Goal: Task Accomplishment & Management: Use online tool/utility

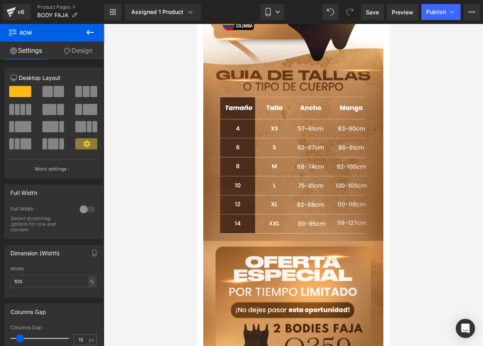
scroll to position [1198, 0]
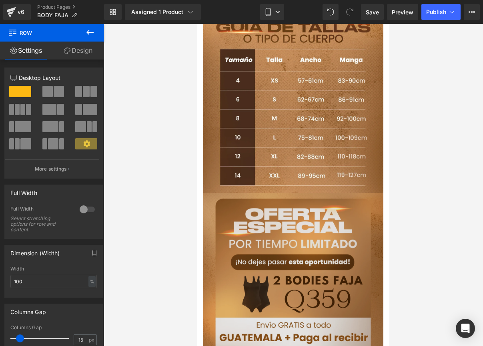
click at [207, 193] on div "Image Row" at bounding box center [293, 283] width 192 height 180
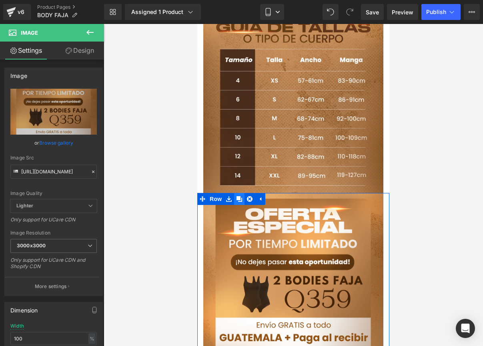
click at [239, 196] on icon at bounding box center [239, 199] width 6 height 6
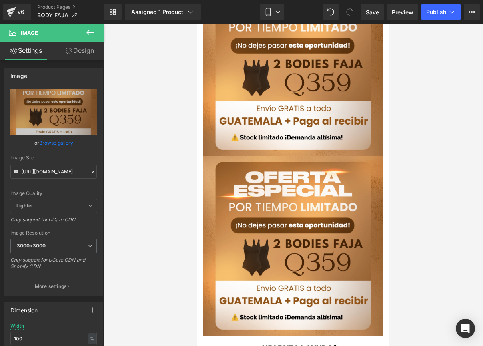
scroll to position [1420, 0]
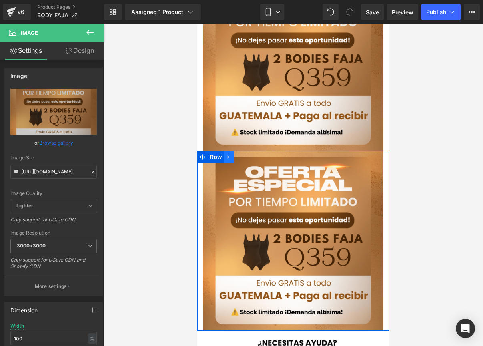
click at [231, 154] on icon at bounding box center [229, 157] width 6 height 6
click at [237, 154] on icon at bounding box center [239, 157] width 6 height 6
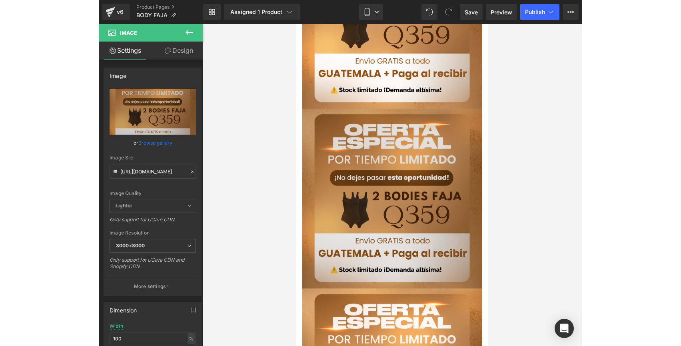
scroll to position [1447, 0]
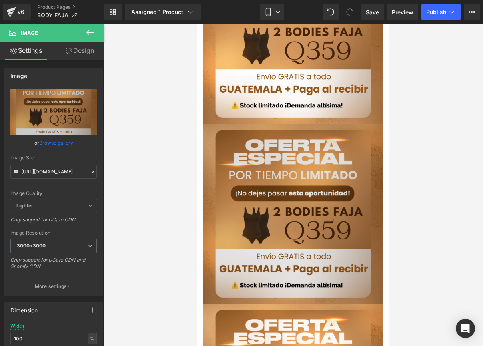
click at [326, 124] on img at bounding box center [293, 214] width 180 height 180
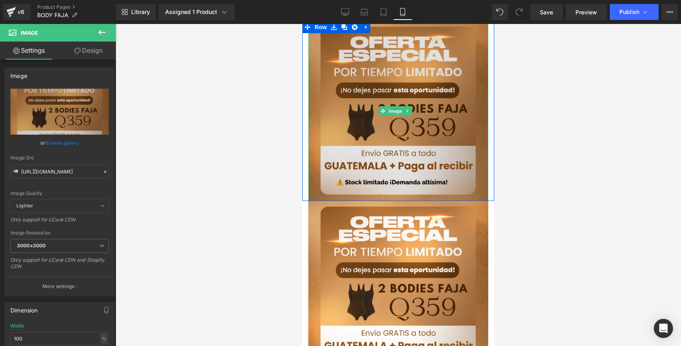
scroll to position [1565, 0]
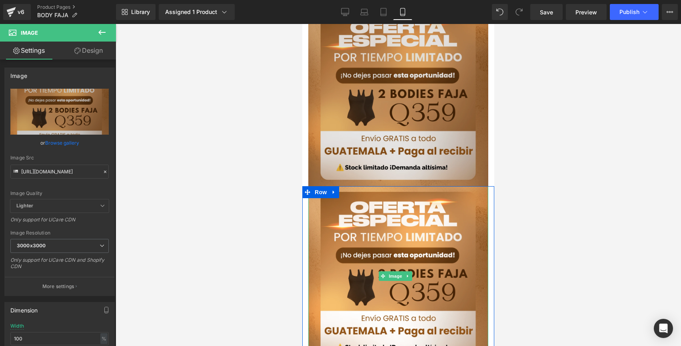
click at [395, 195] on img at bounding box center [398, 276] width 180 height 180
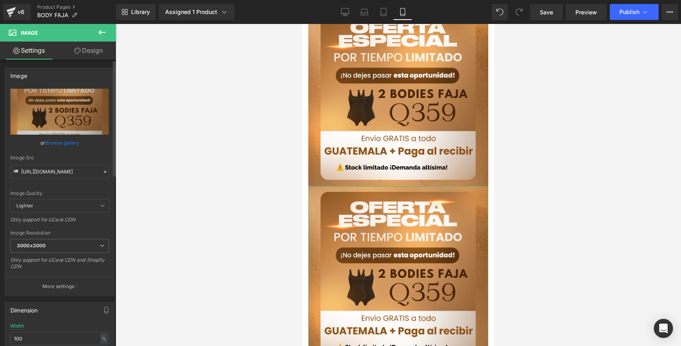
click at [102, 173] on icon at bounding box center [105, 172] width 6 height 6
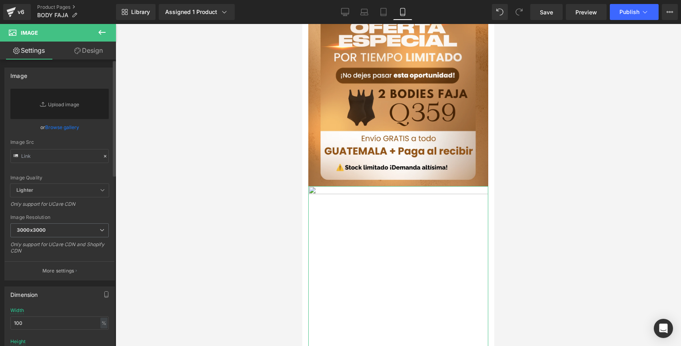
click at [79, 164] on div "Image Quality Lighter Lightest Lighter Lighter Lightest Only support for UCare …" at bounding box center [59, 136] width 98 height 95
click at [74, 160] on input "text" at bounding box center [59, 156] width 98 height 14
paste input "[URL][DOMAIN_NAME]"
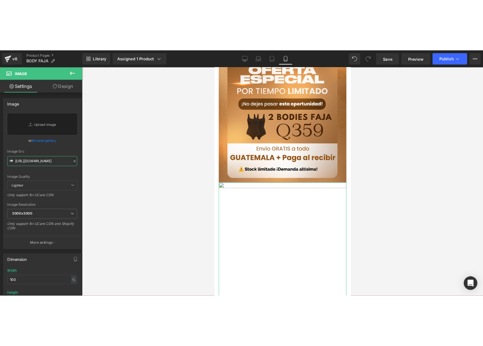
scroll to position [0, 14]
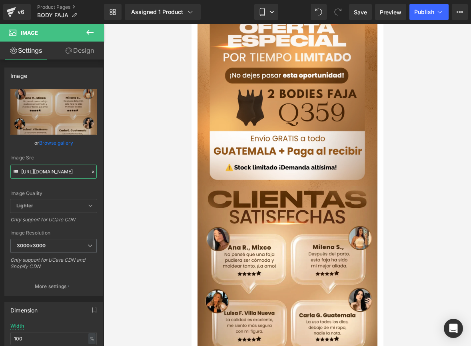
type input "[URL][DOMAIN_NAME]"
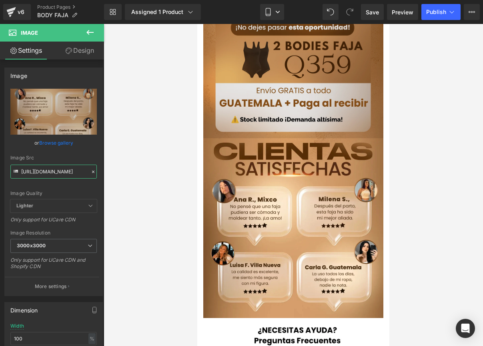
scroll to position [1611, 0]
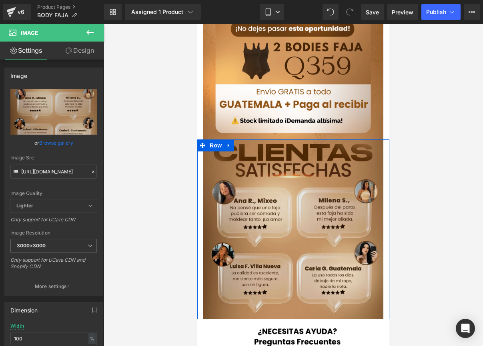
click at [231, 140] on div "Image Row" at bounding box center [293, 230] width 192 height 180
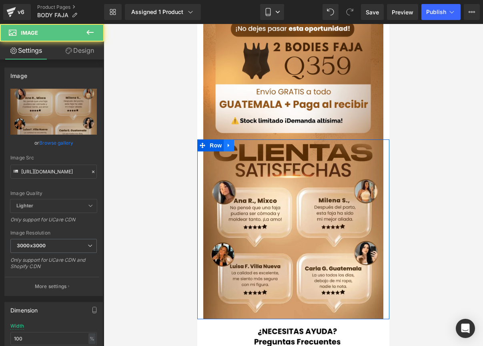
click at [230, 143] on icon at bounding box center [229, 146] width 6 height 6
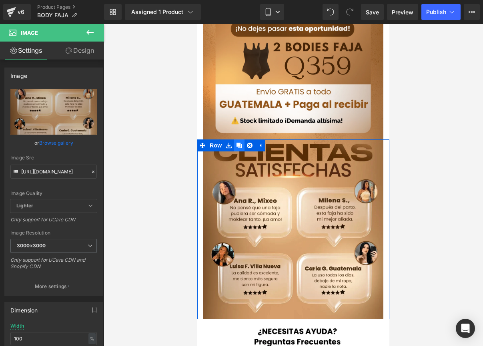
click at [239, 143] on icon at bounding box center [239, 146] width 6 height 6
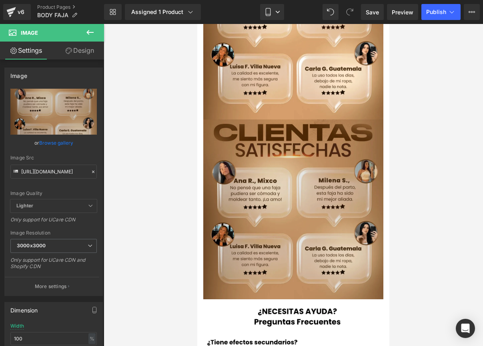
scroll to position [1812, 0]
click at [255, 157] on img at bounding box center [293, 209] width 180 height 180
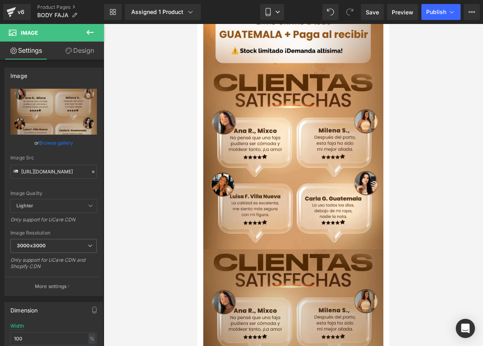
scroll to position [1700, 0]
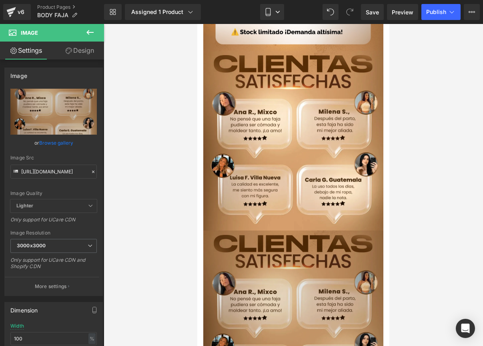
click at [259, 231] on img at bounding box center [293, 321] width 180 height 180
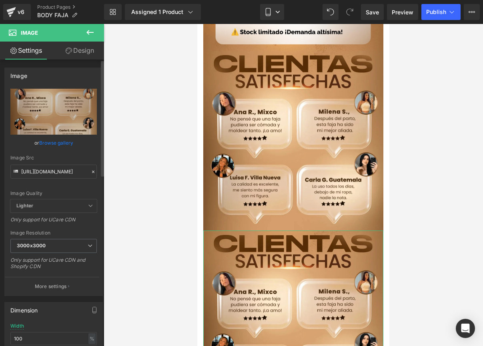
click at [92, 172] on icon at bounding box center [93, 172] width 6 height 6
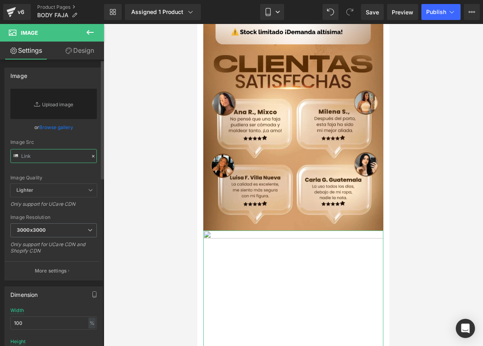
click at [66, 160] on input "text" at bounding box center [53, 156] width 86 height 14
paste input "[URL][DOMAIN_NAME]"
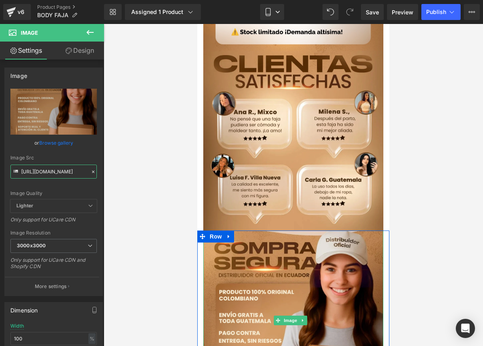
type input "[URL][DOMAIN_NAME]"
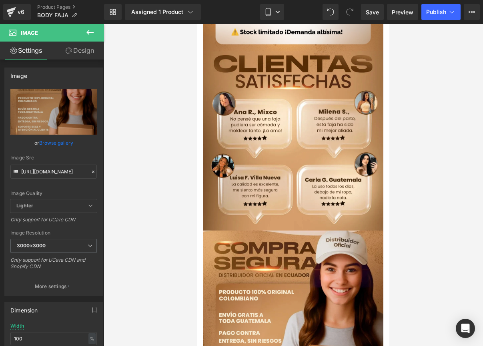
click at [445, 147] on div at bounding box center [293, 185] width 379 height 322
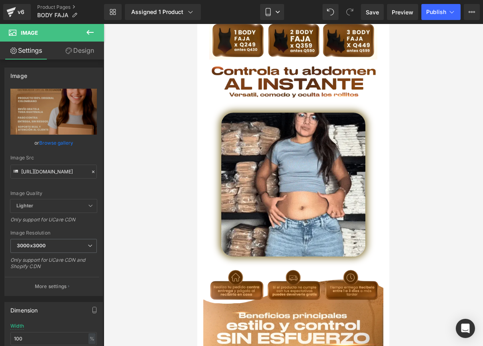
scroll to position [175, 0]
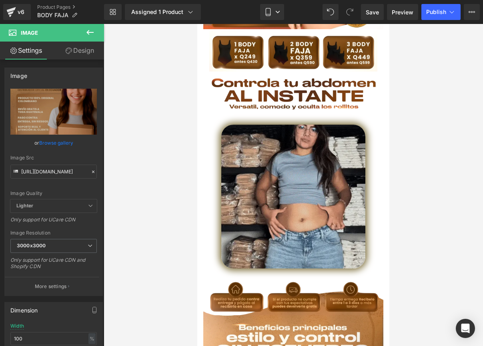
click at [282, 150] on img at bounding box center [293, 197] width 144 height 144
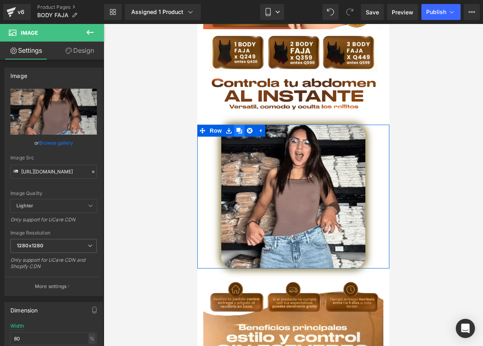
click at [238, 128] on icon at bounding box center [239, 131] width 6 height 6
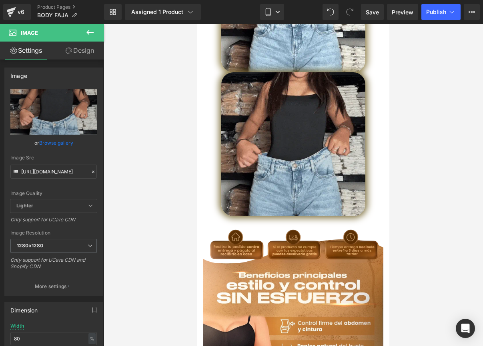
scroll to position [374, 0]
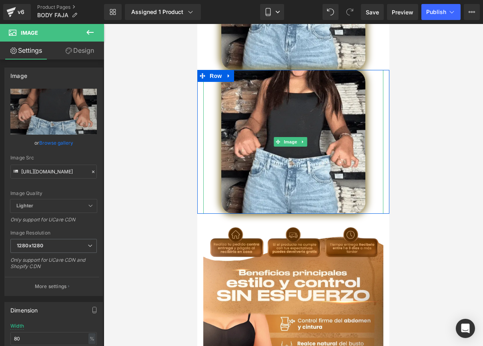
click at [218, 92] on div at bounding box center [293, 142] width 180 height 144
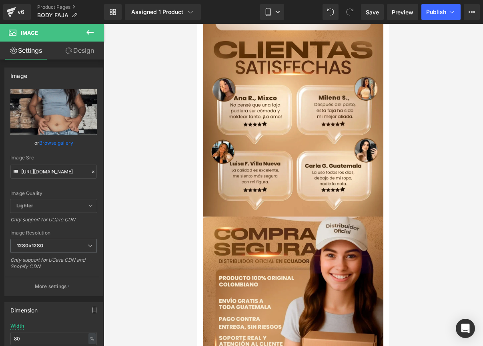
scroll to position [1704, 0]
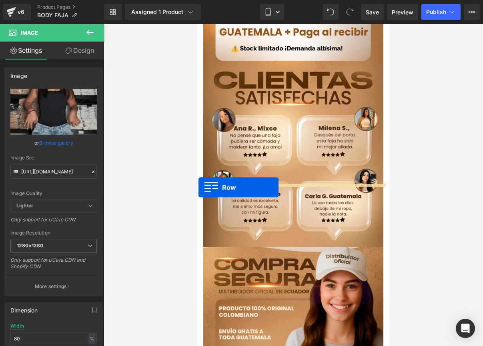
drag, startPoint x: 201, startPoint y: 61, endPoint x: 198, endPoint y: 187, distance: 126.4
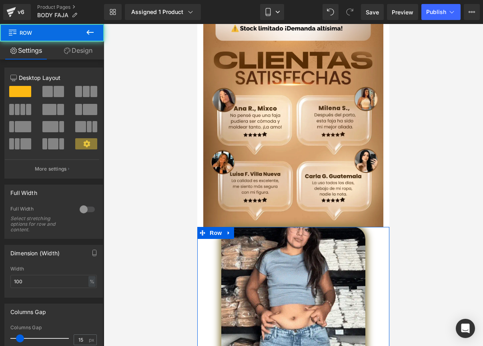
scroll to position [1684, 0]
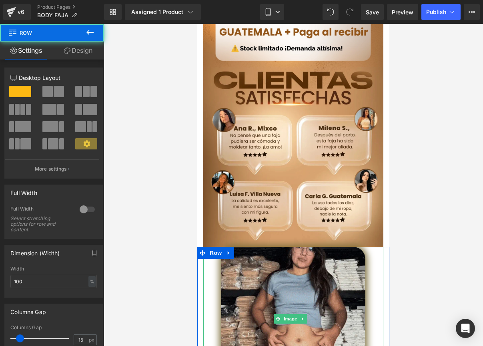
click at [278, 247] on img at bounding box center [293, 319] width 144 height 144
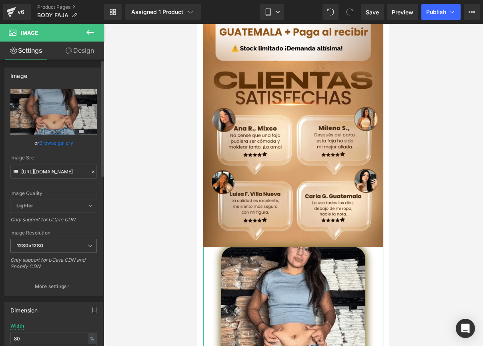
click at [92, 172] on icon at bounding box center [93, 172] width 2 height 2
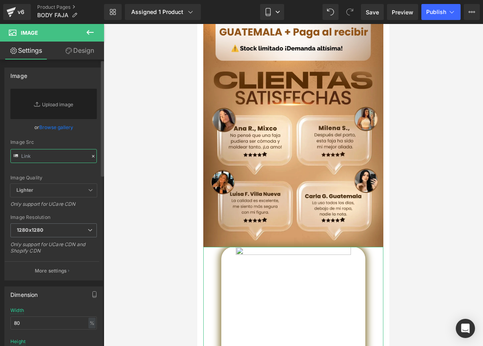
click at [60, 156] on input "text" at bounding box center [53, 156] width 86 height 14
paste input "[URL][DOMAIN_NAME]"
type input "[URL][DOMAIN_NAME]"
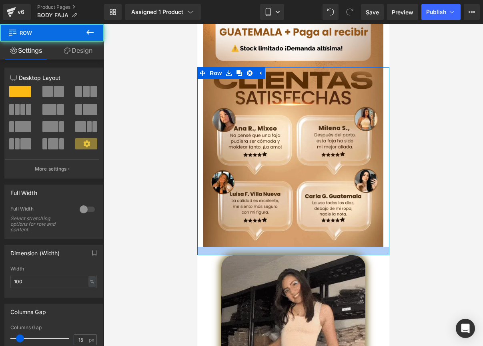
drag, startPoint x: 311, startPoint y: 185, endPoint x: 310, endPoint y: 192, distance: 7.6
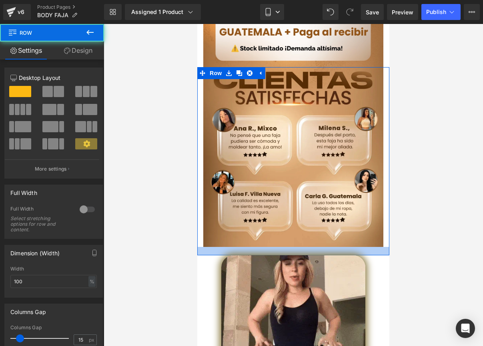
click at [310, 247] on div at bounding box center [293, 251] width 192 height 8
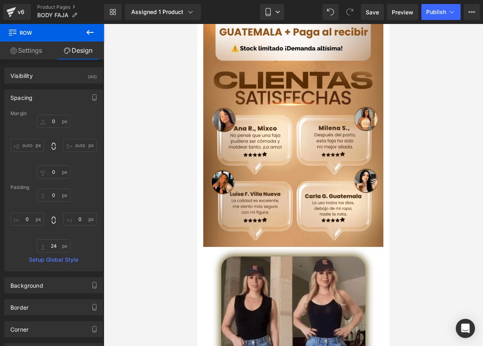
scroll to position [1758, 0]
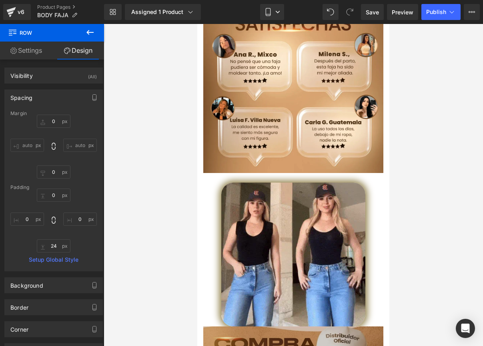
click at [197, 24] on div at bounding box center [197, 24] width 0 height 0
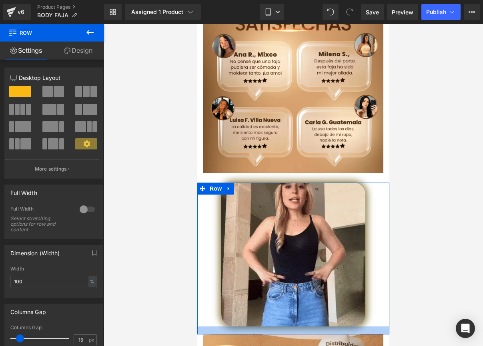
click at [363, 327] on div at bounding box center [293, 331] width 192 height 8
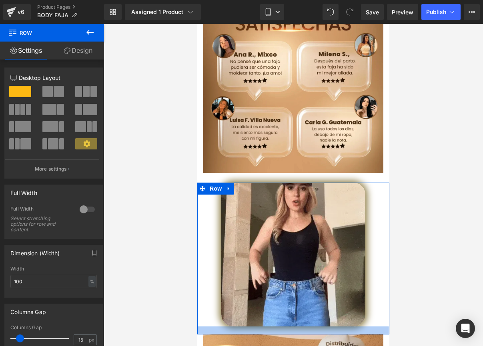
click at [437, 218] on div at bounding box center [293, 185] width 379 height 322
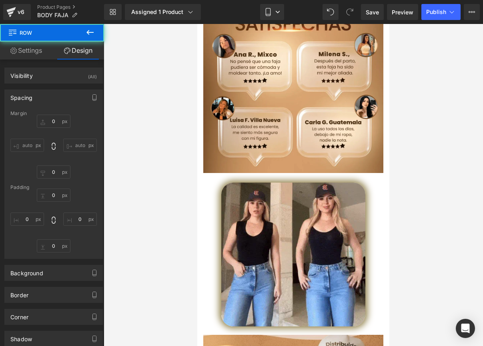
type input "0"
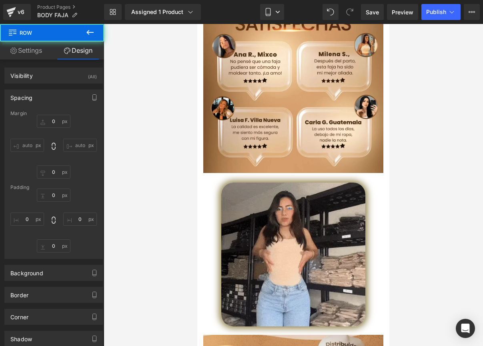
type input "0"
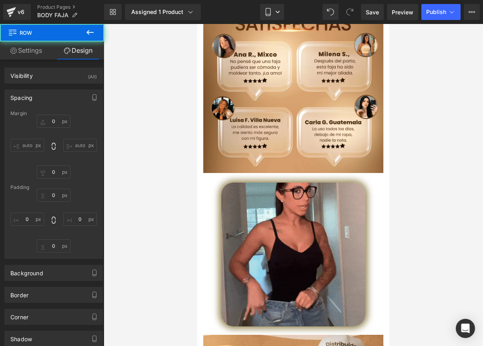
type input "0"
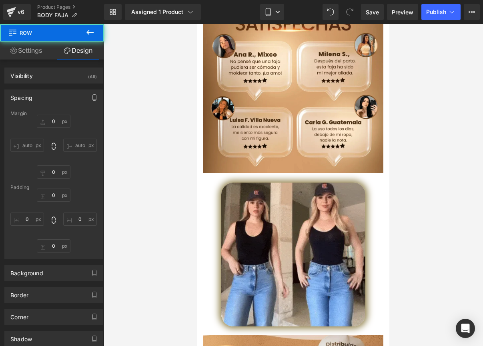
type input "0"
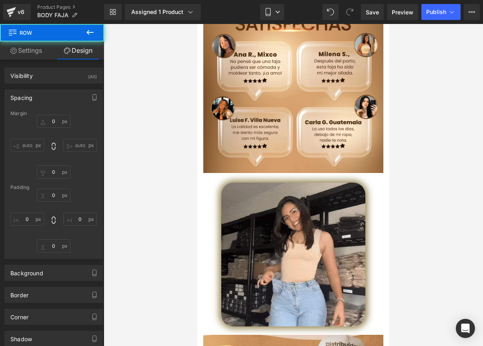
type input "21"
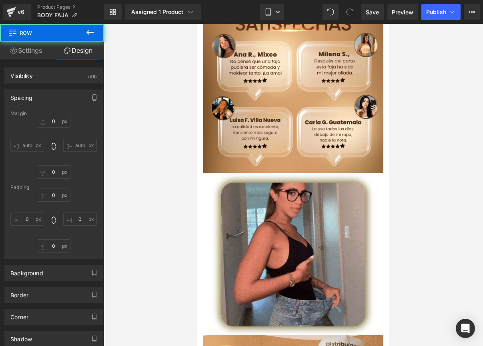
type input "0"
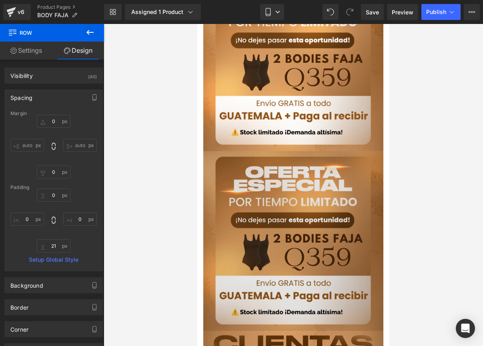
scroll to position [1411, 0]
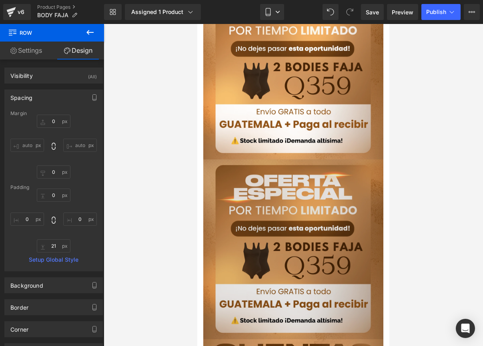
click at [287, 160] on img at bounding box center [293, 250] width 180 height 180
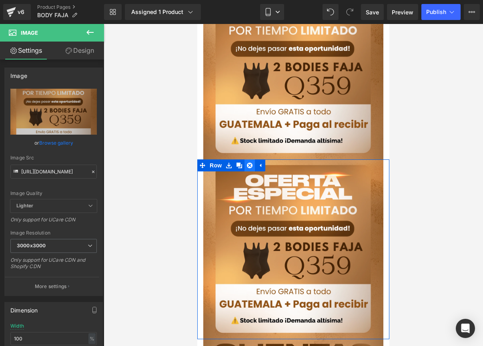
click at [251, 160] on link at bounding box center [249, 166] width 10 height 12
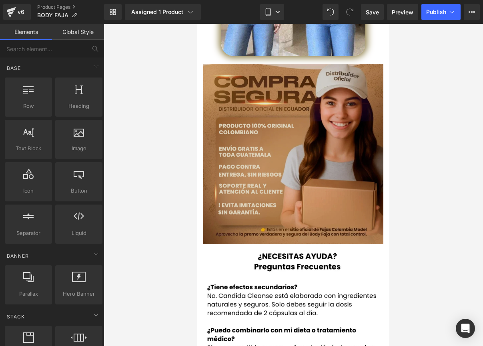
scroll to position [1801, 0]
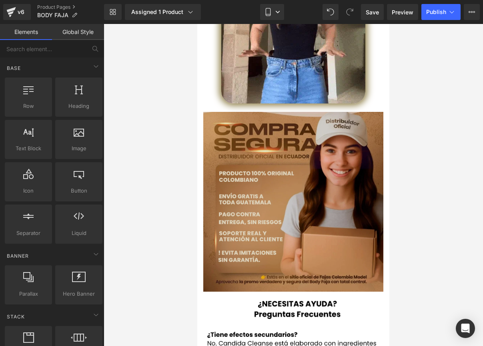
click at [227, 112] on img at bounding box center [293, 202] width 180 height 180
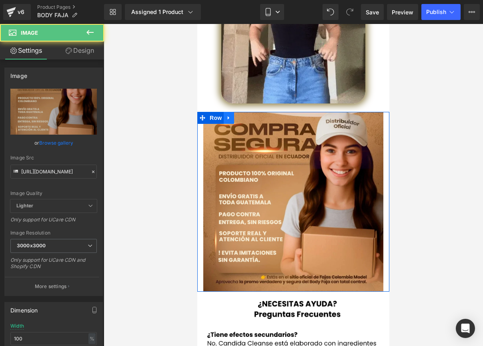
click at [228, 115] on icon at bounding box center [229, 118] width 6 height 6
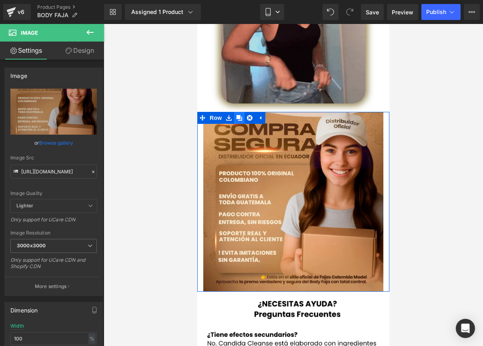
click at [238, 115] on icon at bounding box center [239, 118] width 6 height 6
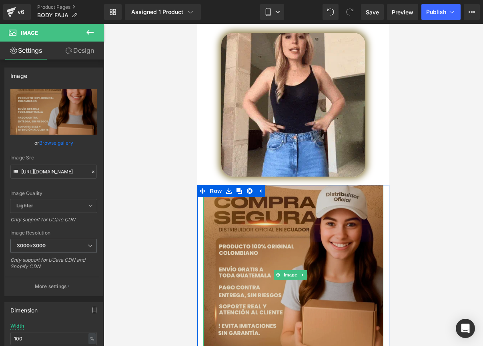
scroll to position [1870, 0]
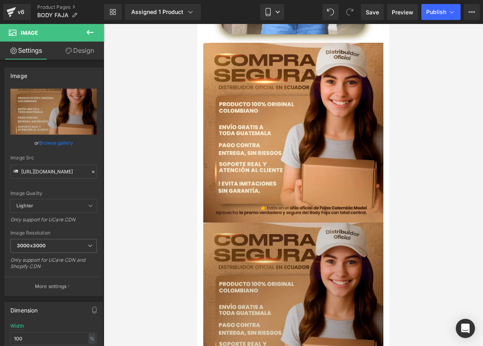
click at [292, 234] on img at bounding box center [293, 313] width 180 height 180
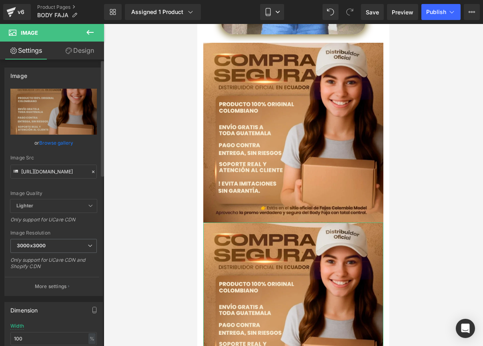
click at [91, 173] on icon at bounding box center [93, 172] width 6 height 6
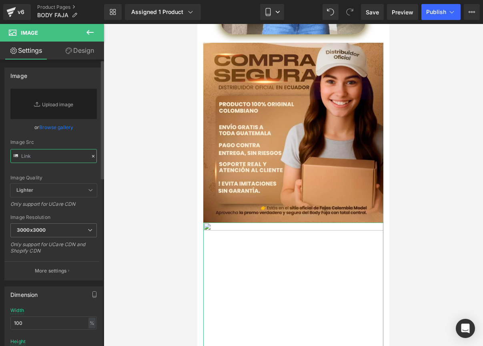
click at [43, 155] on input "text" at bounding box center [53, 156] width 86 height 14
paste input "[URL][DOMAIN_NAME]"
type input "[URL][DOMAIN_NAME]"
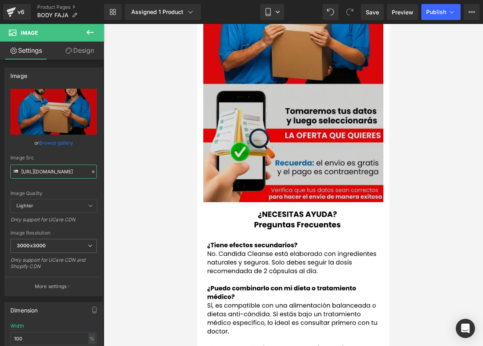
scroll to position [2225, 0]
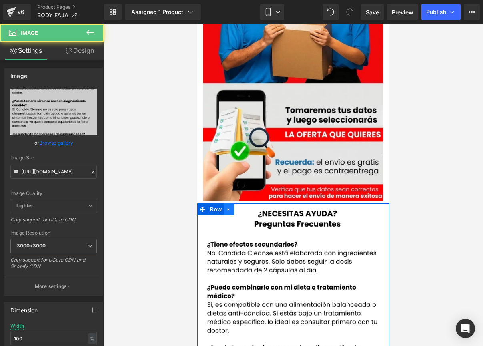
click at [231, 206] on icon at bounding box center [229, 209] width 6 height 6
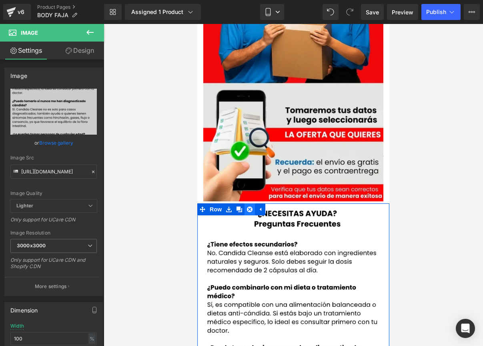
click at [251, 207] on icon at bounding box center [250, 210] width 6 height 6
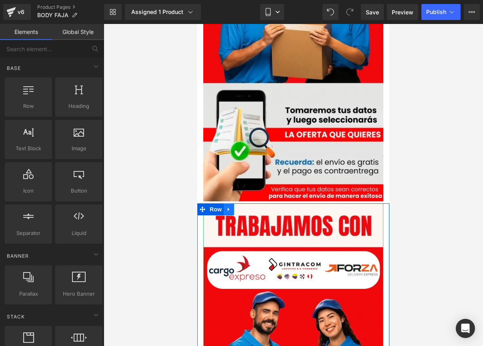
click at [233, 204] on link at bounding box center [229, 210] width 10 height 12
click at [248, 207] on icon at bounding box center [250, 210] width 6 height 6
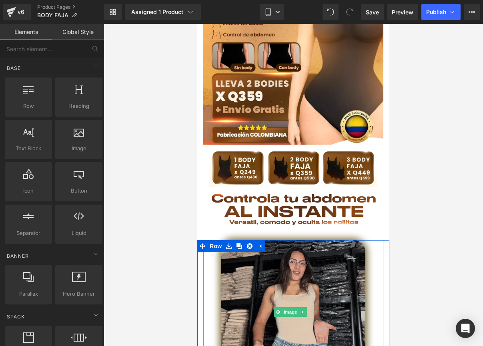
scroll to position [0, 0]
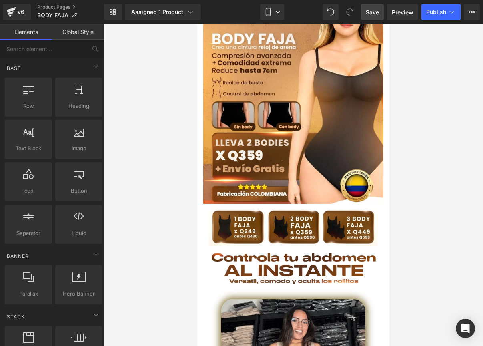
click at [370, 13] on span "Save" at bounding box center [372, 12] width 13 height 8
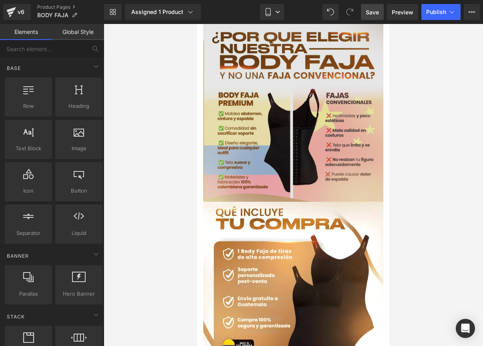
scroll to position [854, 0]
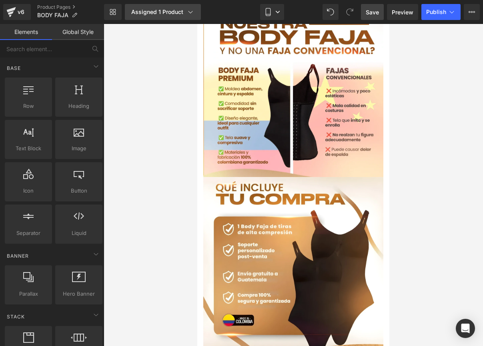
click at [158, 15] on div "Assigned 1 Product" at bounding box center [162, 12] width 63 height 8
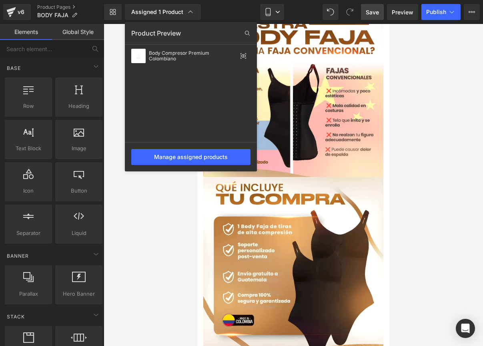
click at [450, 106] on div at bounding box center [293, 185] width 379 height 322
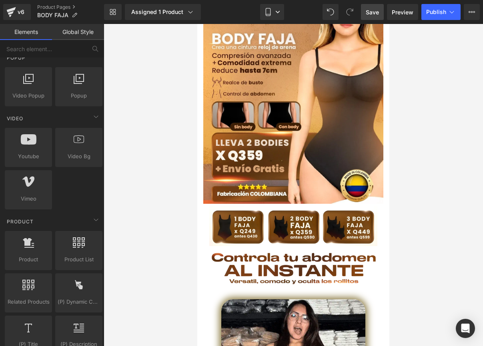
scroll to position [532, 0]
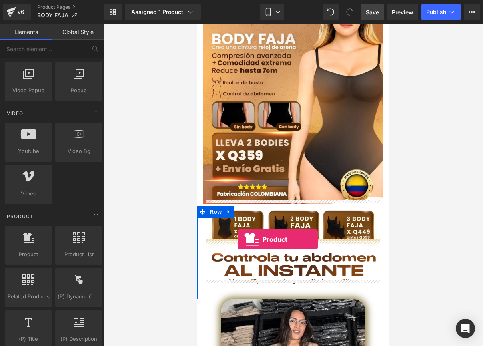
drag, startPoint x: 224, startPoint y: 263, endPoint x: 238, endPoint y: 240, distance: 26.9
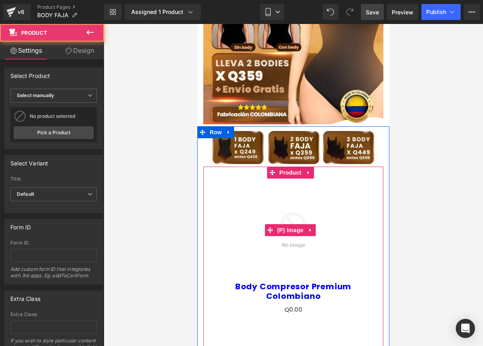
scroll to position [110, 0]
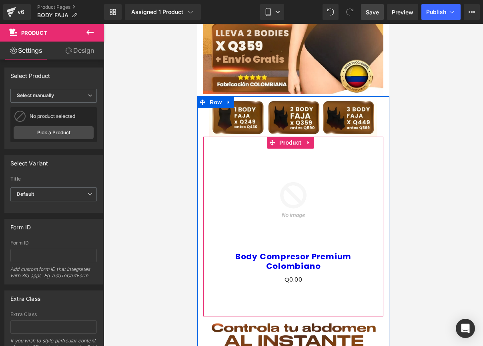
click at [303, 176] on img at bounding box center [293, 200] width 103 height 103
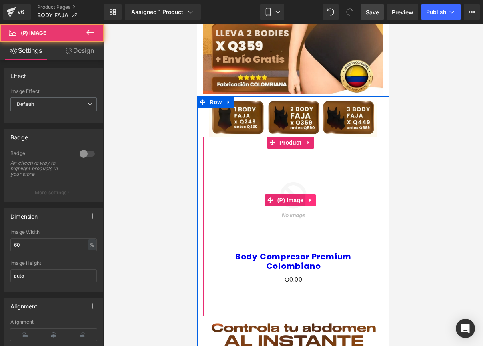
click at [308, 198] on icon at bounding box center [311, 201] width 6 height 6
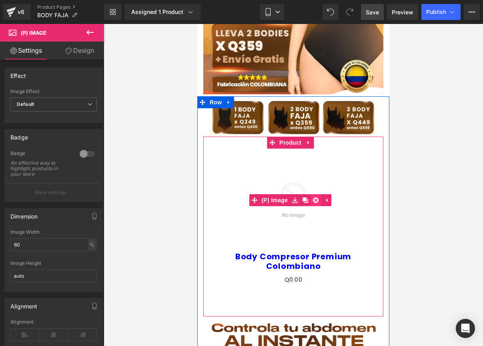
click at [314, 198] on icon at bounding box center [316, 201] width 6 height 6
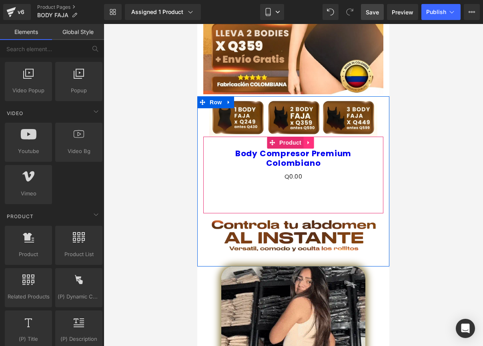
click at [306, 140] on icon at bounding box center [309, 143] width 6 height 6
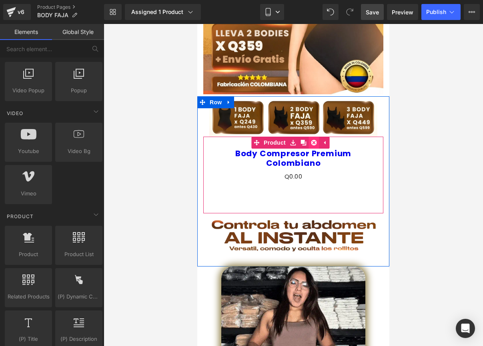
click at [311, 140] on icon at bounding box center [314, 143] width 6 height 6
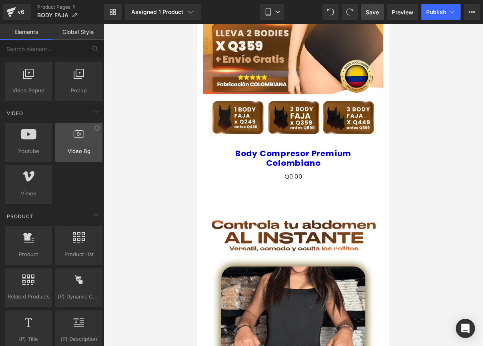
scroll to position [0, 0]
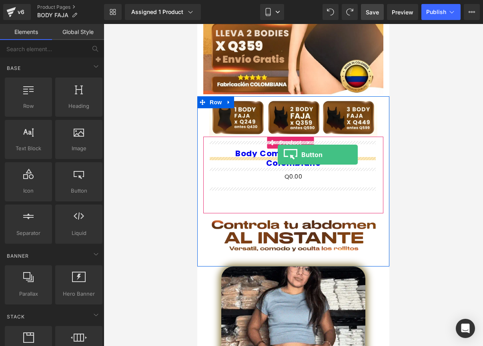
drag, startPoint x: 276, startPoint y: 203, endPoint x: 278, endPoint y: 156, distance: 47.6
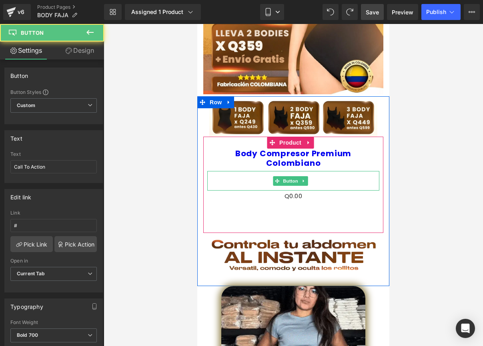
click at [259, 171] on link "Call To Action" at bounding box center [293, 181] width 78 height 20
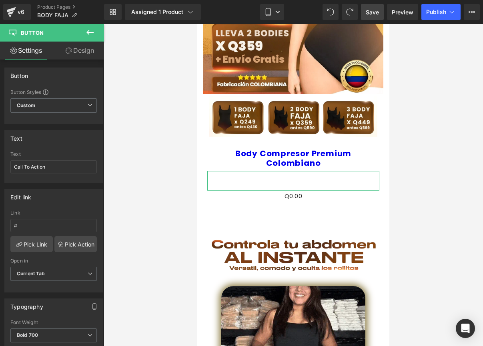
click at [81, 49] on link "Design" at bounding box center [80, 51] width 52 height 18
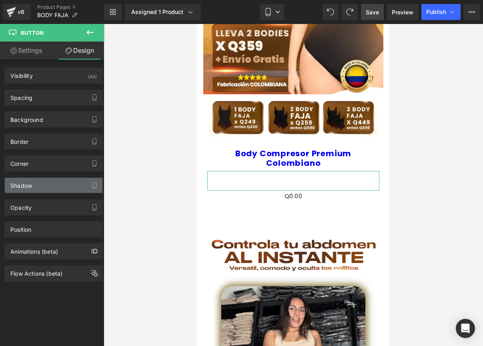
click at [40, 185] on div "Shadow" at bounding box center [54, 185] width 98 height 15
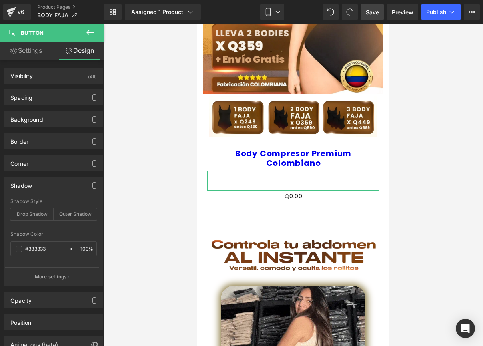
click at [40, 185] on div "Shadow" at bounding box center [54, 185] width 98 height 15
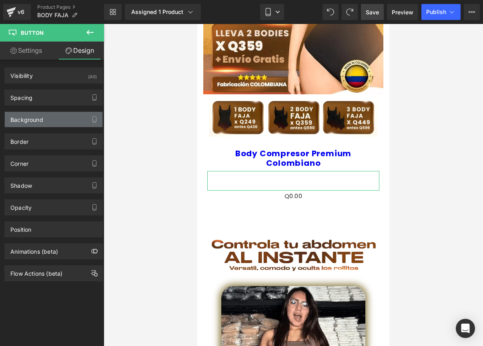
click at [39, 115] on div "Background" at bounding box center [26, 117] width 33 height 11
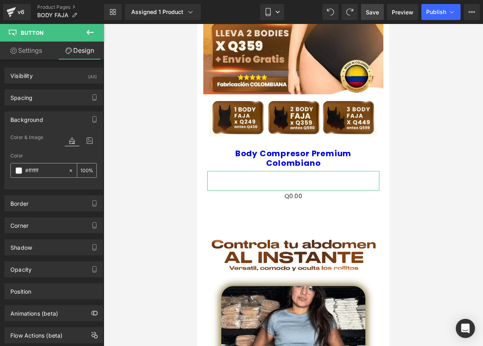
click at [21, 170] on span at bounding box center [19, 171] width 6 height 6
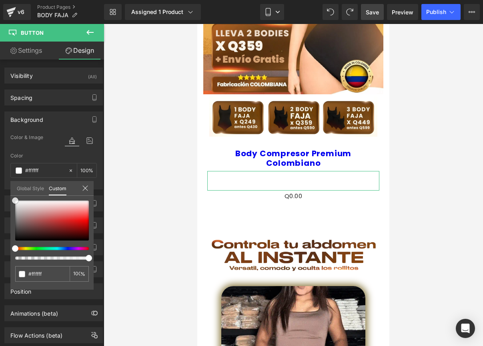
type input "#cb5c5c"
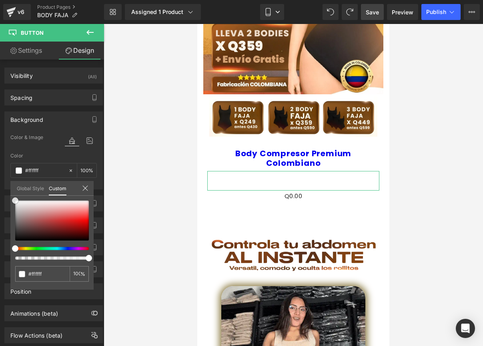
type input "#cb5c5c"
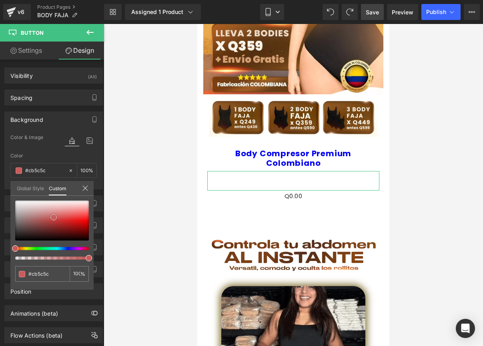
click at [54, 218] on div at bounding box center [52, 221] width 74 height 40
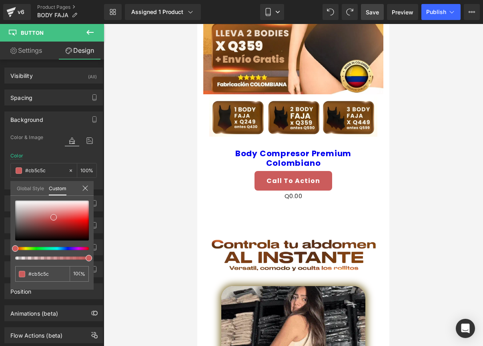
click at [452, 132] on div at bounding box center [293, 185] width 379 height 322
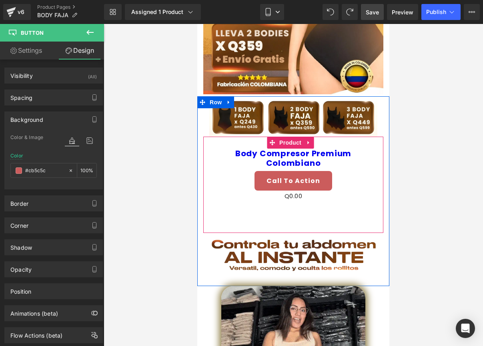
click at [336, 153] on link "Body Compresor Premium Colombiano" at bounding box center [293, 158] width 172 height 19
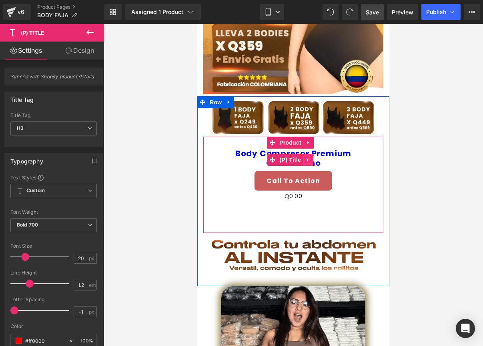
click at [308, 154] on link at bounding box center [308, 160] width 10 height 12
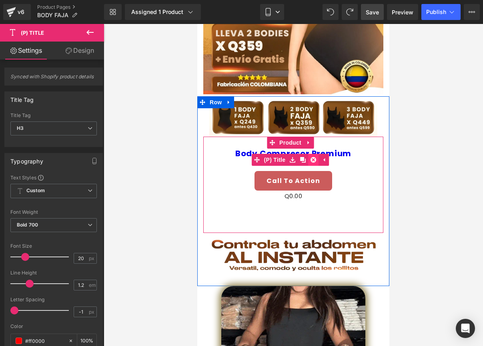
click at [309, 154] on link at bounding box center [313, 160] width 10 height 12
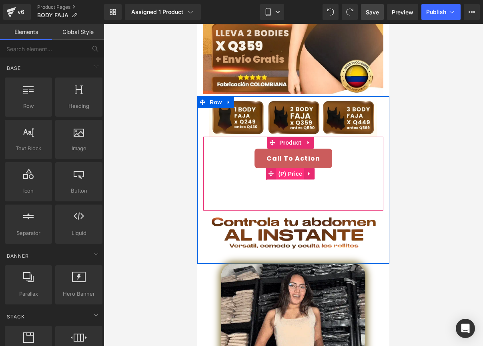
click at [298, 168] on span "(P) Price" at bounding box center [290, 174] width 28 height 12
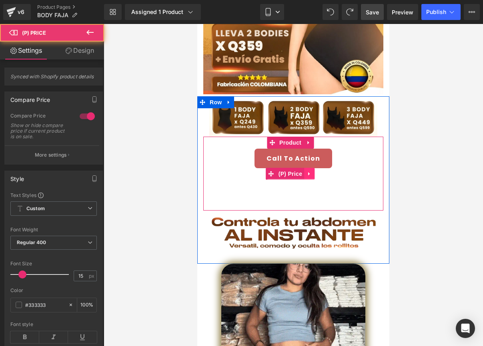
click at [308, 171] on icon at bounding box center [309, 174] width 6 height 6
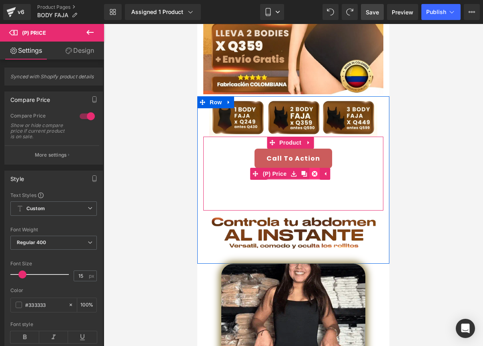
click at [312, 171] on icon at bounding box center [315, 174] width 6 height 6
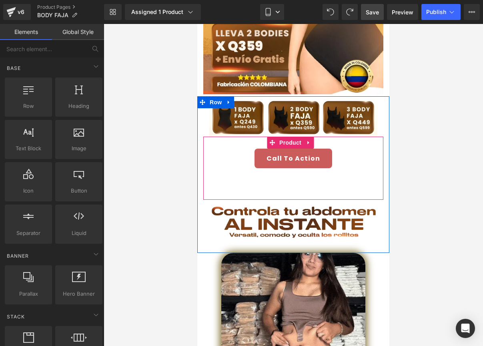
click at [305, 180] on button "Sold Out" at bounding box center [293, 178] width 56 height 20
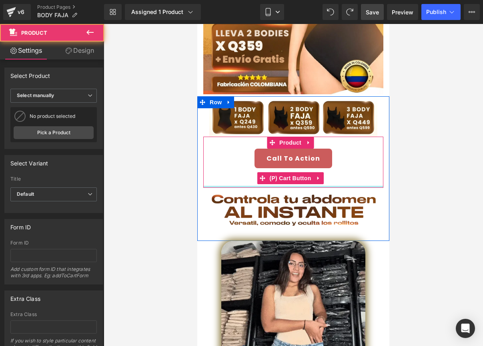
drag, startPoint x: 302, startPoint y: 190, endPoint x: 304, endPoint y: 164, distance: 26.8
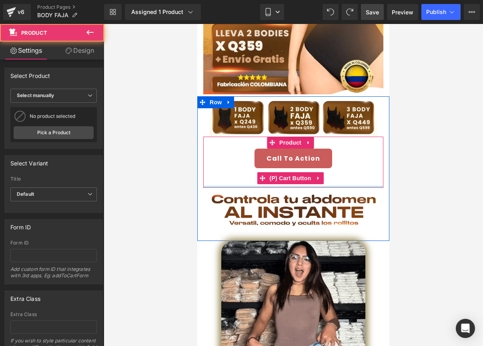
click at [304, 164] on div "Call To Action Button Sold Out (P) Cart Button Product" at bounding box center [293, 162] width 180 height 51
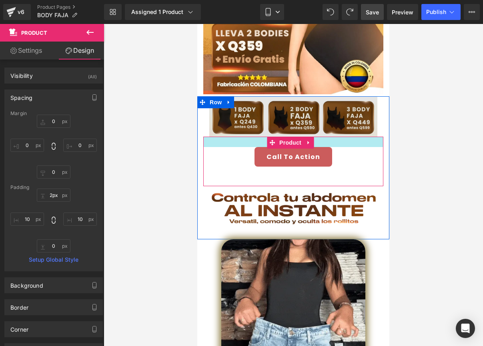
type input "0px"
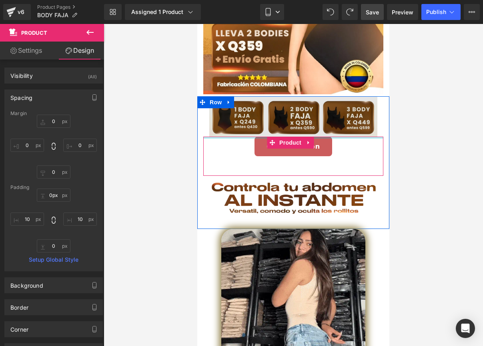
drag, startPoint x: 322, startPoint y: 130, endPoint x: 320, endPoint y: 109, distance: 21.3
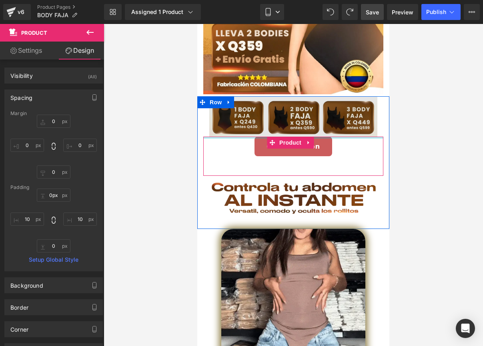
click at [320, 109] on div "Image Row Call To Action Button Sold Out (P) Cart Button Product Buy it now (P)…" at bounding box center [293, 157] width 192 height 122
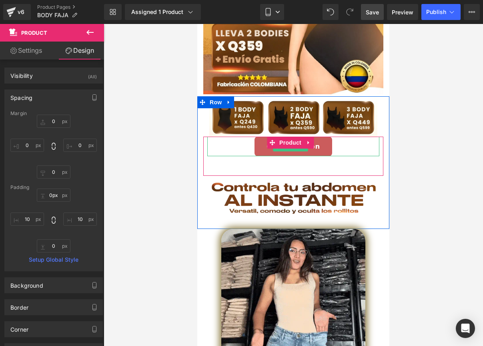
click at [244, 144] on div "Call To Action" at bounding box center [293, 147] width 172 height 20
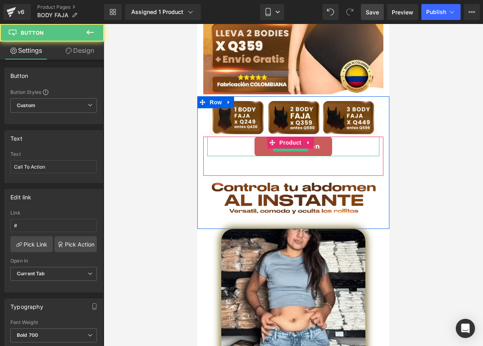
click at [228, 141] on div "Call To Action" at bounding box center [293, 147] width 172 height 20
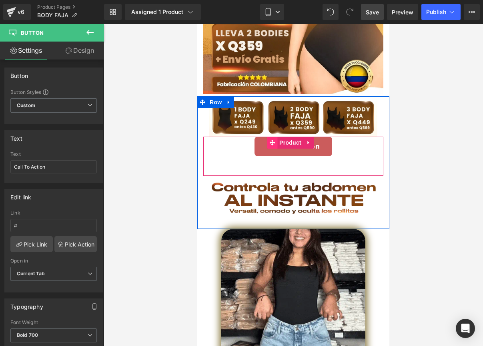
click at [273, 140] on icon at bounding box center [272, 143] width 6 height 6
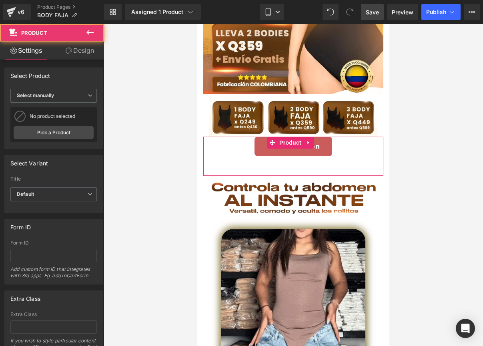
click at [80, 52] on link "Design" at bounding box center [80, 51] width 52 height 18
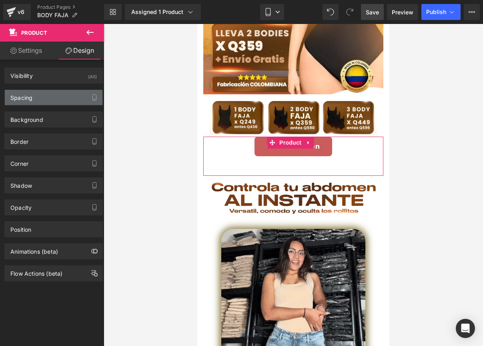
click at [54, 102] on div "Spacing" at bounding box center [54, 97] width 98 height 15
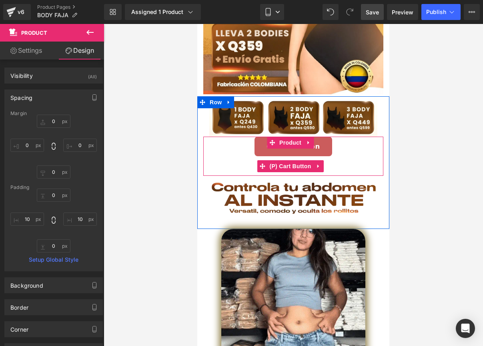
click at [254, 156] on div "Sold Out" at bounding box center [293, 166] width 172 height 20
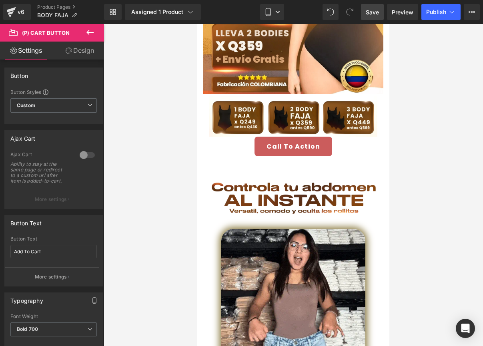
click at [67, 54] on link "Design" at bounding box center [80, 51] width 52 height 18
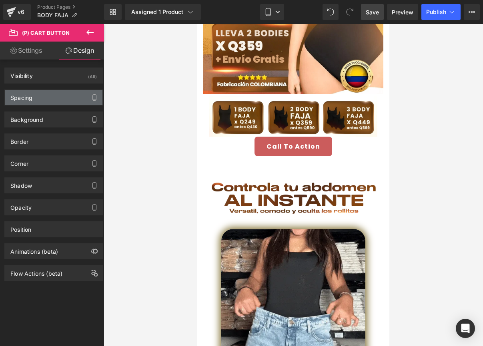
click at [54, 98] on div "Spacing" at bounding box center [54, 97] width 98 height 15
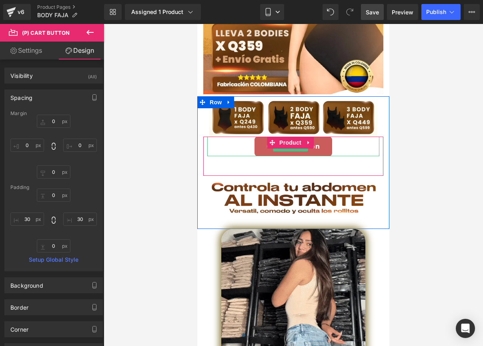
click at [240, 144] on div "Call To Action" at bounding box center [293, 147] width 172 height 20
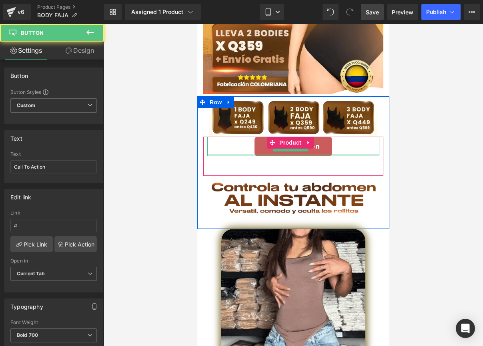
click at [241, 156] on div "Sold Out" at bounding box center [293, 166] width 172 height 20
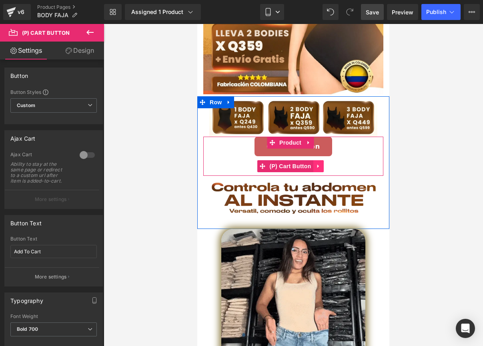
click at [320, 163] on icon at bounding box center [319, 166] width 6 height 6
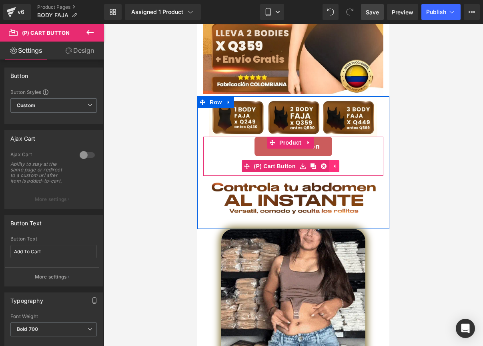
click at [320, 160] on link at bounding box center [323, 166] width 10 height 12
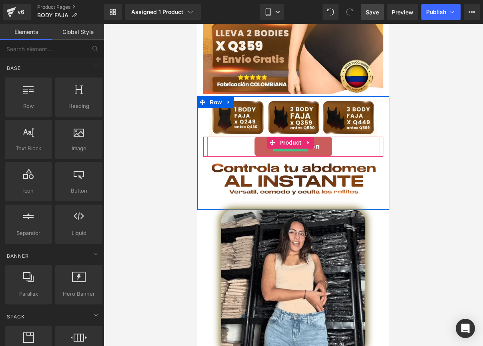
click at [332, 138] on div "Call To Action" at bounding box center [293, 147] width 172 height 20
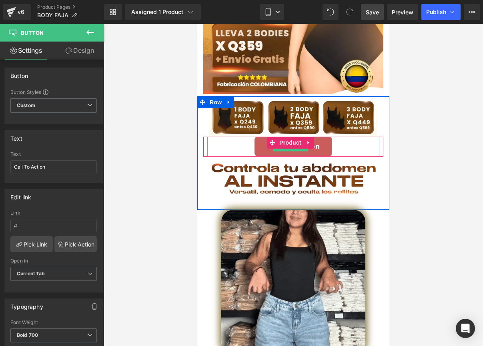
click at [318, 140] on link "Call To Action" at bounding box center [293, 147] width 78 height 20
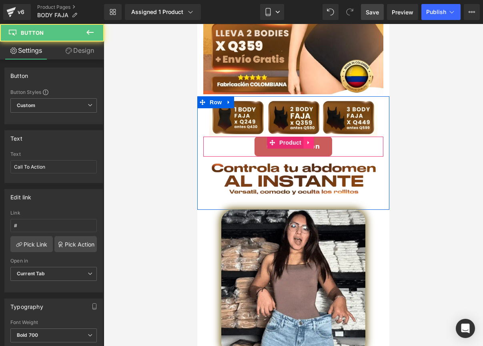
click at [308, 141] on icon at bounding box center [308, 143] width 2 height 4
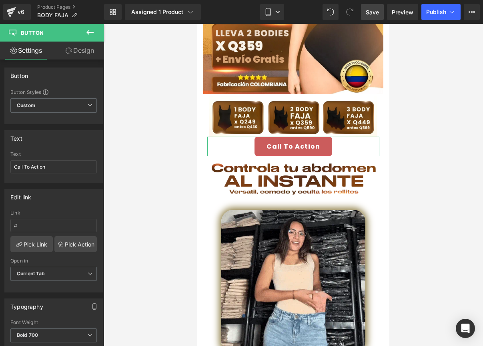
click at [68, 56] on link "Design" at bounding box center [80, 51] width 52 height 18
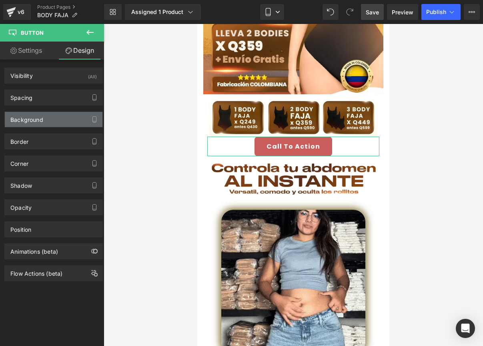
type input "0"
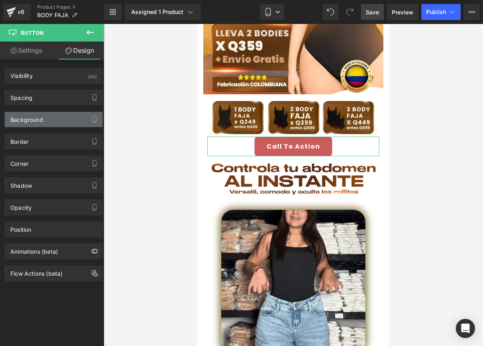
type input "0"
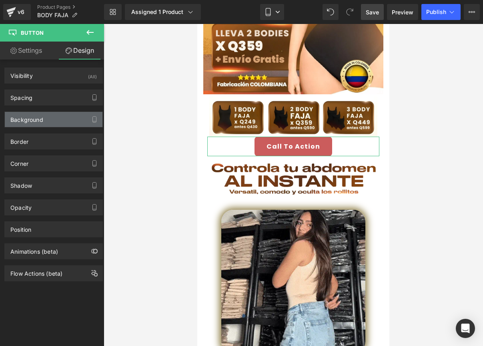
type input "0"
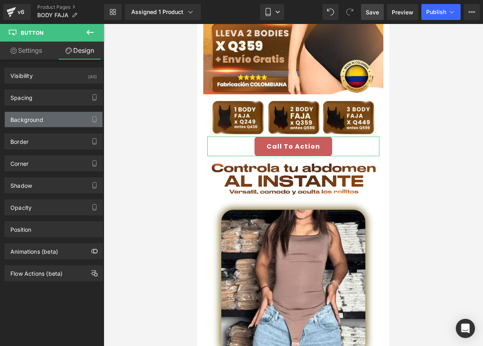
type input "0"
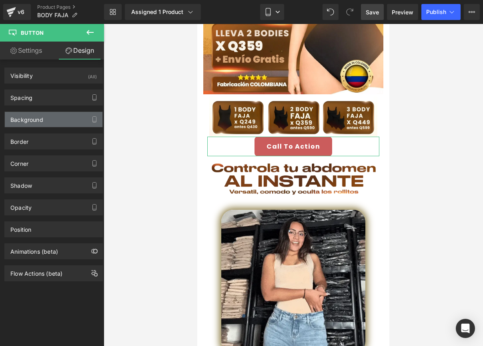
type input "0"
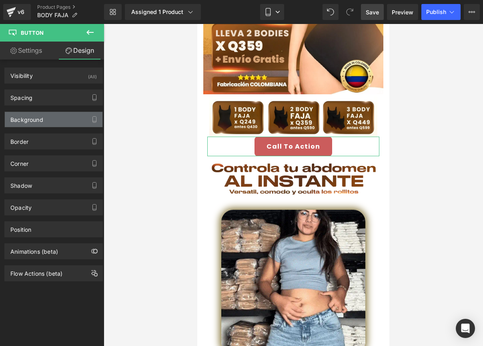
type input "30"
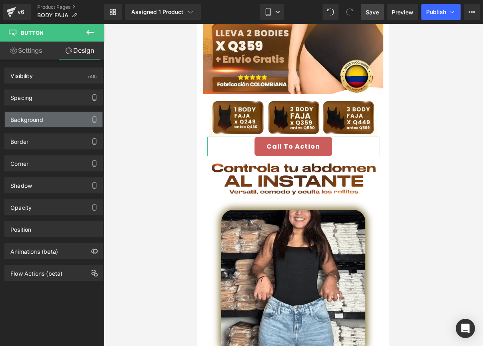
type input "0"
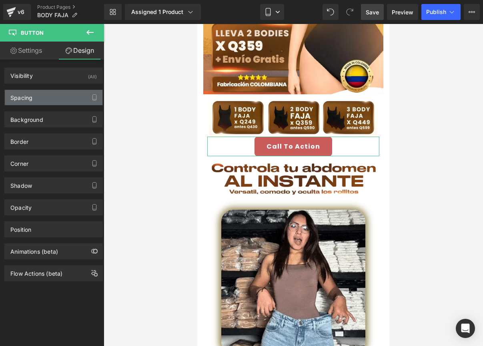
click at [43, 95] on div "Spacing" at bounding box center [54, 97] width 98 height 15
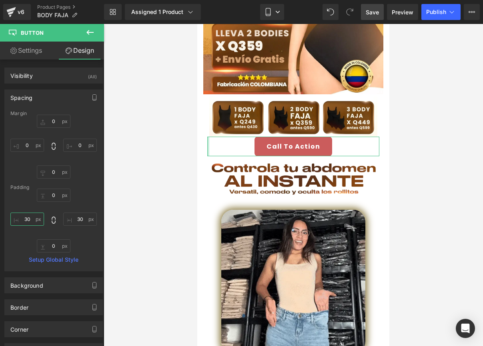
drag, startPoint x: 31, startPoint y: 219, endPoint x: 18, endPoint y: 217, distance: 13.4
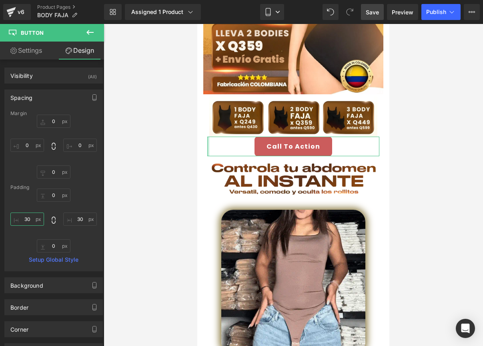
click at [18, 217] on input "30" at bounding box center [27, 219] width 34 height 13
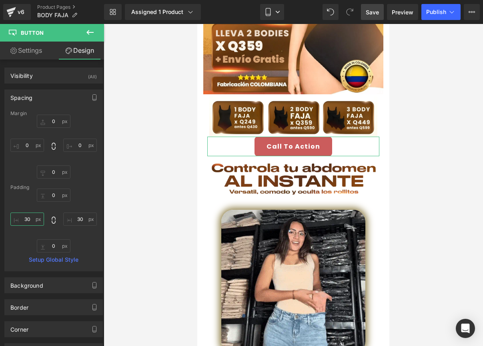
drag, startPoint x: 24, startPoint y: 219, endPoint x: 35, endPoint y: 218, distance: 11.2
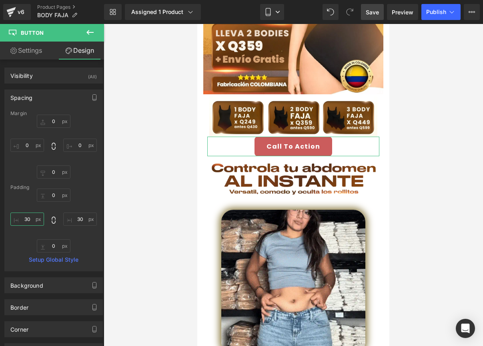
click at [35, 218] on input "30" at bounding box center [27, 219] width 34 height 13
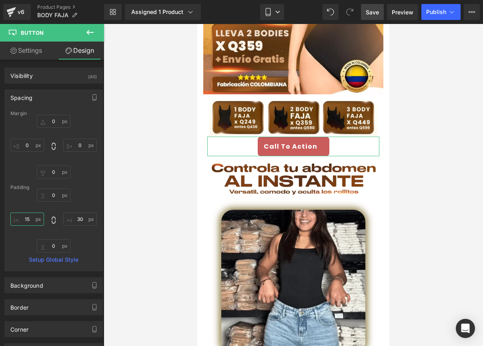
type input "1"
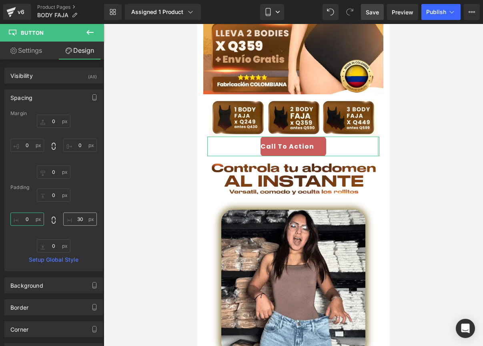
type input "0"
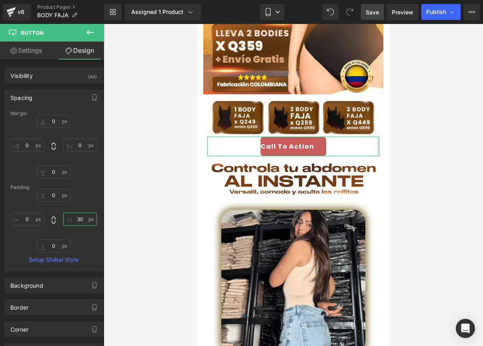
click at [76, 220] on input "30" at bounding box center [80, 219] width 34 height 13
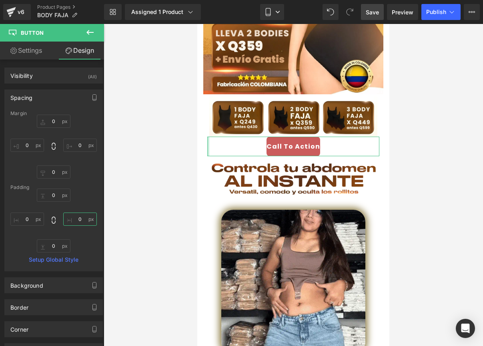
type input "0"
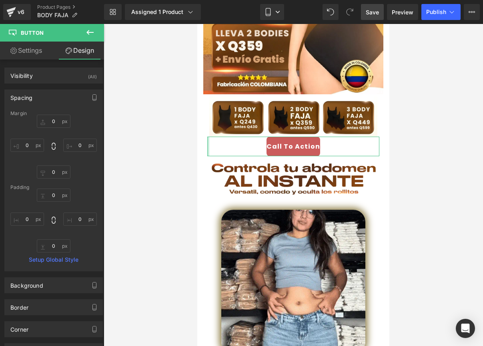
click at [8, 218] on div "Margin 0px 0 0px 0 0px 0 0px 0 [GEOGRAPHIC_DATA] 0px 0 0 0 0px 0 0 0 Setup Glob…" at bounding box center [54, 191] width 98 height 160
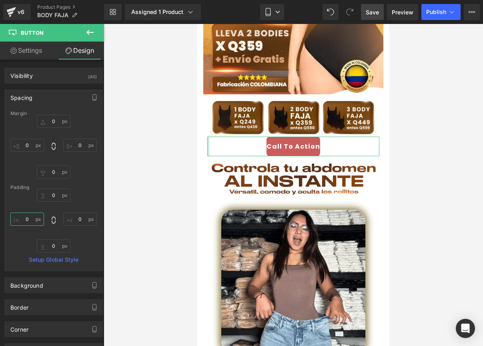
drag, startPoint x: 26, startPoint y: 218, endPoint x: 38, endPoint y: 218, distance: 11.2
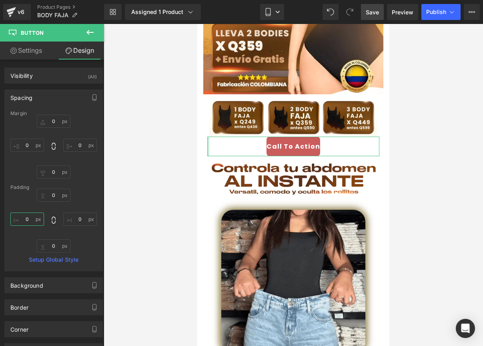
click at [38, 218] on input "0" at bounding box center [27, 219] width 34 height 13
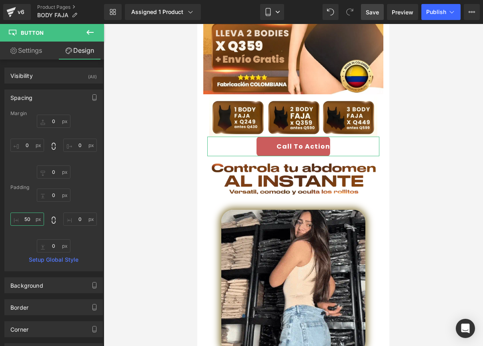
type input "50"
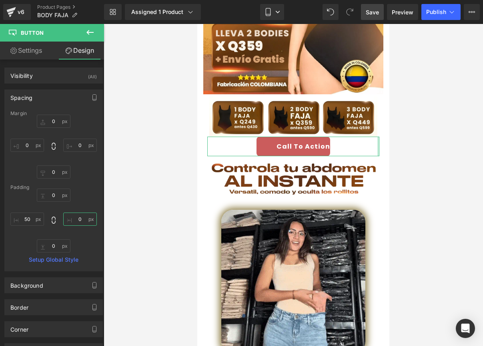
drag, startPoint x: 70, startPoint y: 219, endPoint x: 81, endPoint y: 219, distance: 10.8
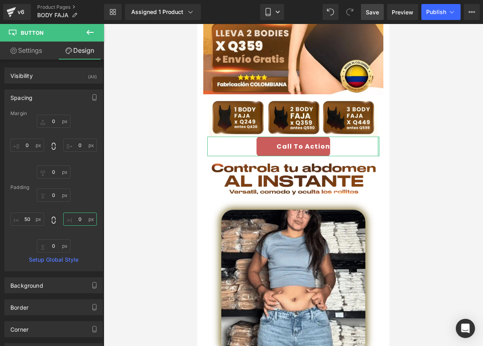
click at [81, 219] on input "0" at bounding box center [80, 219] width 34 height 13
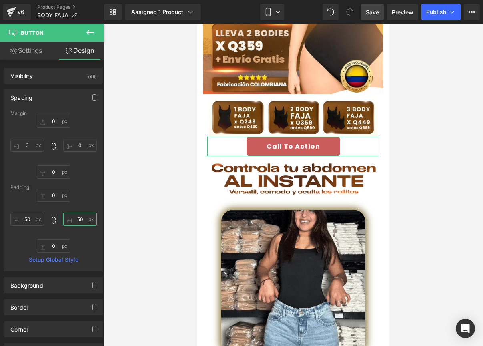
type input "50"
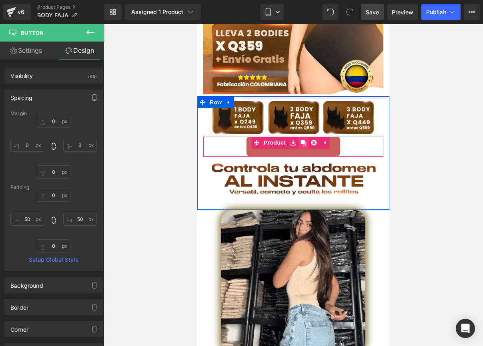
click at [302, 138] on link at bounding box center [303, 143] width 10 height 12
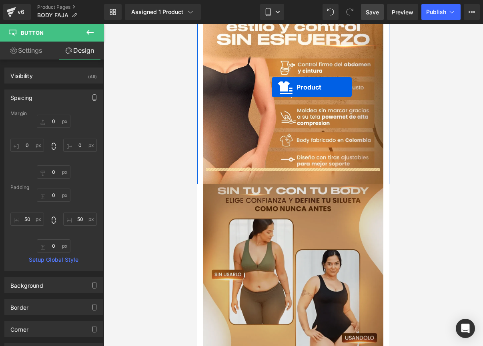
scroll to position [528, 0]
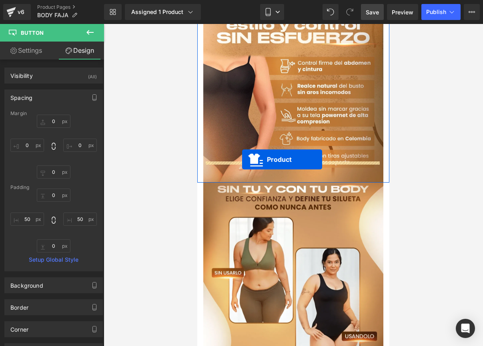
drag, startPoint x: 271, startPoint y: 154, endPoint x: 242, endPoint y: 160, distance: 29.7
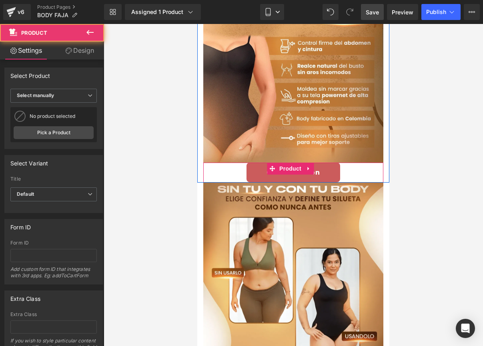
scroll to position [508, 0]
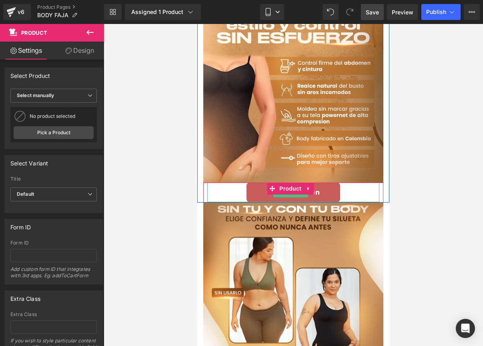
click at [347, 183] on div "Call To Action" at bounding box center [293, 193] width 172 height 20
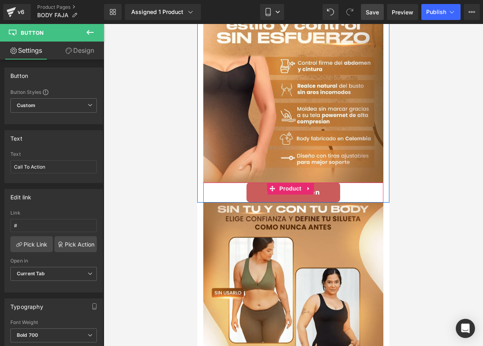
click at [205, 183] on div "Call To Action Button Product" at bounding box center [293, 193] width 180 height 20
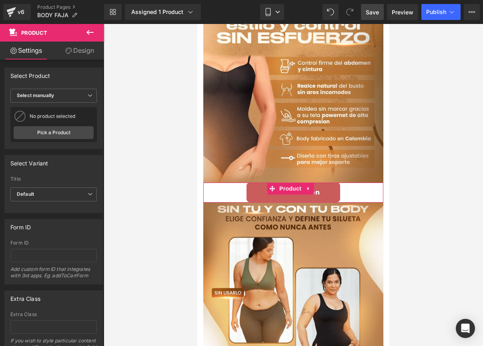
click at [78, 54] on link "Design" at bounding box center [80, 51] width 52 height 18
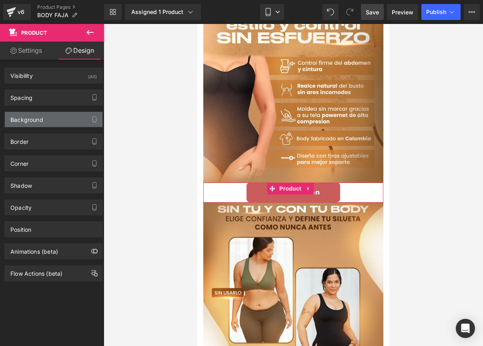
click at [38, 115] on div "Background" at bounding box center [26, 117] width 33 height 11
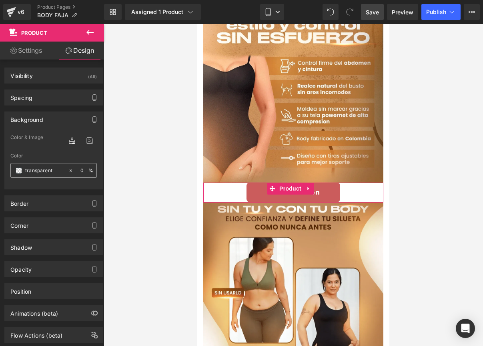
click at [20, 172] on span at bounding box center [19, 171] width 6 height 6
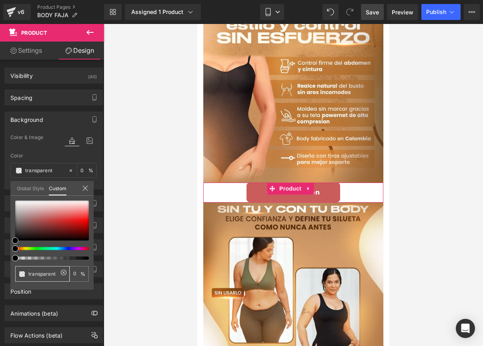
click at [41, 273] on input "transparent" at bounding box center [43, 274] width 30 height 8
click at [62, 272] on icon at bounding box center [63, 273] width 6 height 6
type input "none"
click at [50, 273] on input "none" at bounding box center [43, 274] width 30 height 8
drag, startPoint x: 47, startPoint y: 274, endPoint x: 28, endPoint y: 273, distance: 19.2
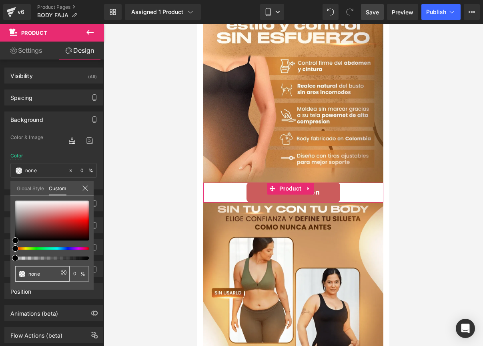
click at [28, 273] on div "none" at bounding box center [42, 274] width 54 height 16
paste input "#e4cfbb"
type input "#e4cfbb"
type input "100"
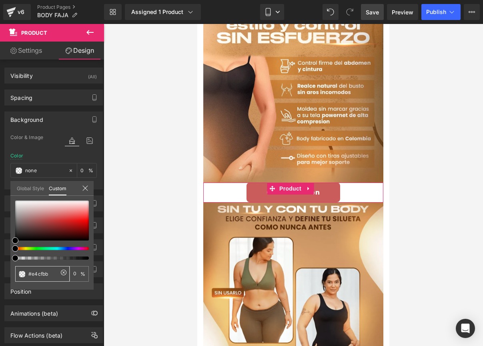
type input "100"
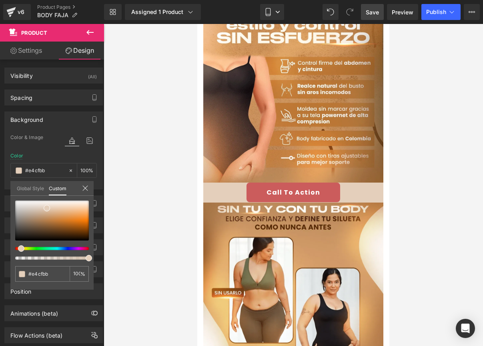
type input "#e4cfbb"
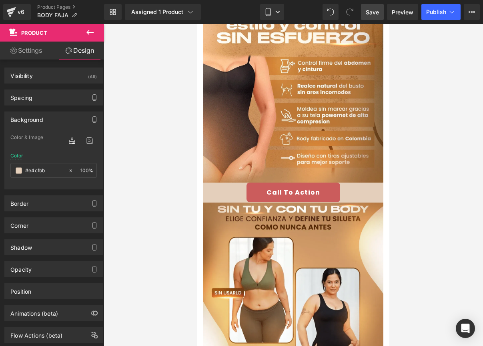
click at [212, 183] on div "Call To Action" at bounding box center [293, 193] width 172 height 20
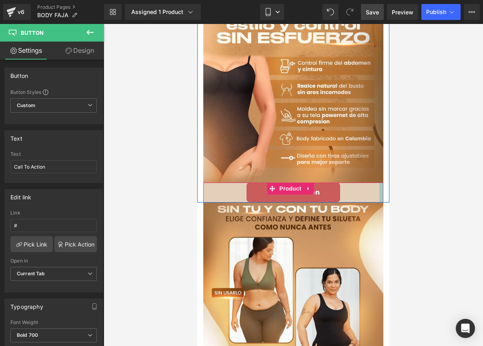
click at [379, 183] on div at bounding box center [381, 193] width 4 height 20
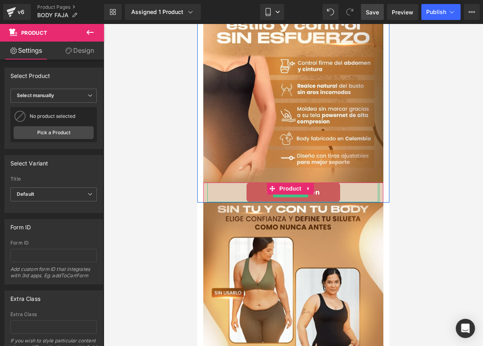
click at [377, 183] on div at bounding box center [378, 193] width 2 height 20
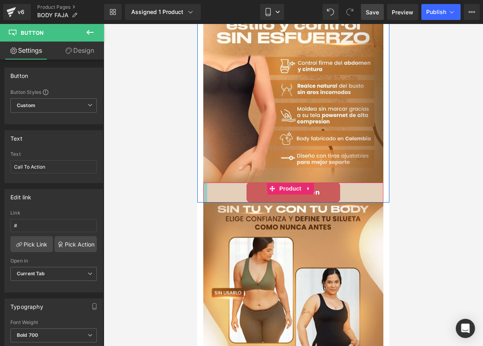
click at [206, 183] on div at bounding box center [205, 193] width 4 height 20
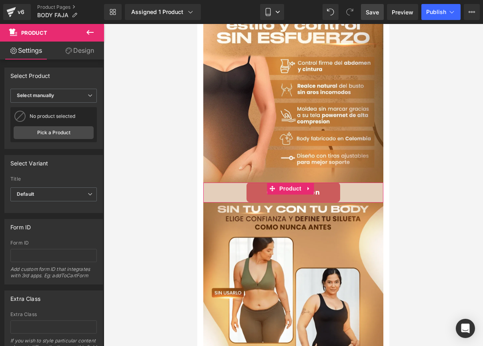
click at [75, 46] on link "Design" at bounding box center [80, 51] width 52 height 18
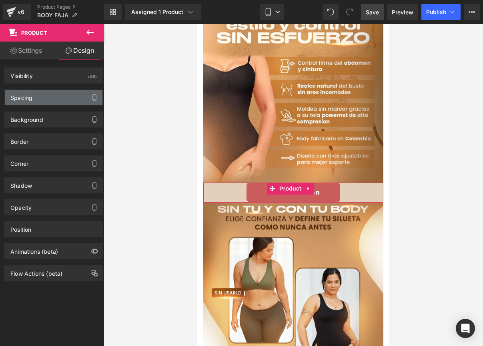
click at [49, 102] on div "Spacing" at bounding box center [54, 97] width 98 height 15
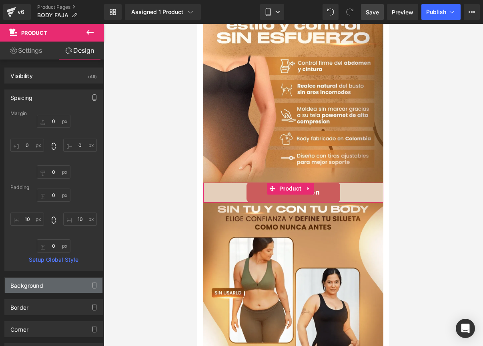
click at [37, 284] on div "Background" at bounding box center [26, 283] width 33 height 11
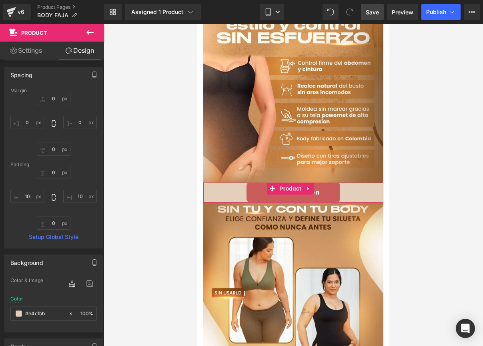
scroll to position [36, 0]
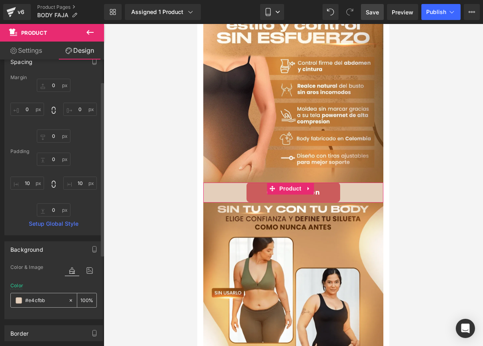
click at [61, 300] on div "#e4cfbb" at bounding box center [39, 301] width 57 height 14
drag, startPoint x: 52, startPoint y: 300, endPoint x: 33, endPoint y: 300, distance: 18.4
click at [33, 300] on input "#e4cfbb" at bounding box center [44, 300] width 39 height 9
click at [52, 302] on input "#e4cfbb" at bounding box center [44, 300] width 39 height 9
click at [68, 300] on icon at bounding box center [71, 301] width 6 height 6
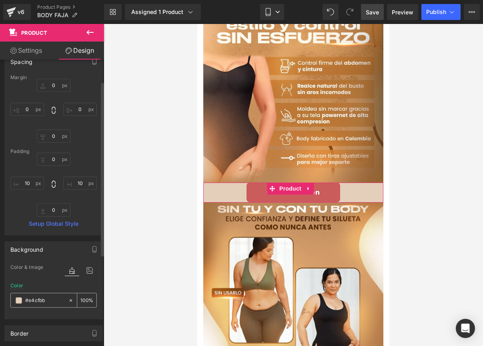
type input "none"
type input "0"
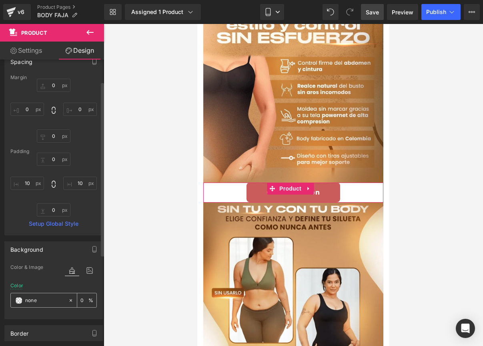
click at [46, 303] on input "none" at bounding box center [44, 300] width 39 height 9
paste input "#bb8d5d"
type input "#bb8d5d"
type input "100"
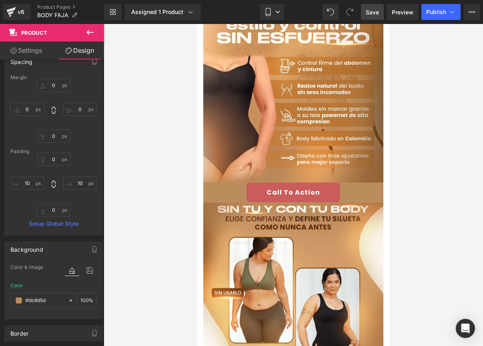
click at [439, 205] on div at bounding box center [293, 185] width 379 height 322
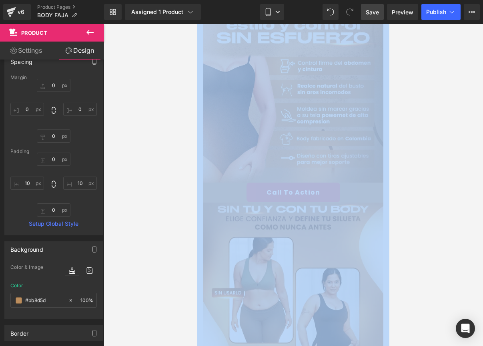
click at [441, 199] on div at bounding box center [293, 185] width 379 height 322
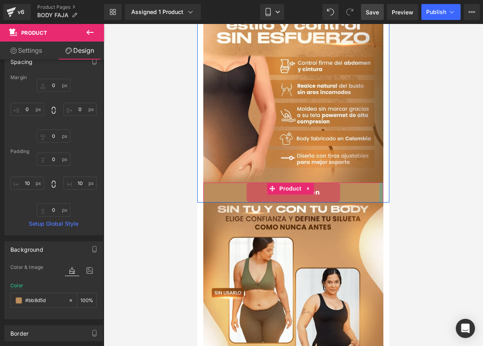
click at [379, 183] on div at bounding box center [381, 193] width 4 height 20
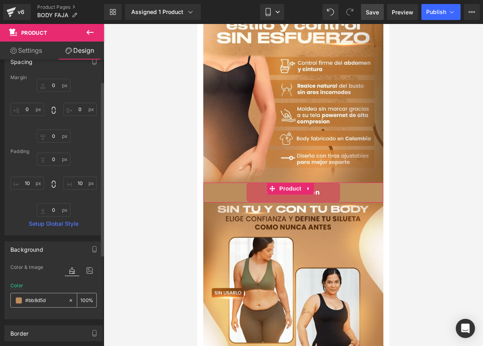
click at [68, 302] on icon at bounding box center [71, 301] width 6 height 6
type input "none"
type input "0"
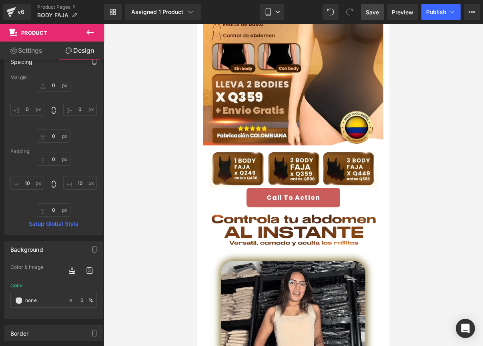
scroll to position [58, 0]
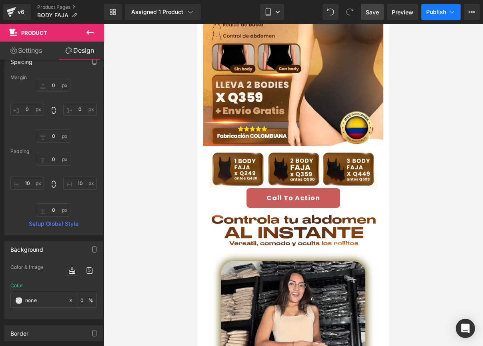
click at [435, 13] on span "Publish" at bounding box center [436, 12] width 20 height 6
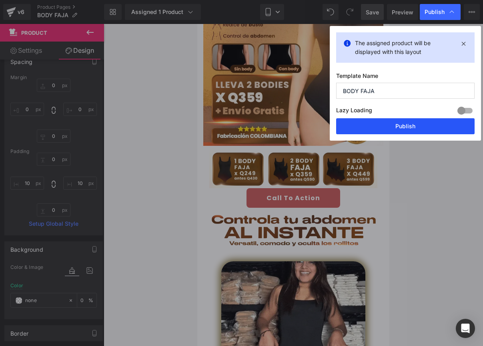
click at [393, 129] on button "Publish" at bounding box center [405, 126] width 138 height 16
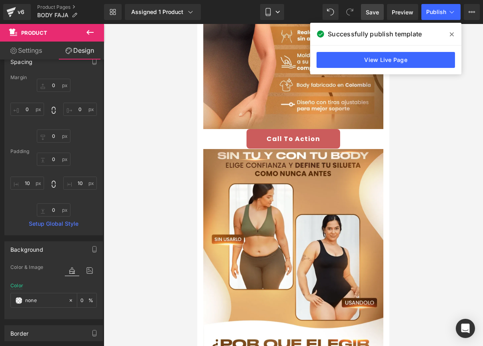
scroll to position [535, 0]
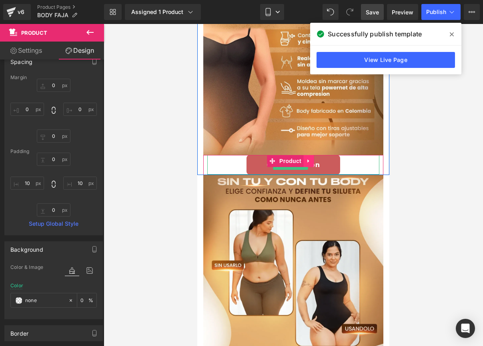
click at [327, 155] on link "Call To Action" at bounding box center [293, 165] width 94 height 20
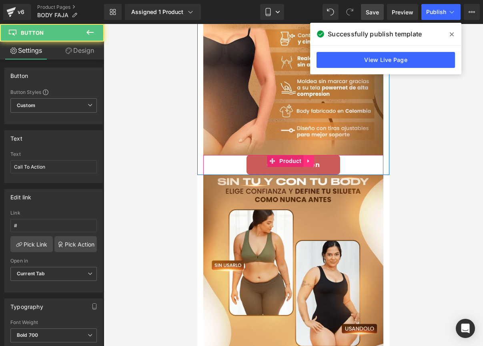
click at [307, 160] on icon at bounding box center [308, 162] width 2 height 4
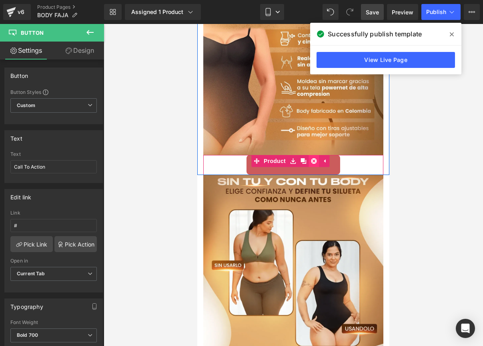
click at [312, 158] on icon at bounding box center [314, 161] width 6 height 6
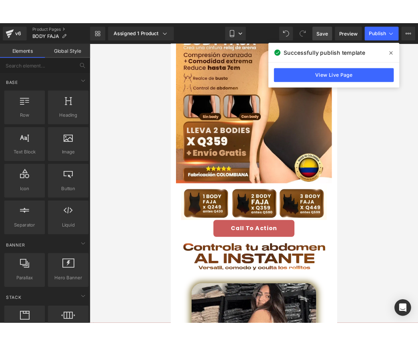
scroll to position [0, 0]
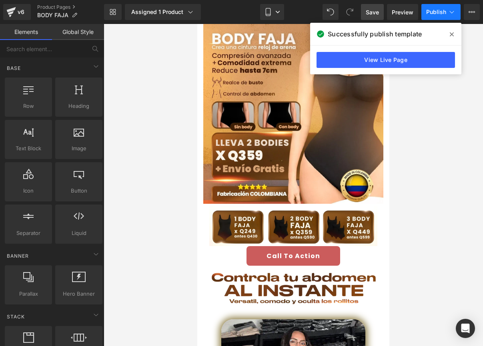
click at [434, 9] on span "Publish" at bounding box center [436, 12] width 20 height 6
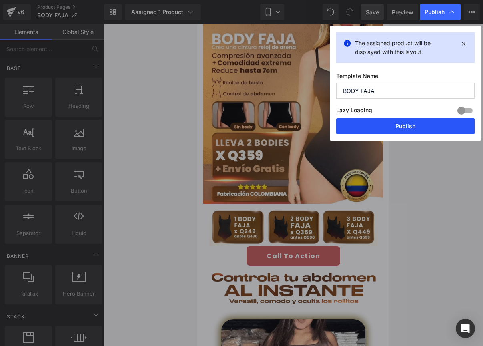
click at [394, 123] on button "Publish" at bounding box center [405, 126] width 138 height 16
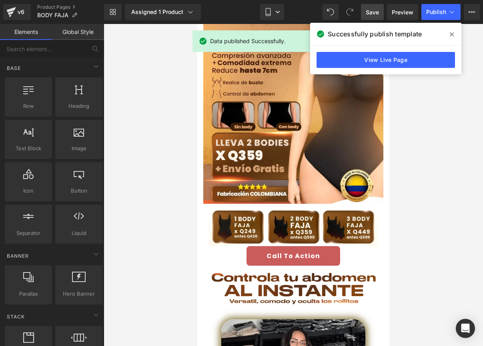
click at [451, 30] on span at bounding box center [451, 34] width 13 height 13
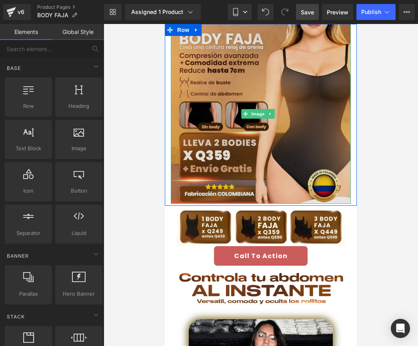
click at [268, 97] on img at bounding box center [261, 114] width 180 height 180
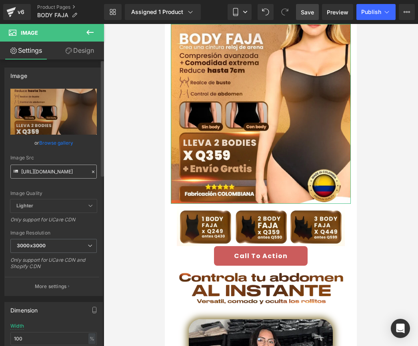
drag, startPoint x: 20, startPoint y: 173, endPoint x: 43, endPoint y: 172, distance: 22.8
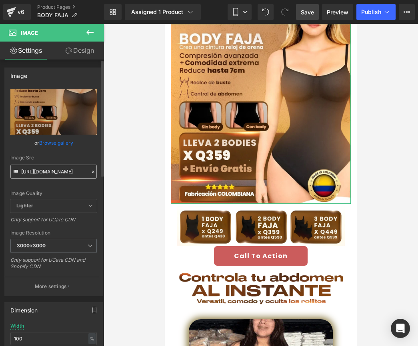
click at [43, 172] on div "Image Src [URL][DOMAIN_NAME]" at bounding box center [53, 167] width 86 height 24
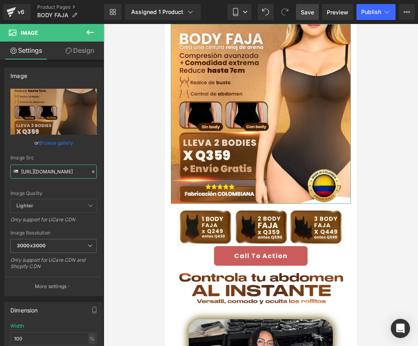
scroll to position [0, 65]
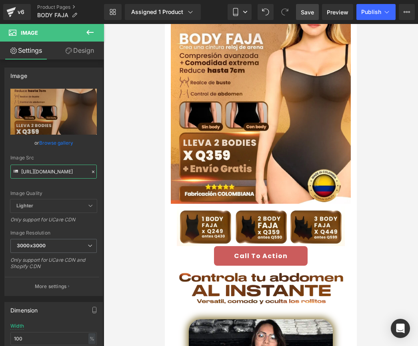
drag, startPoint x: 22, startPoint y: 172, endPoint x: 158, endPoint y: 175, distance: 136.1
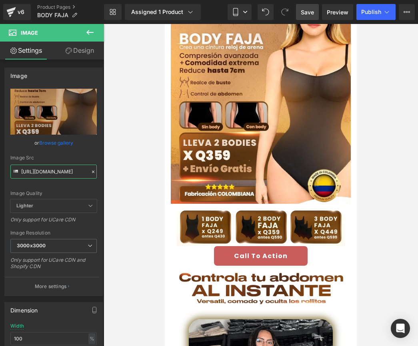
click at [158, 175] on div "Product You are previewing how the will restyle your page. You can not edit Ele…" at bounding box center [209, 180] width 418 height 360
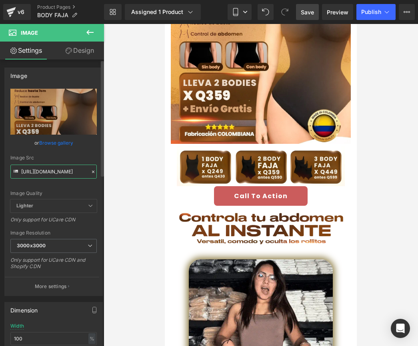
scroll to position [65, 0]
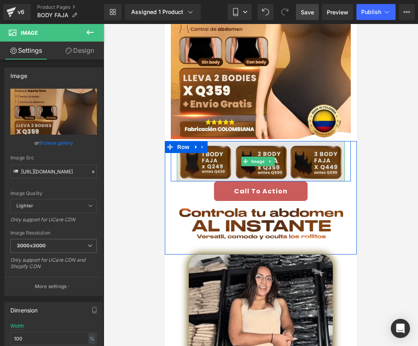
click at [200, 158] on img at bounding box center [261, 161] width 168 height 40
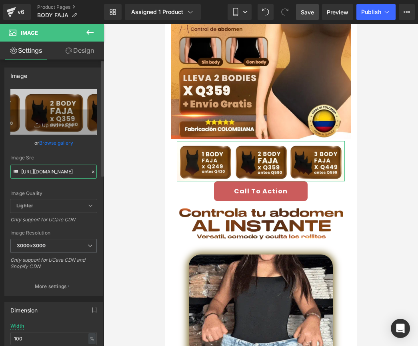
click at [41, 174] on input "[URL][DOMAIN_NAME]" at bounding box center [53, 172] width 86 height 14
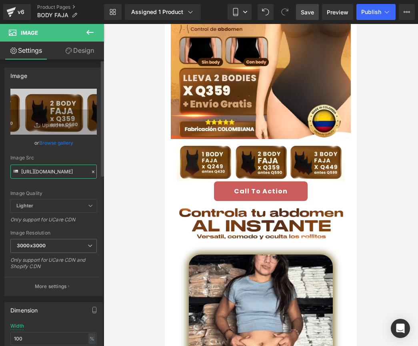
drag, startPoint x: 22, startPoint y: 173, endPoint x: 60, endPoint y: 166, distance: 38.6
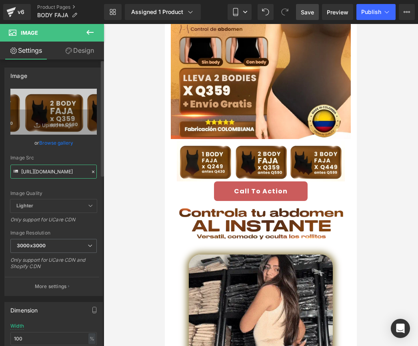
click at [142, 171] on div "Product You are previewing how the will restyle your page. You can not edit Ele…" at bounding box center [209, 180] width 418 height 360
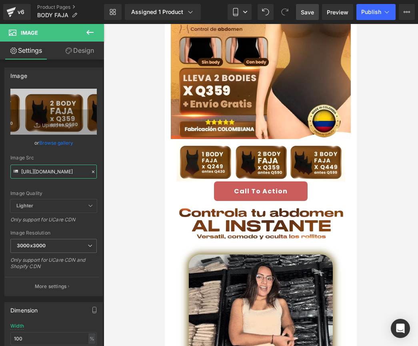
scroll to position [0, 17]
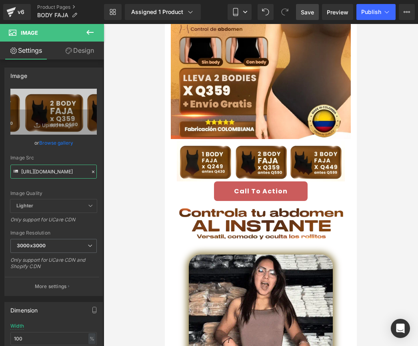
drag, startPoint x: 22, startPoint y: 172, endPoint x: 147, endPoint y: 176, distance: 124.5
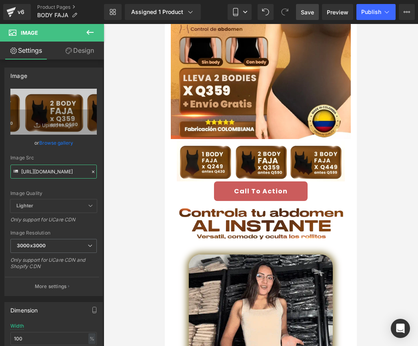
click at [147, 176] on div "Product You are previewing how the will restyle your page. You can not edit Ele…" at bounding box center [209, 180] width 418 height 360
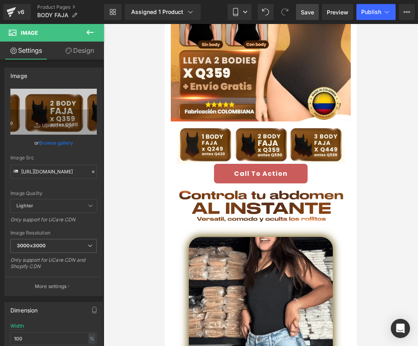
scroll to position [91, 0]
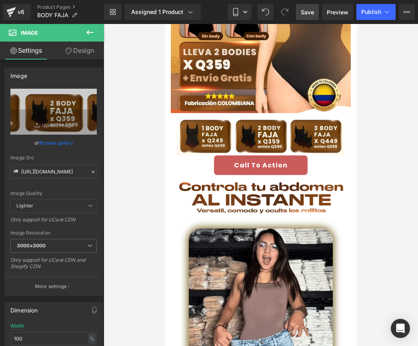
click at [243, 182] on img at bounding box center [261, 198] width 168 height 40
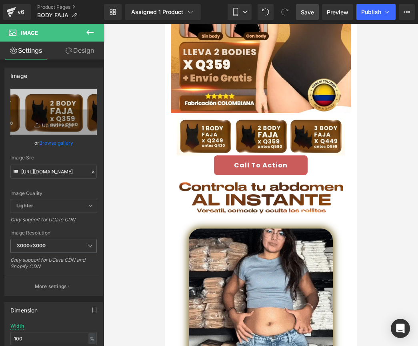
click at [243, 182] on img at bounding box center [261, 198] width 168 height 40
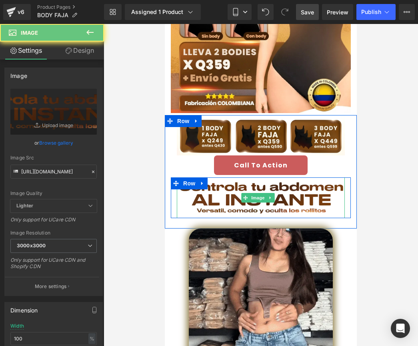
click at [193, 188] on img at bounding box center [261, 198] width 168 height 40
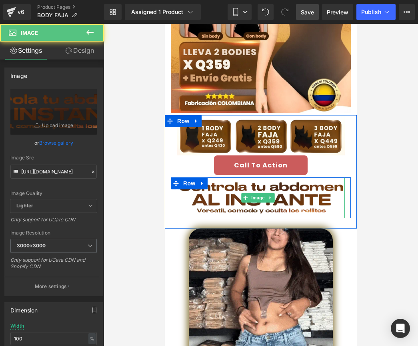
click at [198, 189] on img at bounding box center [261, 198] width 168 height 40
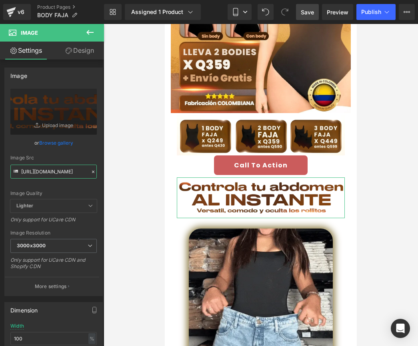
scroll to position [0, 21]
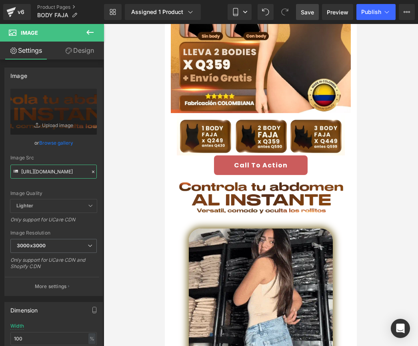
drag, startPoint x: 22, startPoint y: 171, endPoint x: 146, endPoint y: 180, distance: 123.9
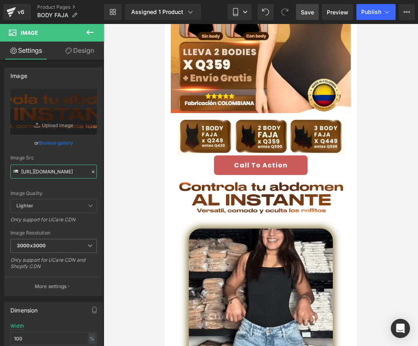
click at [146, 180] on div "Product You are previewing how the will restyle your page. You can not edit Ele…" at bounding box center [209, 180] width 418 height 360
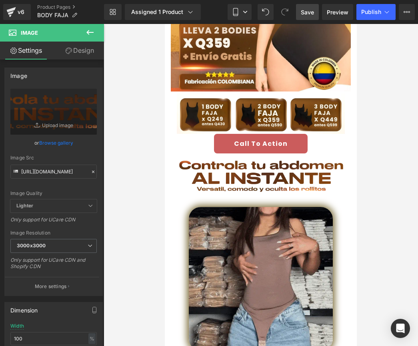
scroll to position [114, 0]
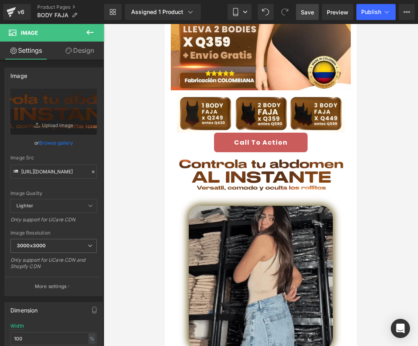
click at [233, 238] on img at bounding box center [261, 278] width 144 height 144
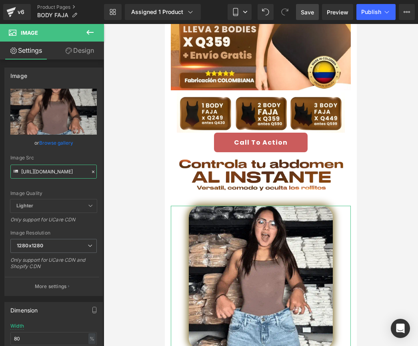
scroll to position [0, 143]
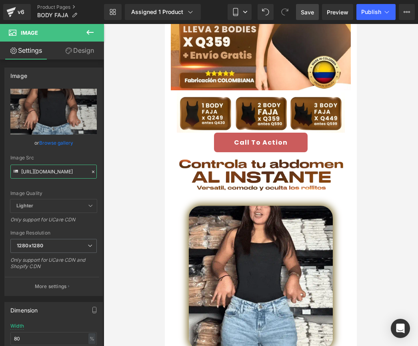
drag, startPoint x: 21, startPoint y: 172, endPoint x: 122, endPoint y: 178, distance: 101.0
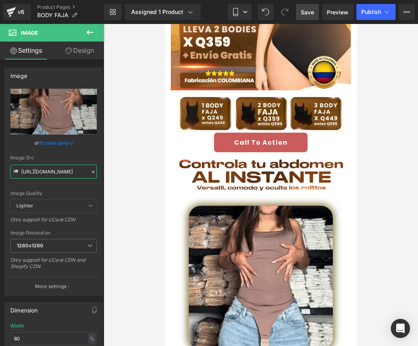
click at [122, 178] on div "Product You are previewing how the will restyle your page. You can not edit Ele…" at bounding box center [209, 180] width 418 height 360
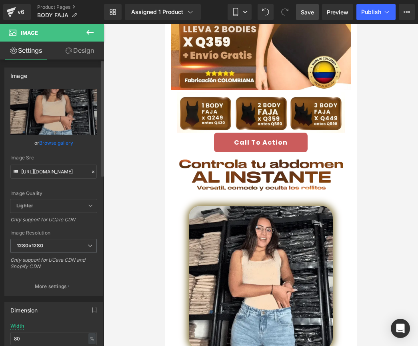
scroll to position [0, 0]
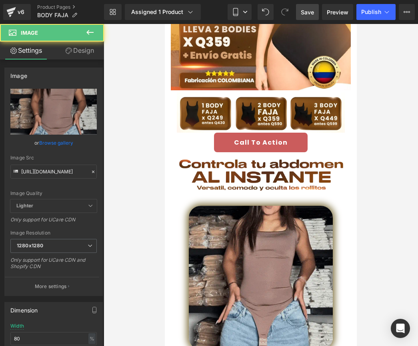
click at [294, 206] on img at bounding box center [261, 278] width 144 height 144
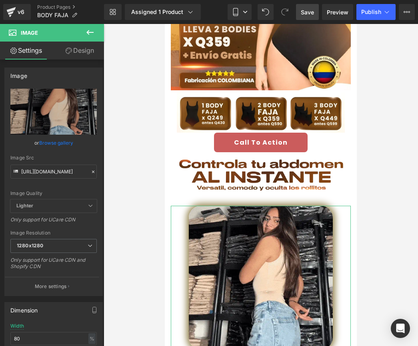
click at [74, 53] on link "Design" at bounding box center [80, 51] width 52 height 18
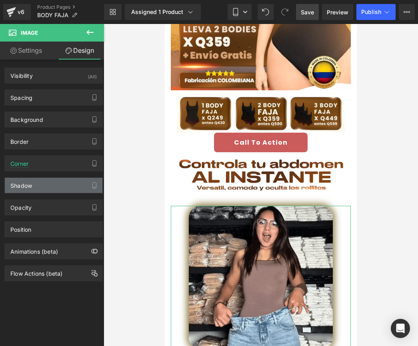
click at [56, 190] on div "Shadow" at bounding box center [54, 185] width 98 height 15
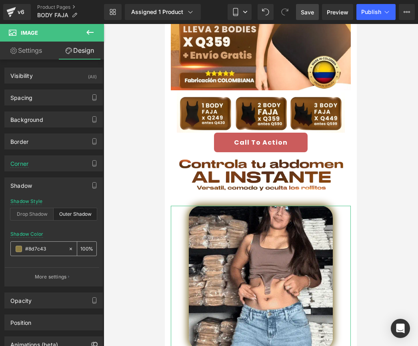
drag, startPoint x: 48, startPoint y: 250, endPoint x: 58, endPoint y: 246, distance: 10.6
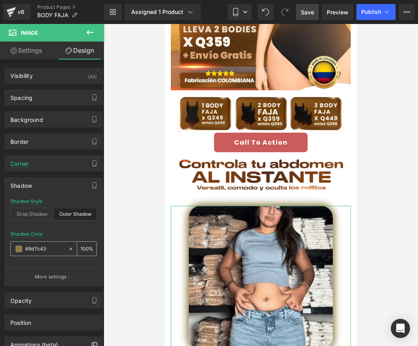
click at [58, 246] on input "#8d7c43" at bounding box center [44, 249] width 39 height 9
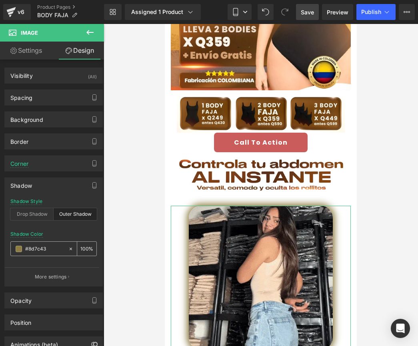
drag, startPoint x: 57, startPoint y: 248, endPoint x: 26, endPoint y: 249, distance: 30.8
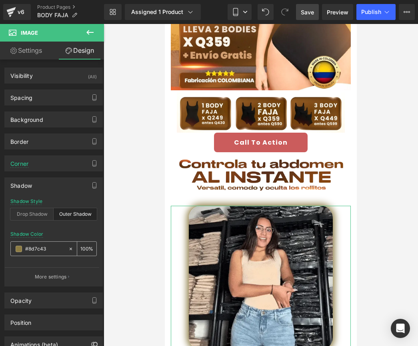
click at [26, 249] on input "#8d7c43" at bounding box center [44, 249] width 39 height 9
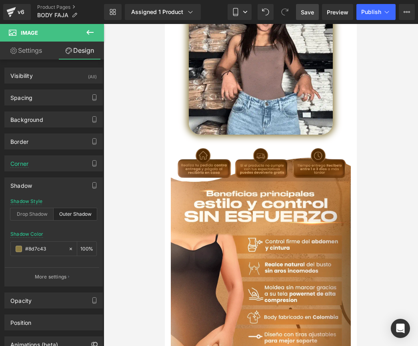
scroll to position [362, 0]
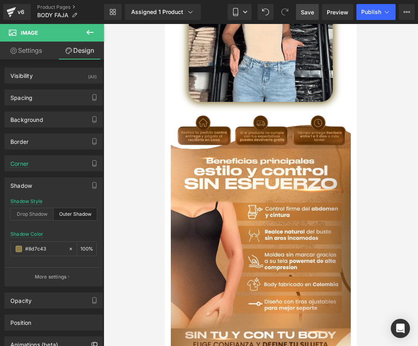
click at [235, 120] on img at bounding box center [261, 128] width 180 height 44
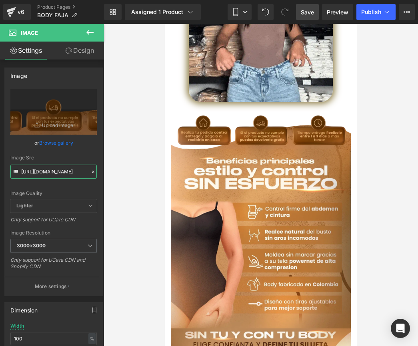
scroll to position [0, 22]
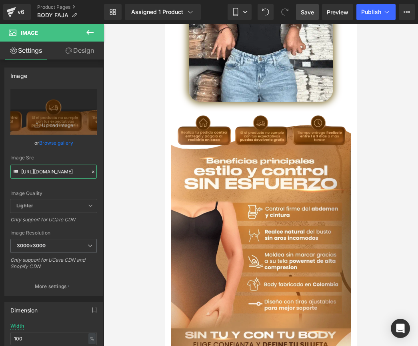
drag, startPoint x: 23, startPoint y: 172, endPoint x: 125, endPoint y: 171, distance: 102.0
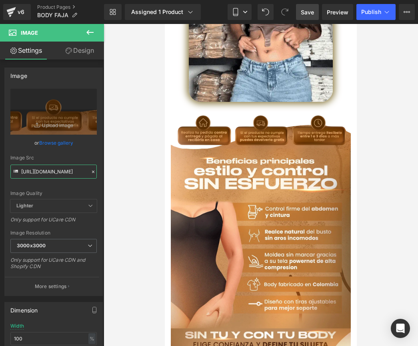
click at [125, 171] on div "Product You are previewing how the will restyle your page. You can not edit Ele…" at bounding box center [209, 180] width 418 height 360
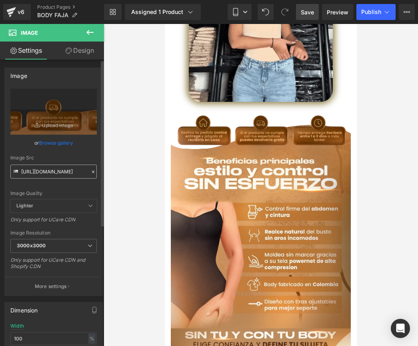
scroll to position [0, 0]
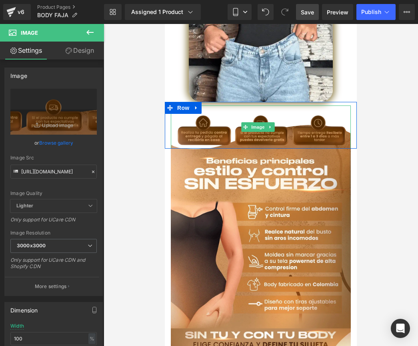
click at [220, 123] on img at bounding box center [261, 128] width 180 height 44
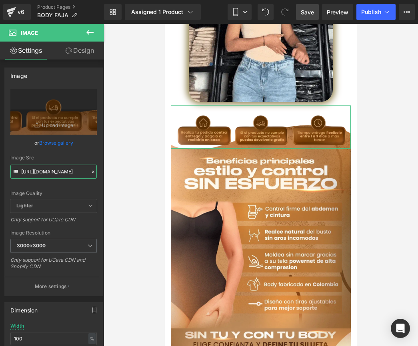
scroll to position [0, 22]
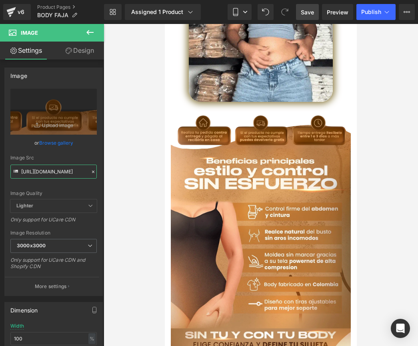
drag, startPoint x: 22, startPoint y: 171, endPoint x: 121, endPoint y: 172, distance: 98.8
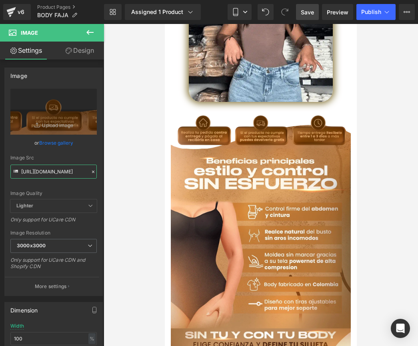
click at [121, 172] on div "Product You are previewing how the will restyle your page. You can not edit Ele…" at bounding box center [209, 180] width 418 height 360
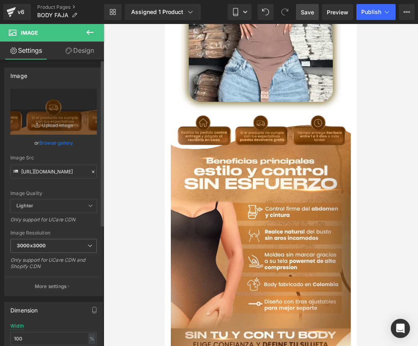
scroll to position [0, 0]
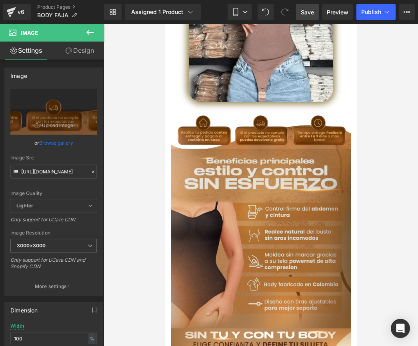
click at [237, 164] on img at bounding box center [261, 239] width 180 height 180
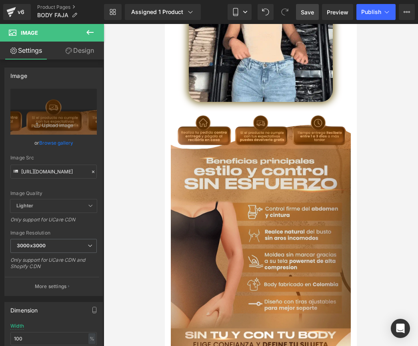
click at [237, 164] on img at bounding box center [261, 239] width 180 height 180
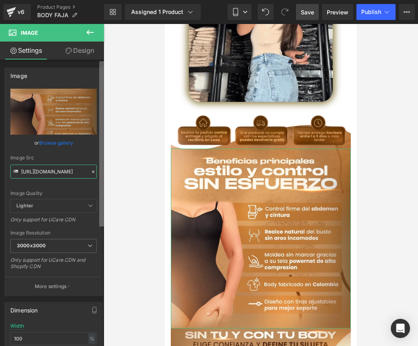
scroll to position [0, 169]
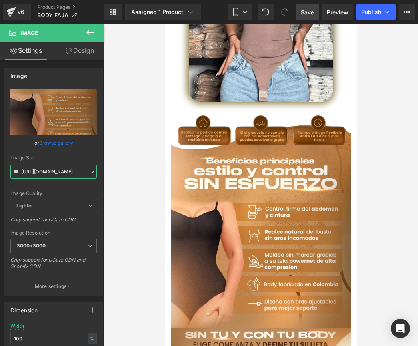
drag, startPoint x: 22, startPoint y: 170, endPoint x: 123, endPoint y: 171, distance: 100.8
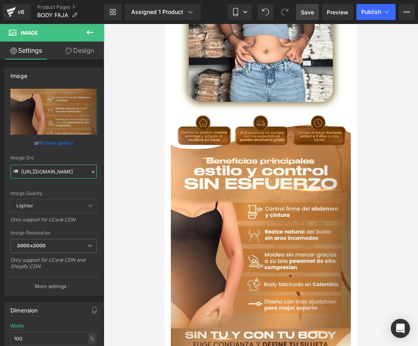
click at [123, 171] on div "Product You are previewing how the will restyle your page. You can not edit Ele…" at bounding box center [209, 180] width 418 height 360
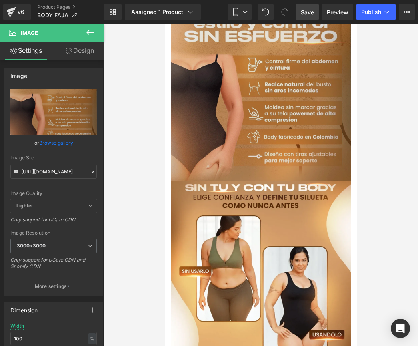
scroll to position [515, 0]
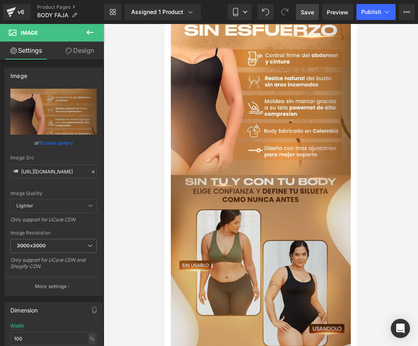
click at [287, 202] on img at bounding box center [261, 265] width 180 height 180
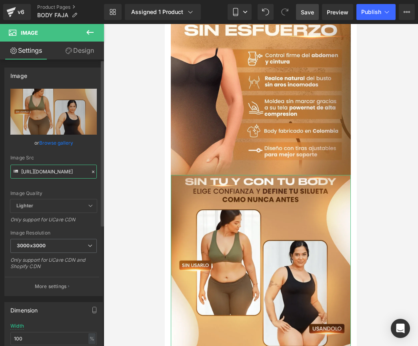
scroll to position [0, 167]
drag, startPoint x: 22, startPoint y: 172, endPoint x: 98, endPoint y: 174, distance: 75.7
click at [98, 174] on div "[URL][DOMAIN_NAME] Replace Image Upload image or Browse gallery Image Src [URL]…" at bounding box center [54, 192] width 98 height 207
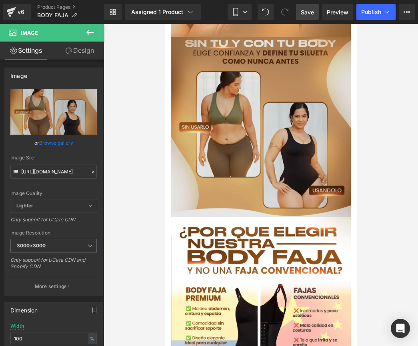
scroll to position [672, 0]
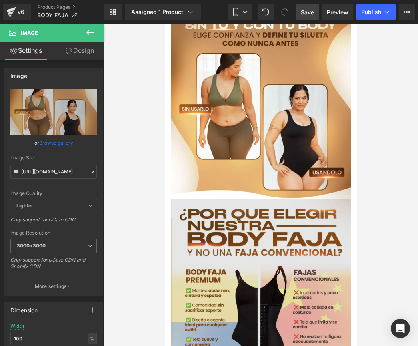
click at [241, 208] on img at bounding box center [261, 289] width 180 height 180
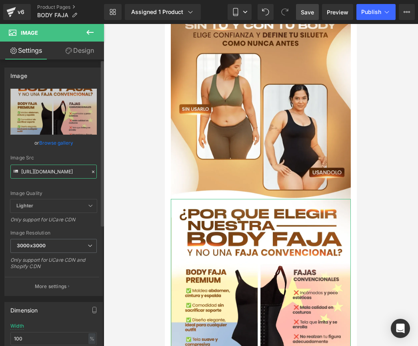
drag, startPoint x: 22, startPoint y: 170, endPoint x: 78, endPoint y: 170, distance: 55.6
click at [79, 170] on input "[URL][DOMAIN_NAME]" at bounding box center [53, 172] width 86 height 14
drag, startPoint x: 22, startPoint y: 171, endPoint x: 100, endPoint y: 173, distance: 78.0
click at [100, 173] on div "Image [URL][DOMAIN_NAME] Replace Image Upload image or Browse gallery Image Src…" at bounding box center [54, 179] width 108 height 235
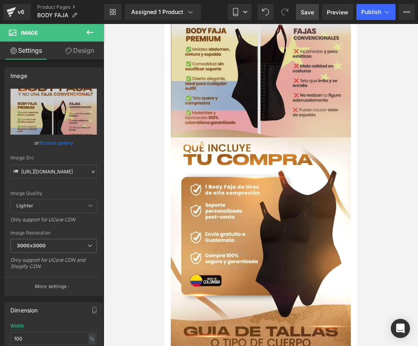
scroll to position [917, 0]
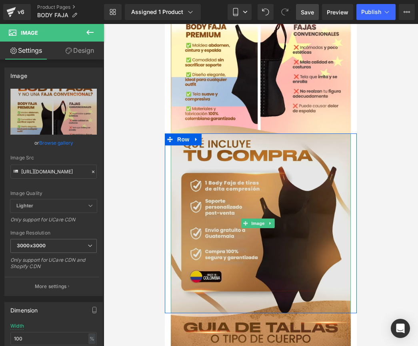
click at [244, 158] on img at bounding box center [261, 224] width 180 height 180
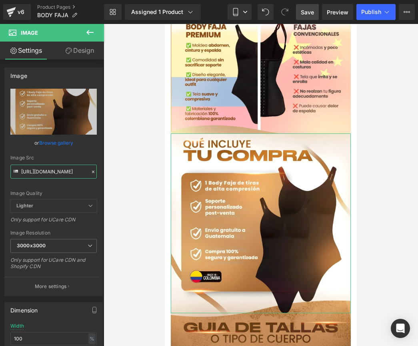
scroll to position [0, 34]
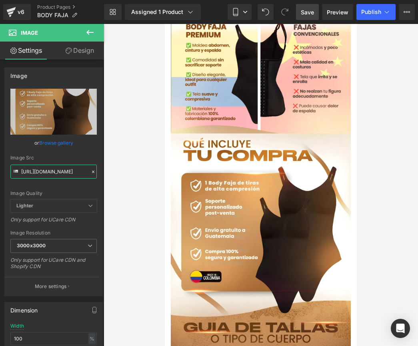
drag, startPoint x: 22, startPoint y: 172, endPoint x: 115, endPoint y: 172, distance: 93.2
click at [115, 172] on div "Product You are previewing how the will restyle your page. You can not edit Ele…" at bounding box center [209, 180] width 418 height 360
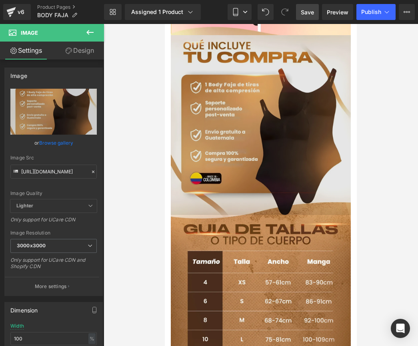
scroll to position [1022, 0]
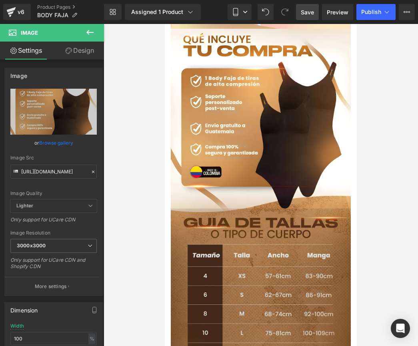
click at [225, 209] on img at bounding box center [261, 299] width 180 height 180
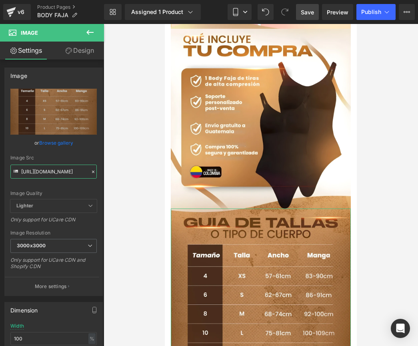
scroll to position [0, 168]
drag, startPoint x: 22, startPoint y: 172, endPoint x: 112, endPoint y: 170, distance: 90.4
click at [112, 170] on div "Product You are previewing how the will restyle your page. You can not edit Ele…" at bounding box center [209, 180] width 418 height 360
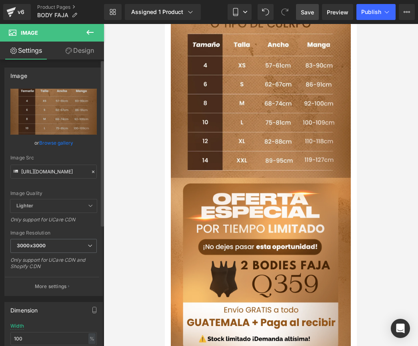
scroll to position [1233, 0]
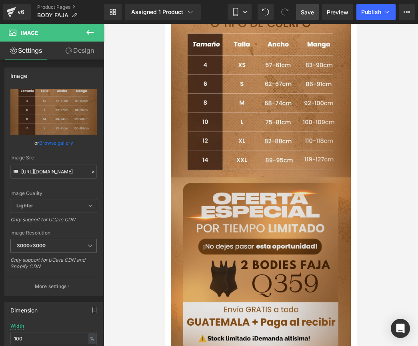
click at [273, 178] on img at bounding box center [261, 268] width 180 height 180
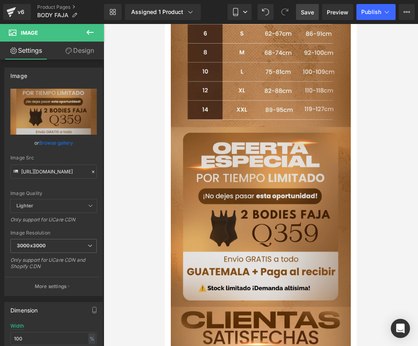
scroll to position [1287, 0]
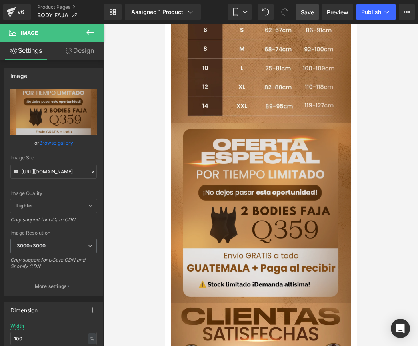
click at [236, 157] on img at bounding box center [261, 214] width 180 height 180
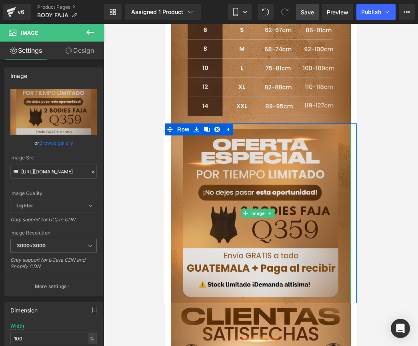
click at [189, 144] on img at bounding box center [261, 214] width 180 height 180
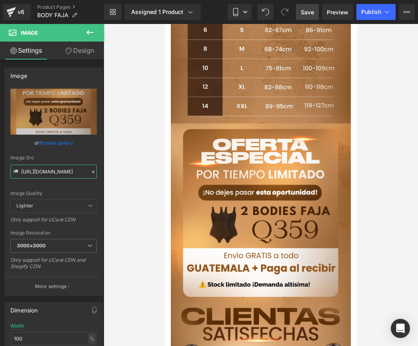
scroll to position [0, 20]
drag, startPoint x: 22, startPoint y: 173, endPoint x: 114, endPoint y: 175, distance: 92.4
click at [114, 175] on div "Product You are previewing how the will restyle your page. You can not edit Ele…" at bounding box center [209, 180] width 418 height 360
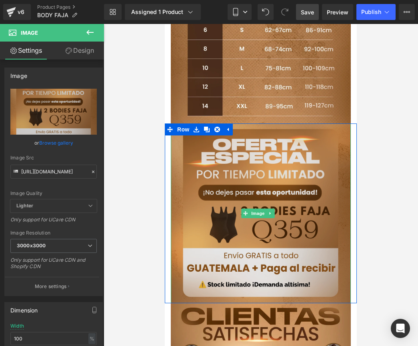
click at [215, 132] on img at bounding box center [261, 214] width 180 height 180
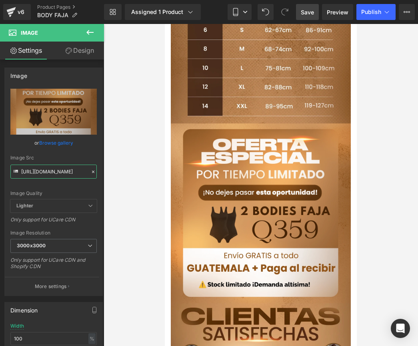
drag, startPoint x: 22, startPoint y: 172, endPoint x: 112, endPoint y: 176, distance: 90.9
click at [112, 176] on div "Product You are previewing how the will restyle your page. You can not edit Ele…" at bounding box center [209, 180] width 418 height 360
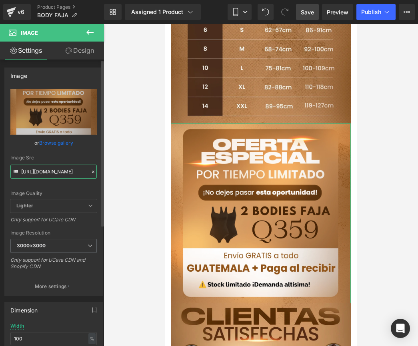
scroll to position [0, 20]
drag, startPoint x: 22, startPoint y: 171, endPoint x: 101, endPoint y: 174, distance: 79.7
click at [101, 174] on div "Image [URL][DOMAIN_NAME] Replace Image Upload image or Browse gallery Image Src…" at bounding box center [52, 205] width 104 height 290
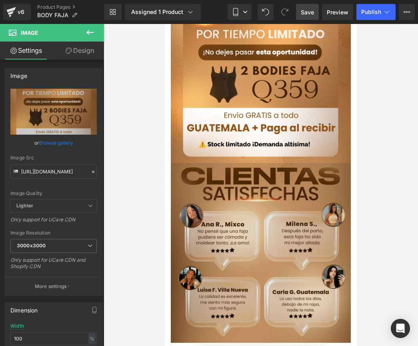
scroll to position [1433, 0]
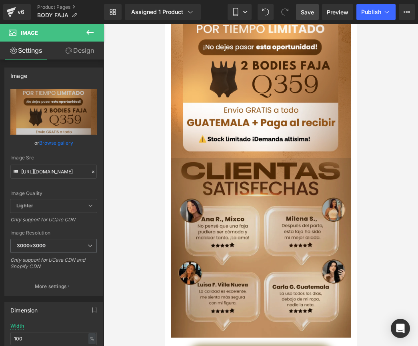
click at [239, 158] on img at bounding box center [261, 248] width 180 height 180
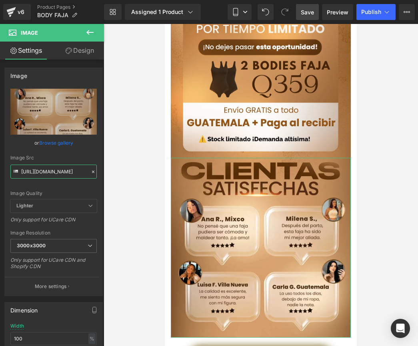
scroll to position [0, 26]
drag, startPoint x: 22, startPoint y: 171, endPoint x: 111, endPoint y: 177, distance: 88.6
click at [111, 177] on div "Product You are previewing how the will restyle your page. You can not edit Ele…" at bounding box center [209, 180] width 418 height 360
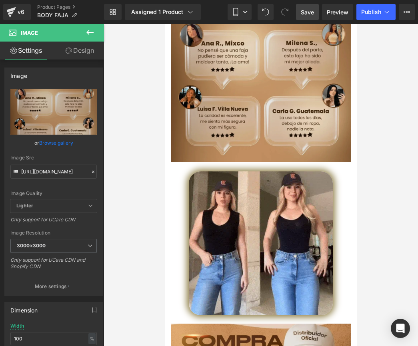
scroll to position [1611, 0]
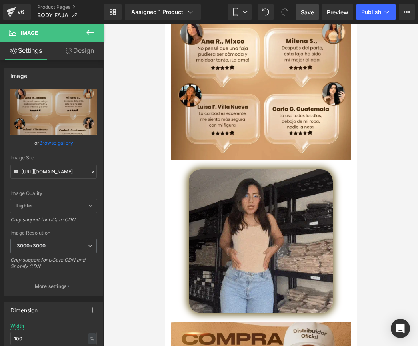
click at [270, 183] on div "Image" at bounding box center [261, 242] width 180 height 144
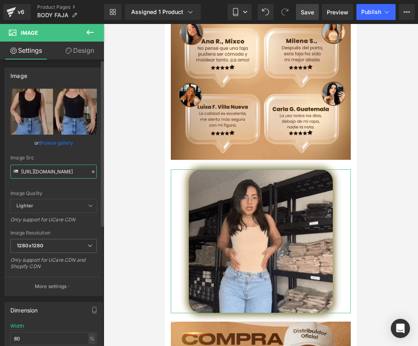
scroll to position [0, 142]
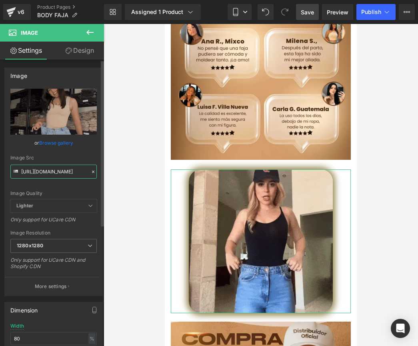
drag, startPoint x: 21, startPoint y: 172, endPoint x: 96, endPoint y: 174, distance: 75.2
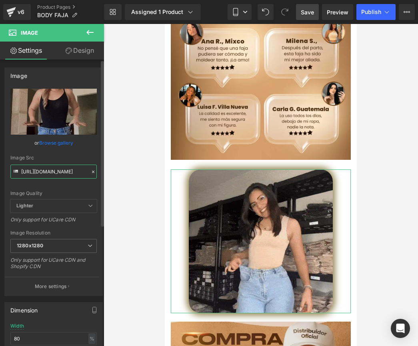
click at [96, 174] on div "[URL][DOMAIN_NAME] Replace Image Upload image or Browse gallery Image Src [URL]…" at bounding box center [54, 192] width 98 height 207
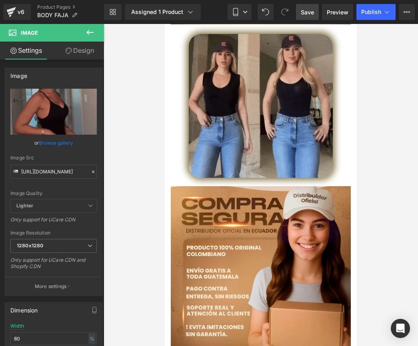
scroll to position [1747, 0]
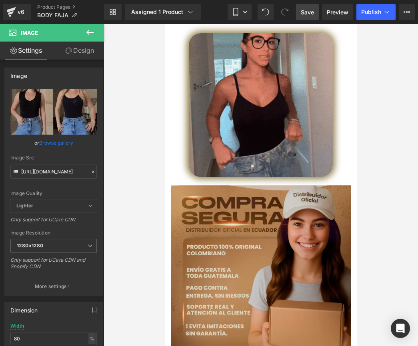
click at [252, 188] on img at bounding box center [261, 276] width 180 height 180
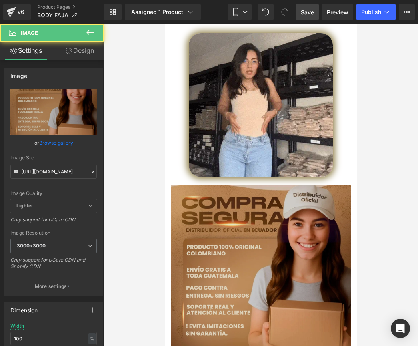
click at [207, 186] on img at bounding box center [261, 276] width 180 height 180
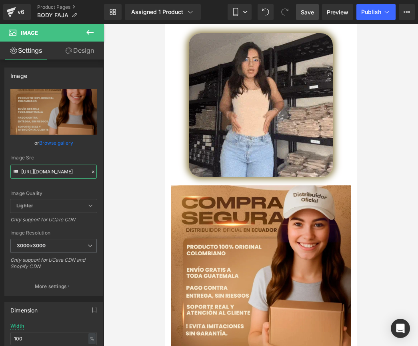
scroll to position [0, 35]
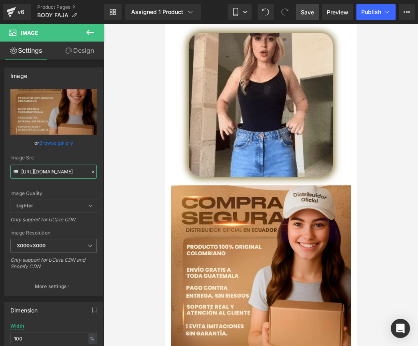
drag, startPoint x: 22, startPoint y: 173, endPoint x: 132, endPoint y: 177, distance: 110.1
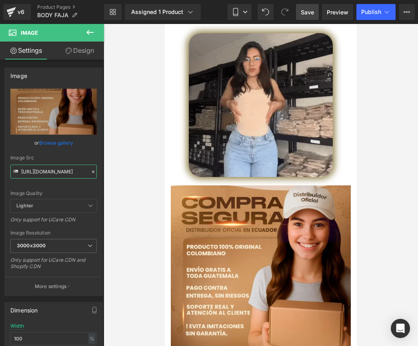
click at [132, 177] on div "Product You are previewing how the will restyle your page. You can not edit Ele…" at bounding box center [209, 180] width 418 height 360
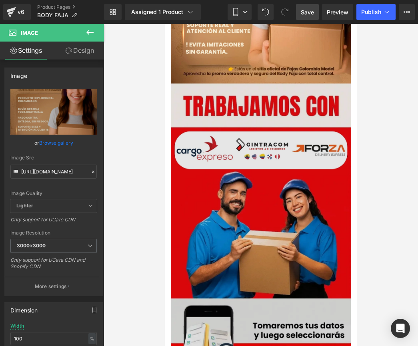
scroll to position [2058, 0]
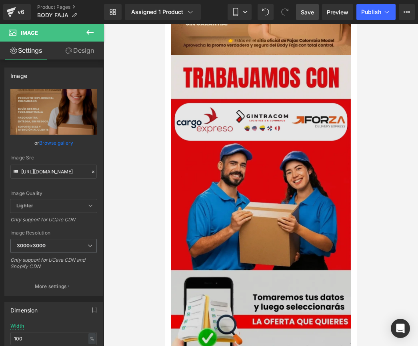
click at [252, 114] on img at bounding box center [261, 221] width 180 height 333
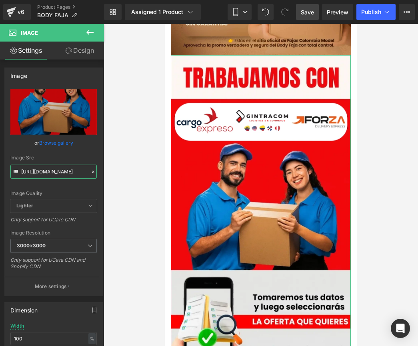
scroll to position [0, 58]
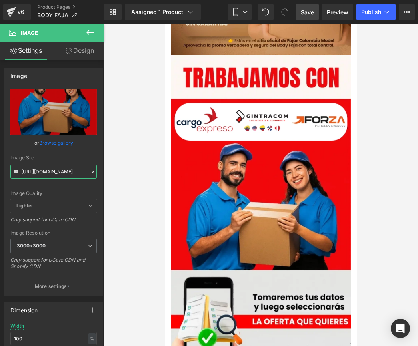
drag, startPoint x: 22, startPoint y: 173, endPoint x: 116, endPoint y: 173, distance: 94.4
click at [116, 173] on div "Product You are previewing how the will restyle your page. You can not edit Ele…" at bounding box center [209, 180] width 418 height 360
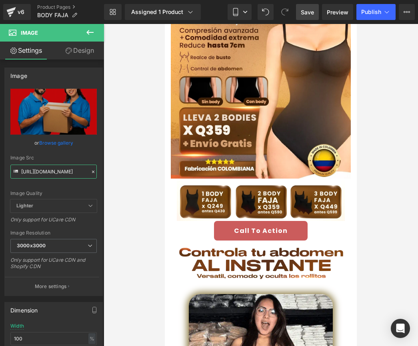
scroll to position [0, 0]
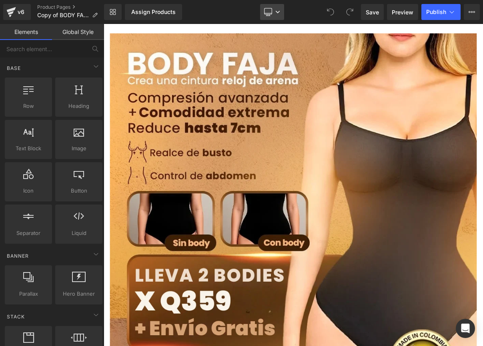
click at [283, 16] on link "Desktop" at bounding box center [272, 12] width 24 height 16
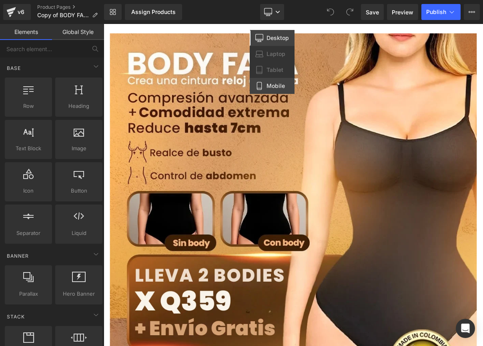
drag, startPoint x: 272, startPoint y: 84, endPoint x: 77, endPoint y: 62, distance: 196.8
click at [272, 84] on span "Mobile" at bounding box center [275, 85] width 18 height 7
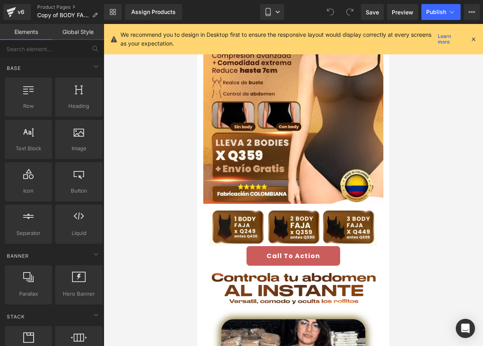
click at [472, 40] on icon at bounding box center [473, 39] width 7 height 7
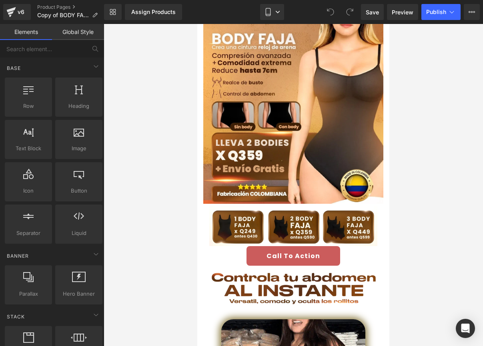
click at [424, 98] on div at bounding box center [293, 185] width 379 height 322
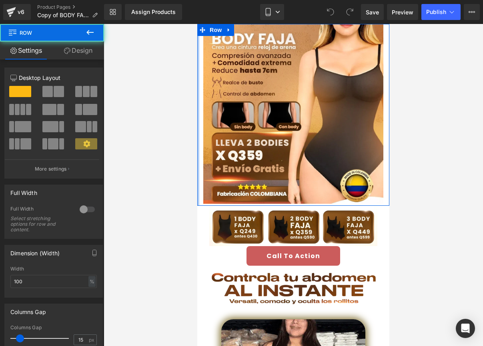
click at [199, 102] on div at bounding box center [198, 115] width 2 height 182
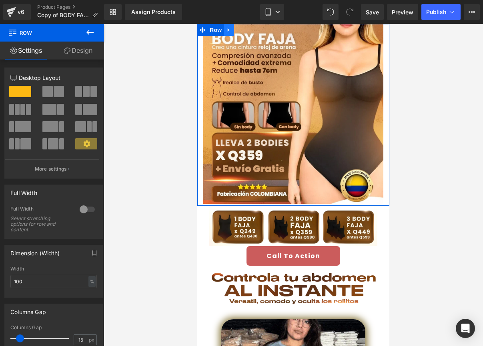
click at [233, 30] on link at bounding box center [229, 30] width 10 height 12
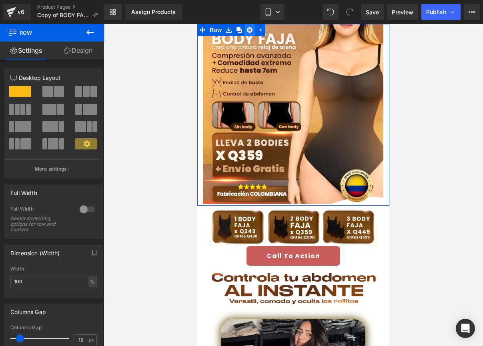
click at [248, 30] on icon at bounding box center [250, 30] width 6 height 6
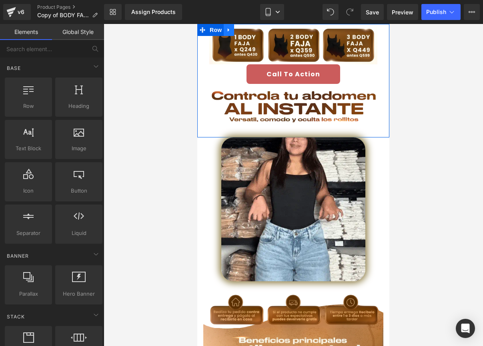
click at [230, 30] on icon at bounding box center [229, 30] width 6 height 6
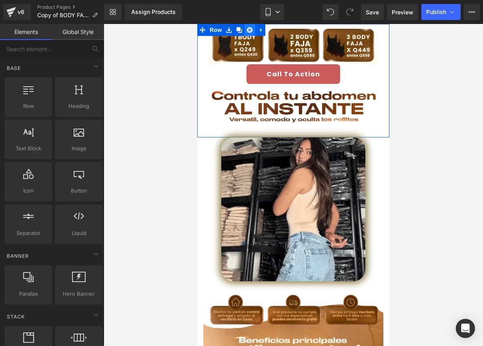
click at [245, 30] on link at bounding box center [249, 30] width 10 height 12
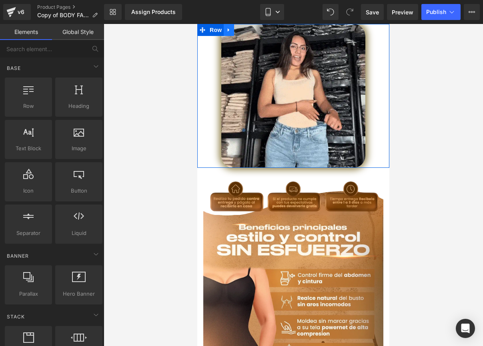
click at [228, 29] on icon at bounding box center [229, 30] width 2 height 4
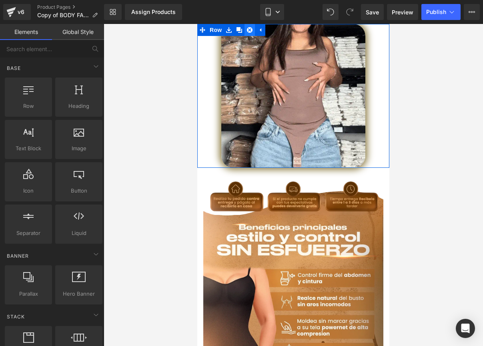
click at [246, 29] on link at bounding box center [249, 30] width 10 height 12
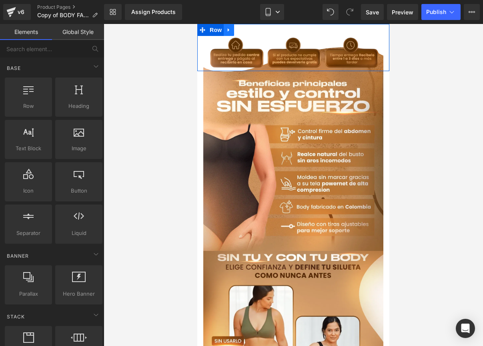
click at [230, 30] on icon at bounding box center [229, 30] width 6 height 6
click at [250, 33] on link at bounding box center [249, 30] width 10 height 12
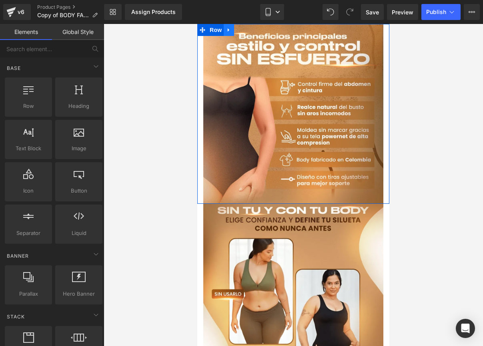
click at [232, 31] on icon at bounding box center [229, 30] width 6 height 6
click at [251, 30] on icon at bounding box center [250, 30] width 6 height 6
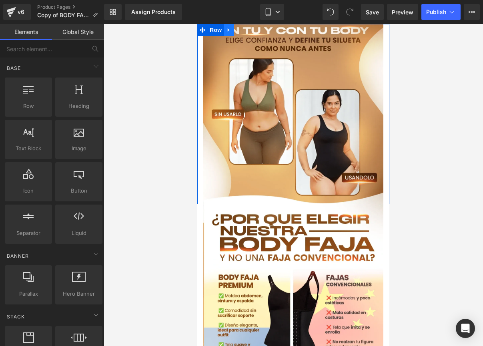
click at [232, 30] on icon at bounding box center [229, 30] width 6 height 6
click at [250, 32] on icon at bounding box center [250, 30] width 6 height 6
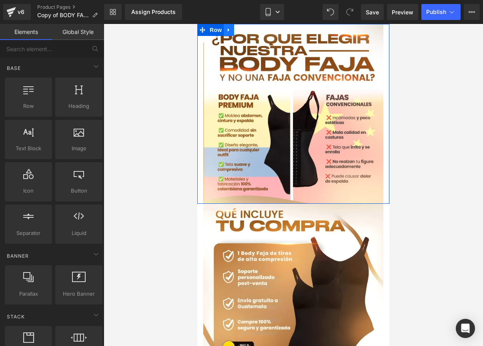
click at [233, 28] on link at bounding box center [229, 30] width 10 height 12
click at [247, 33] on link at bounding box center [249, 30] width 10 height 12
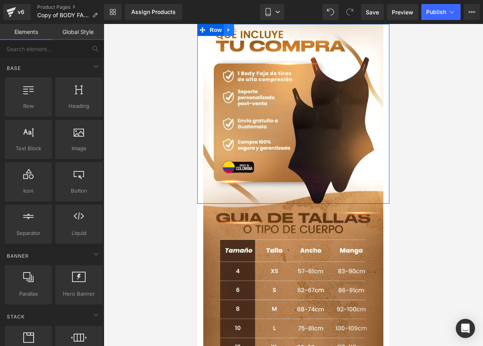
click at [231, 30] on icon at bounding box center [229, 30] width 6 height 6
click at [248, 32] on icon at bounding box center [250, 30] width 6 height 6
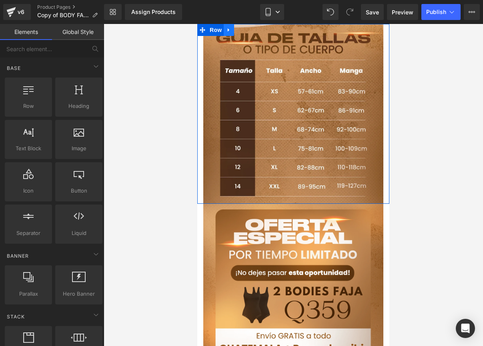
click at [230, 30] on icon at bounding box center [229, 30] width 6 height 6
click at [248, 31] on icon at bounding box center [250, 30] width 6 height 6
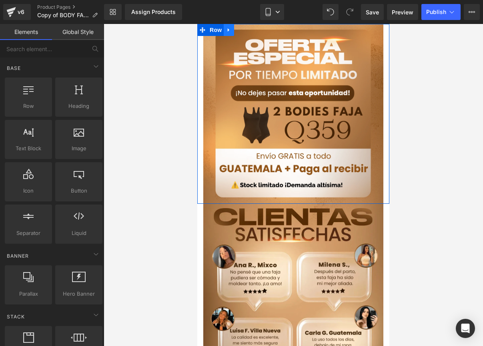
click at [232, 30] on link at bounding box center [229, 30] width 10 height 12
click at [244, 30] on link at bounding box center [239, 30] width 10 height 12
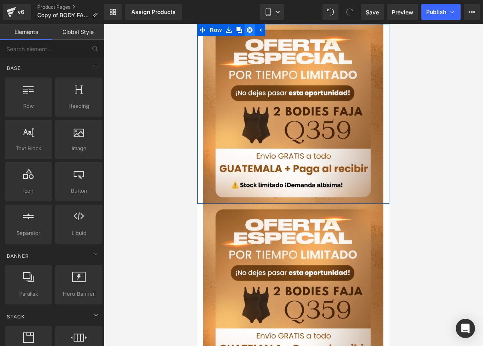
click at [247, 30] on icon at bounding box center [250, 30] width 6 height 6
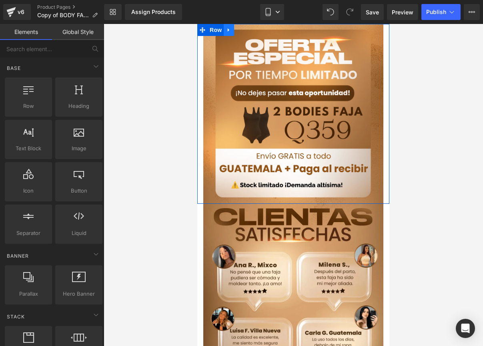
click at [227, 28] on icon at bounding box center [229, 30] width 6 height 6
click at [249, 29] on icon at bounding box center [250, 30] width 6 height 6
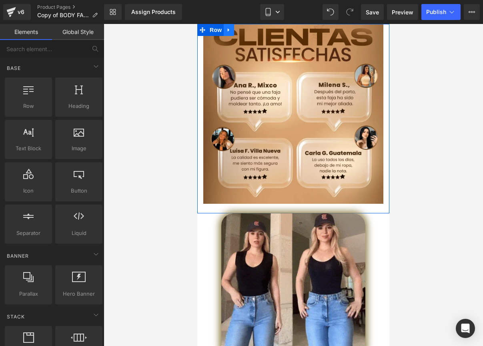
click at [232, 28] on link at bounding box center [229, 30] width 10 height 12
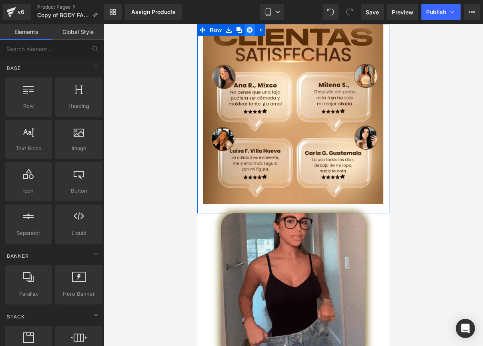
click at [253, 29] on link at bounding box center [249, 30] width 10 height 12
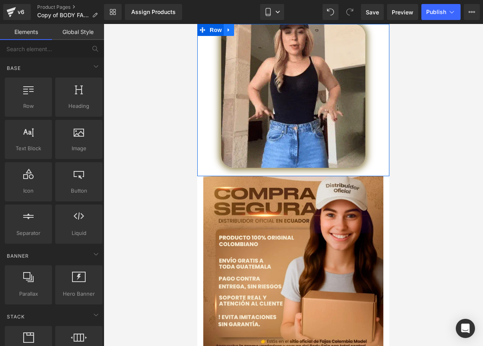
click at [232, 28] on link at bounding box center [229, 30] width 10 height 12
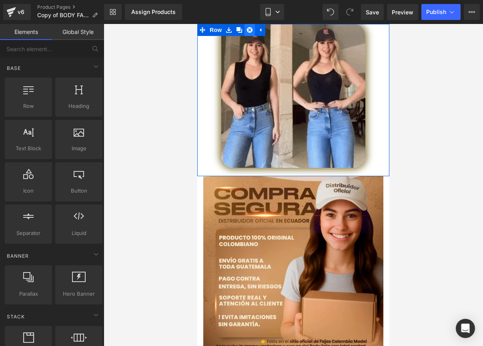
click at [246, 28] on link at bounding box center [249, 30] width 10 height 12
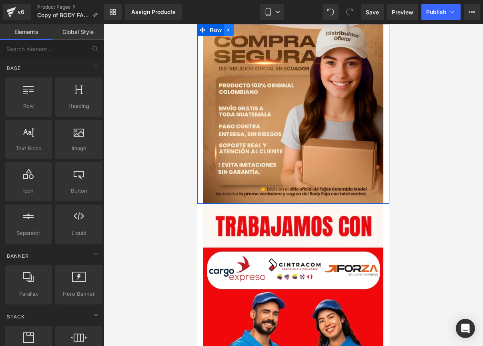
click at [227, 29] on icon at bounding box center [229, 30] width 6 height 6
click at [248, 29] on icon at bounding box center [250, 30] width 6 height 6
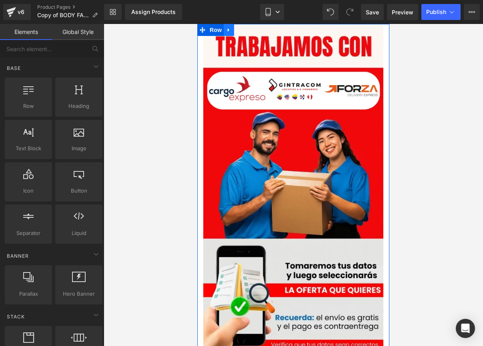
click at [230, 30] on icon at bounding box center [229, 30] width 6 height 6
click at [249, 30] on icon at bounding box center [250, 30] width 6 height 6
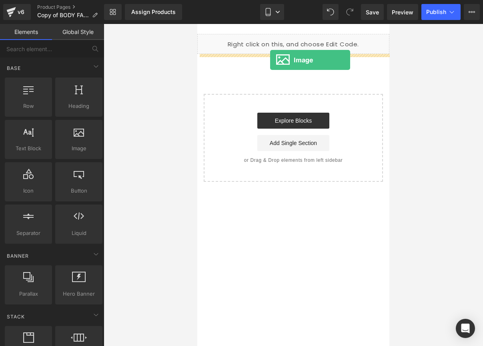
drag, startPoint x: 270, startPoint y: 176, endPoint x: 270, endPoint y: 60, distance: 116.0
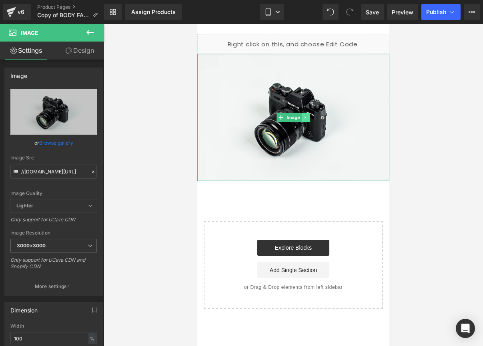
click at [306, 116] on icon at bounding box center [306, 117] width 4 height 5
click at [303, 117] on icon at bounding box center [301, 117] width 4 height 4
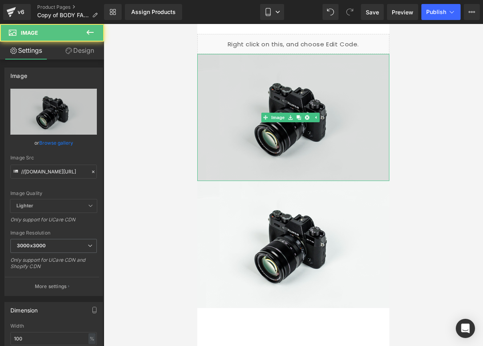
click at [244, 92] on img at bounding box center [293, 117] width 192 height 127
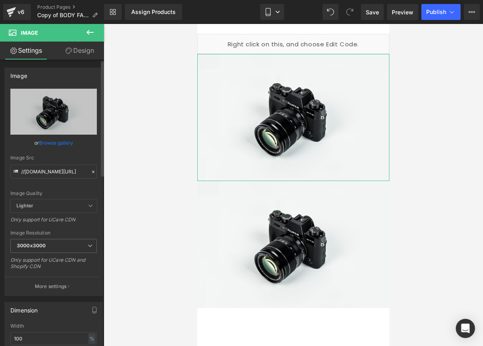
click at [92, 171] on icon at bounding box center [93, 172] width 6 height 6
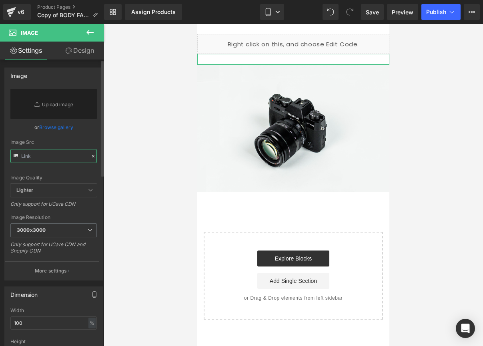
click at [53, 158] on input "text" at bounding box center [53, 156] width 86 height 14
paste input "[URL][DOMAIN_NAME]"
type input "[URL][DOMAIN_NAME]"
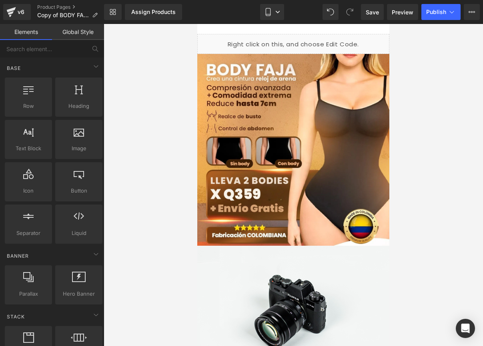
click at [159, 150] on div at bounding box center [293, 185] width 379 height 322
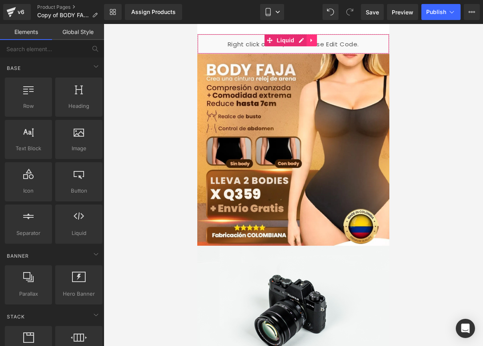
click at [313, 41] on icon at bounding box center [312, 41] width 6 height 6
click at [314, 41] on icon at bounding box center [317, 41] width 6 height 6
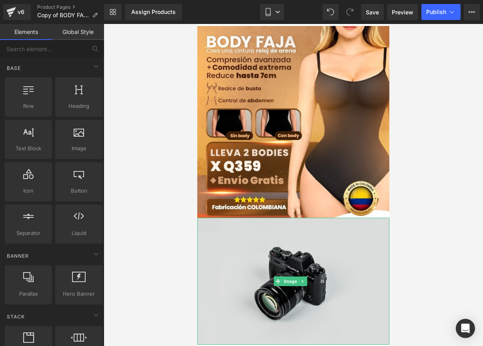
click at [252, 247] on img at bounding box center [293, 281] width 192 height 127
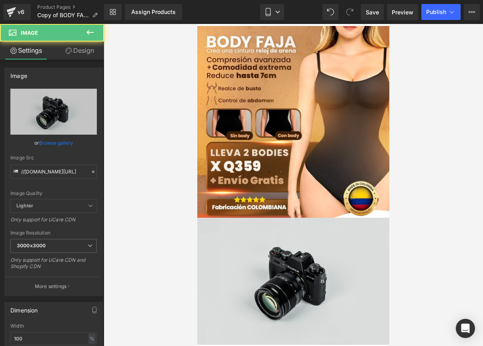
click at [282, 233] on img at bounding box center [293, 281] width 192 height 127
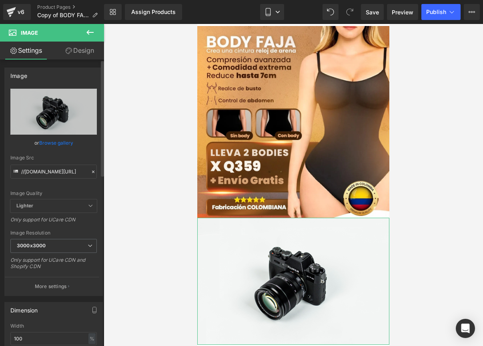
click at [91, 173] on icon at bounding box center [93, 172] width 6 height 6
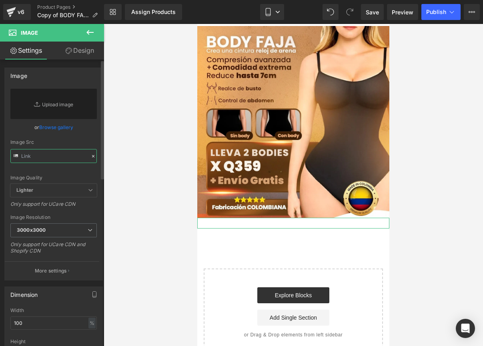
click at [56, 159] on input "text" at bounding box center [53, 156] width 86 height 14
paste input "[URL][DOMAIN_NAME]"
type input "[URL][DOMAIN_NAME]"
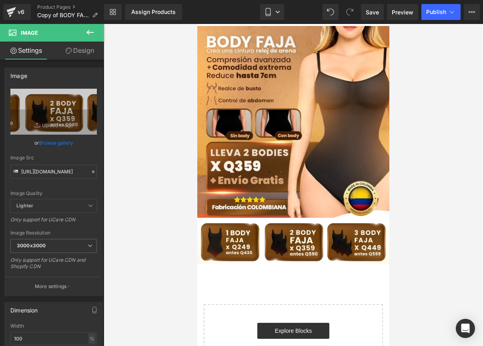
click at [140, 180] on div at bounding box center [293, 185] width 379 height 322
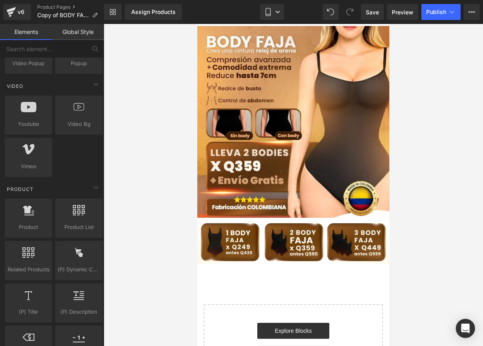
scroll to position [559, 0]
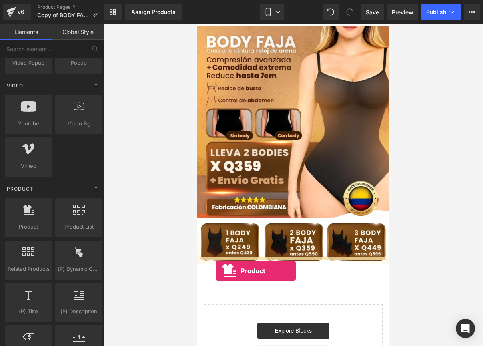
drag, startPoint x: 224, startPoint y: 234, endPoint x: 216, endPoint y: 270, distance: 37.8
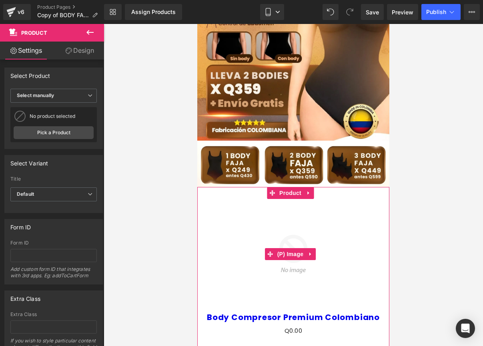
scroll to position [79, 0]
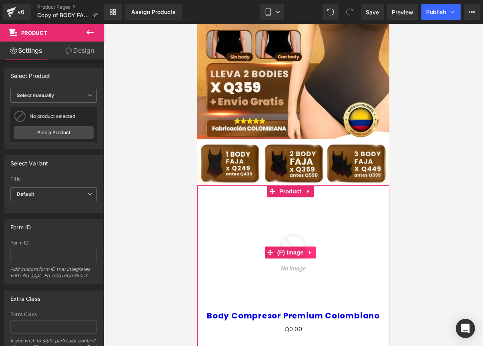
click at [311, 248] on link at bounding box center [310, 253] width 10 height 12
click at [312, 247] on link at bounding box center [315, 253] width 10 height 12
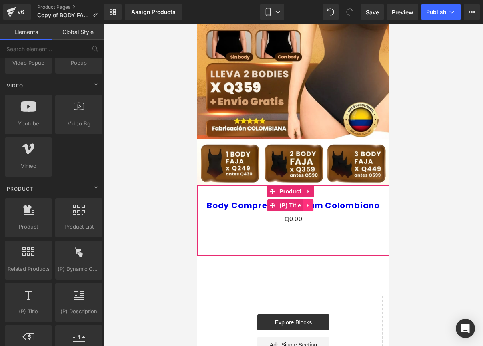
click at [312, 200] on link at bounding box center [308, 206] width 10 height 12
click at [310, 200] on link at bounding box center [313, 206] width 10 height 12
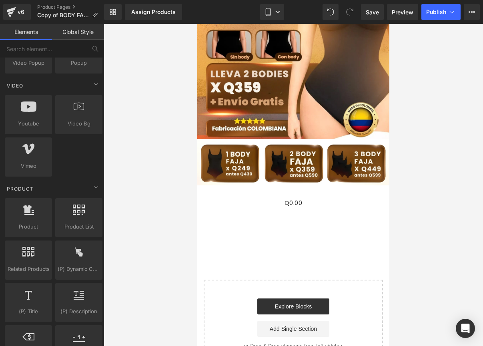
click at [68, 33] on link "Global Style" at bounding box center [78, 32] width 52 height 16
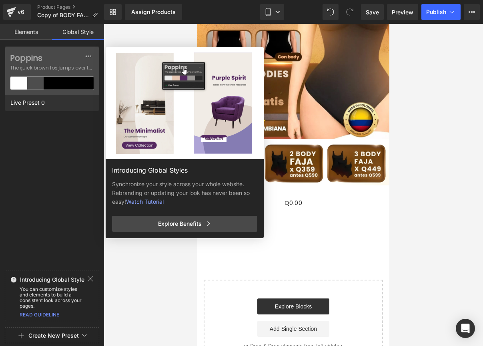
click at [38, 33] on link "Elements" at bounding box center [26, 32] width 52 height 16
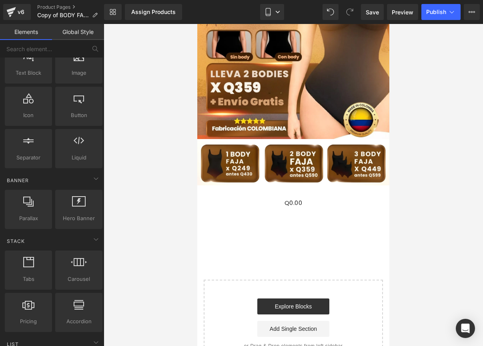
scroll to position [0, 0]
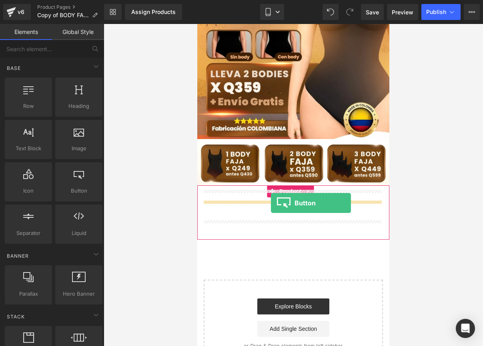
drag, startPoint x: 268, startPoint y: 209, endPoint x: 270, endPoint y: 202, distance: 7.0
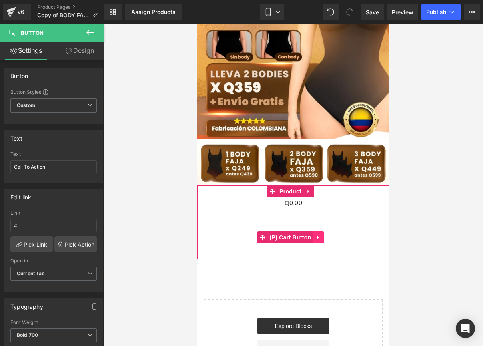
click at [318, 235] on icon at bounding box center [319, 238] width 6 height 6
click at [322, 235] on icon at bounding box center [324, 238] width 6 height 6
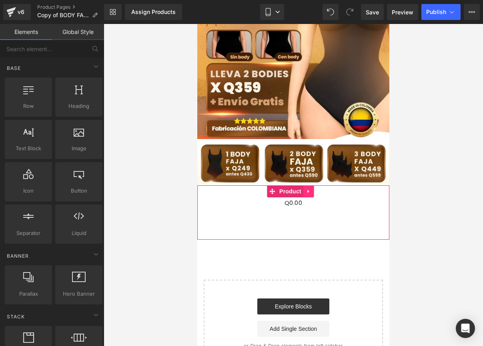
click at [307, 190] on icon at bounding box center [308, 192] width 2 height 4
click at [312, 189] on icon at bounding box center [314, 192] width 6 height 6
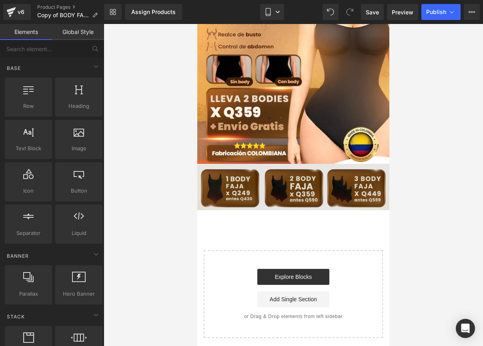
scroll to position [46, 0]
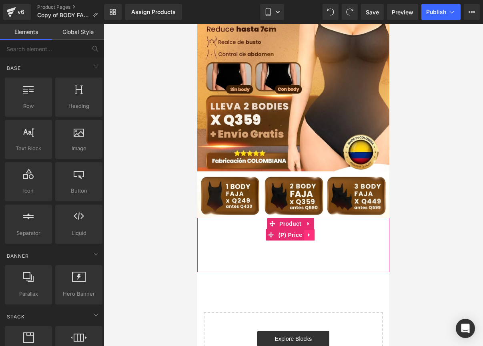
click at [309, 232] on icon at bounding box center [309, 235] width 6 height 6
click at [312, 232] on icon at bounding box center [315, 235] width 6 height 6
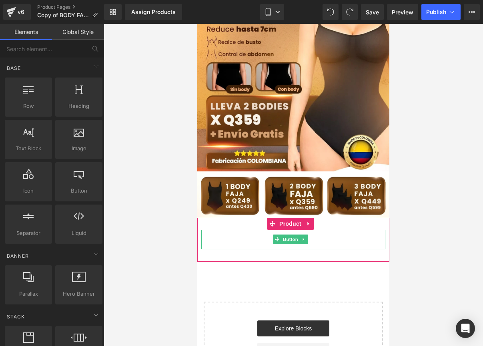
click at [318, 230] on link "Call To Action" at bounding box center [293, 240] width 78 height 20
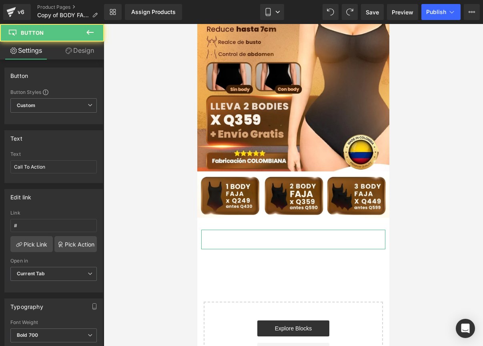
click at [76, 50] on link "Design" at bounding box center [80, 51] width 52 height 18
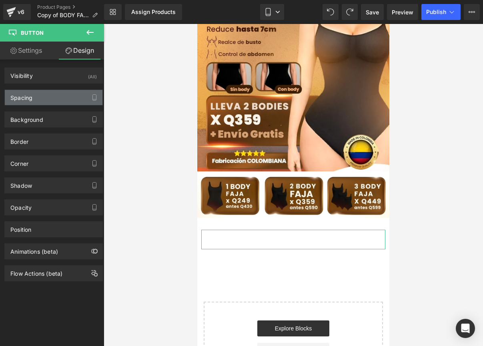
click at [61, 97] on div "Spacing" at bounding box center [54, 97] width 98 height 15
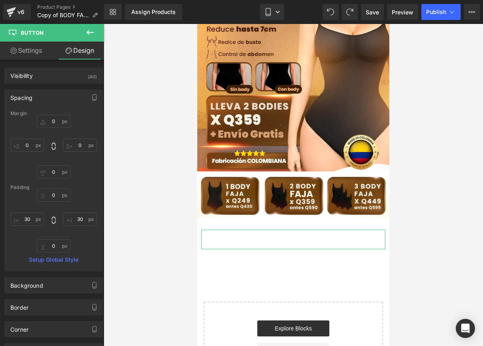
click at [65, 95] on div "Spacing" at bounding box center [54, 97] width 98 height 15
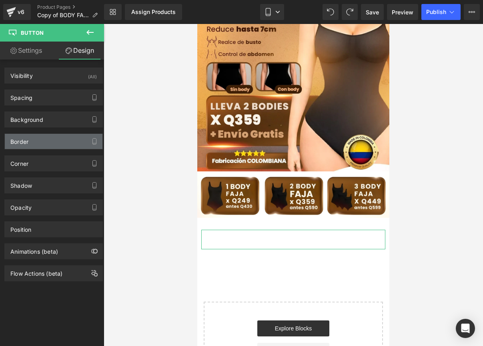
click at [54, 142] on div "Border" at bounding box center [54, 141] width 98 height 15
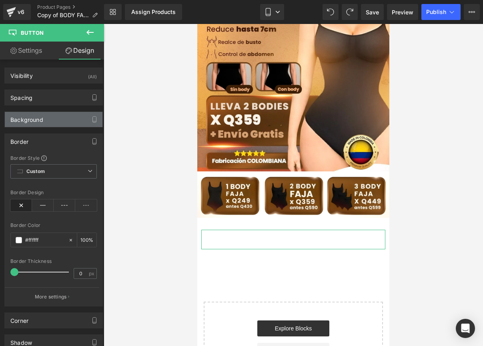
click at [56, 114] on div "Background" at bounding box center [54, 119] width 98 height 15
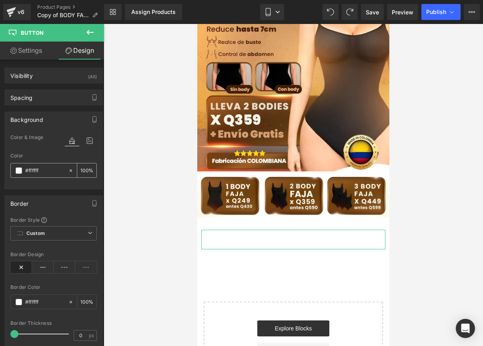
click at [34, 171] on input "#ffffff" at bounding box center [44, 170] width 39 height 9
click at [21, 171] on span at bounding box center [19, 171] width 6 height 6
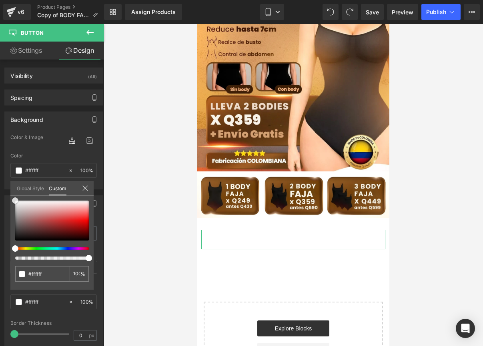
type input "#cc4141"
type input "#cb3d3d"
click at [58, 220] on div at bounding box center [52, 221] width 74 height 40
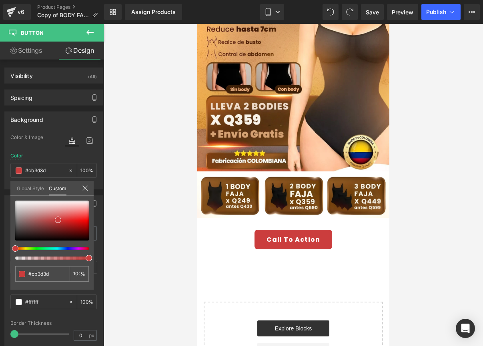
click at [148, 168] on div at bounding box center [293, 185] width 379 height 322
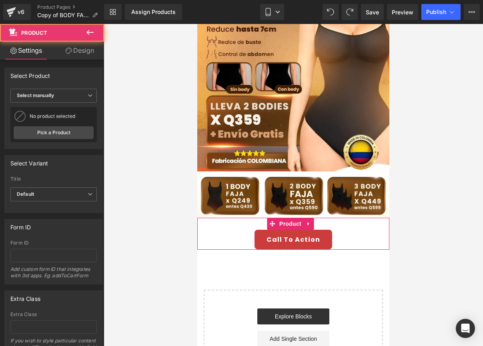
drag, startPoint x: 315, startPoint y: 254, endPoint x: 316, endPoint y: 238, distance: 16.0
click at [316, 238] on div "Call To Action Button Product" at bounding box center [293, 234] width 192 height 32
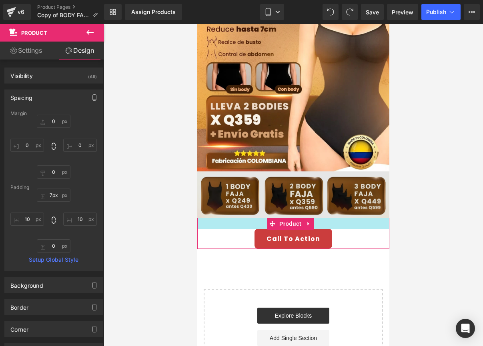
type input "0px"
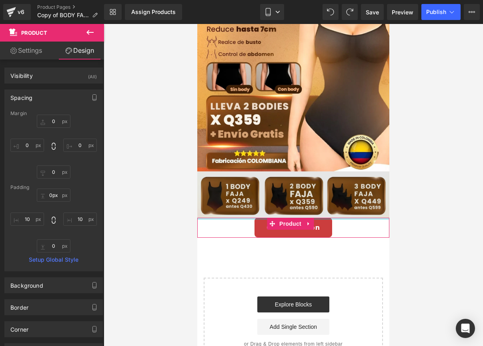
drag, startPoint x: 325, startPoint y: 213, endPoint x: 328, endPoint y: 189, distance: 23.8
click at [328, 189] on div "Buy it now (P) Dynamic Checkout Button Image Image Call To Action Button Produc…" at bounding box center [293, 172] width 192 height 388
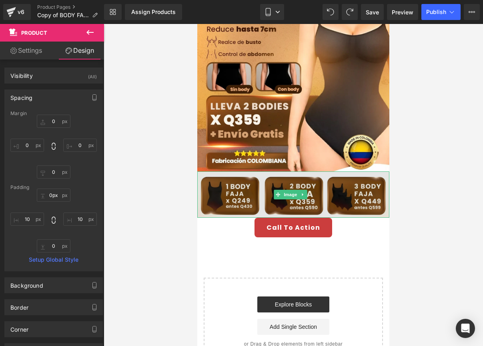
click at [216, 187] on img at bounding box center [293, 195] width 192 height 46
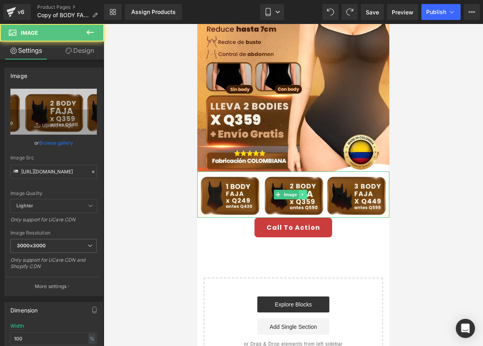
click at [303, 192] on icon at bounding box center [302, 194] width 4 height 5
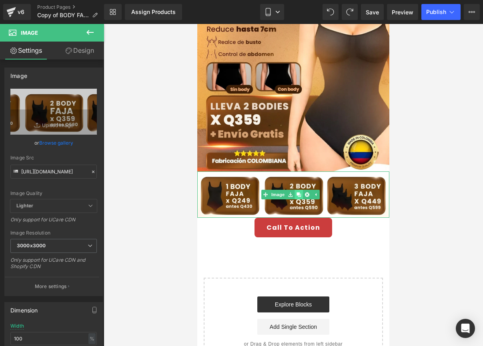
click at [299, 192] on icon at bounding box center [298, 194] width 4 height 4
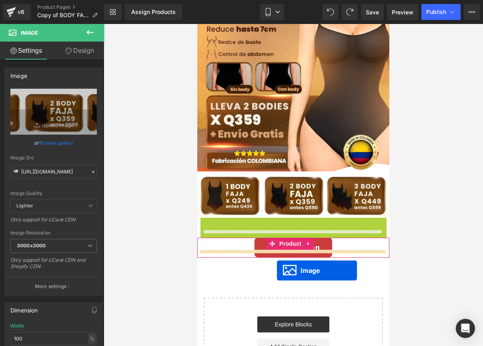
drag, startPoint x: 276, startPoint y: 233, endPoint x: 277, endPoint y: 271, distance: 38.0
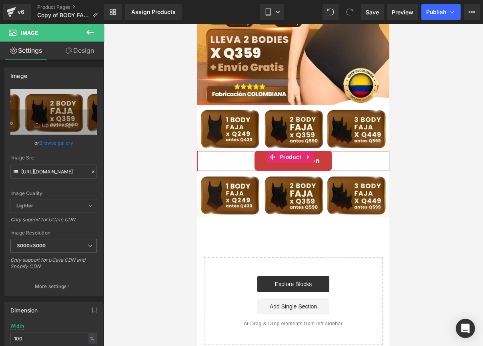
scroll to position [115, 0]
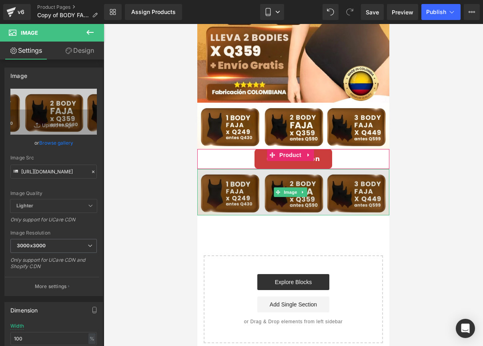
click at [231, 178] on img at bounding box center [293, 192] width 192 height 46
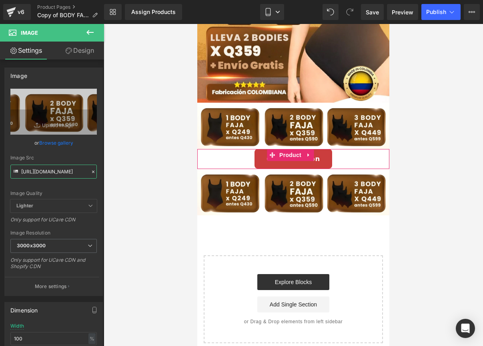
drag, startPoint x: 21, startPoint y: 172, endPoint x: 135, endPoint y: 173, distance: 113.6
click at [135, 173] on div "Image You are previewing how the will restyle your page. You can not edit Eleme…" at bounding box center [241, 180] width 483 height 360
paste input "7tvQgZWg/2"
type input "[URL][DOMAIN_NAME]"
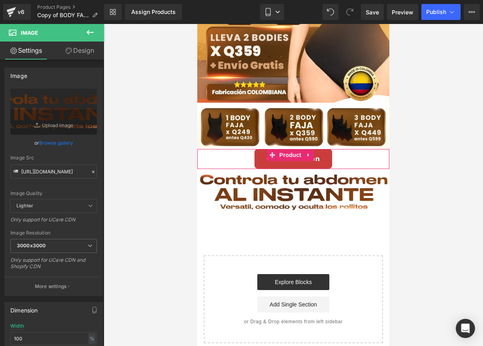
click at [155, 183] on div at bounding box center [293, 185] width 379 height 322
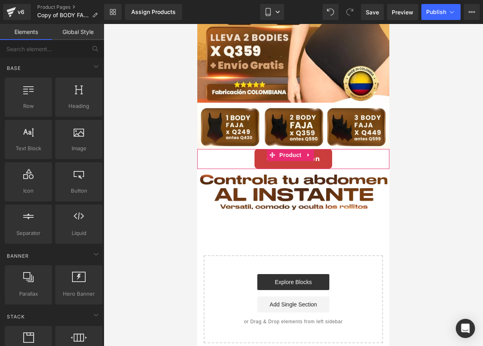
click at [297, 188] on div "Image" at bounding box center [293, 192] width 192 height 46
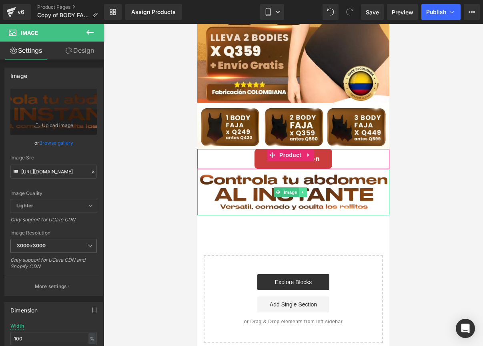
click at [306, 188] on link at bounding box center [302, 193] width 8 height 10
click at [298, 190] on icon at bounding box center [298, 192] width 4 height 4
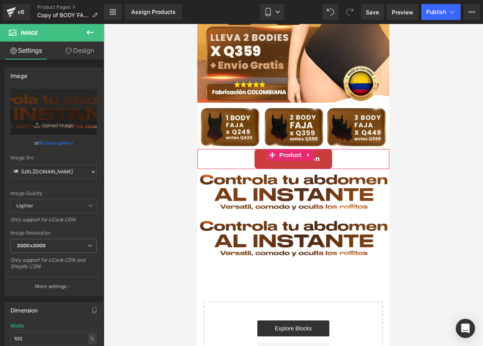
click at [256, 216] on img at bounding box center [293, 239] width 192 height 46
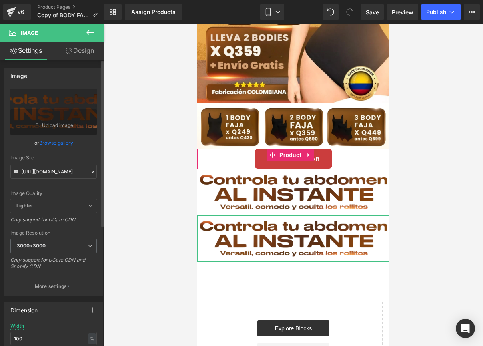
click at [92, 171] on icon at bounding box center [93, 172] width 6 height 6
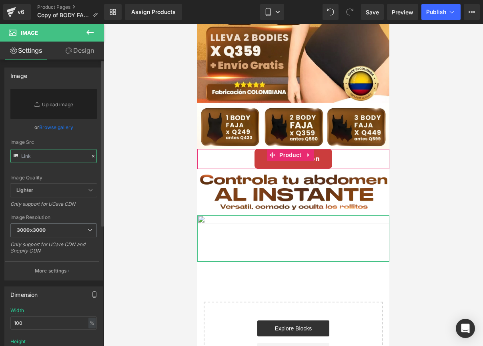
click at [52, 157] on input "text" at bounding box center [53, 156] width 86 height 14
paste input "[URL][DOMAIN_NAME]"
type input "[URL][DOMAIN_NAME]"
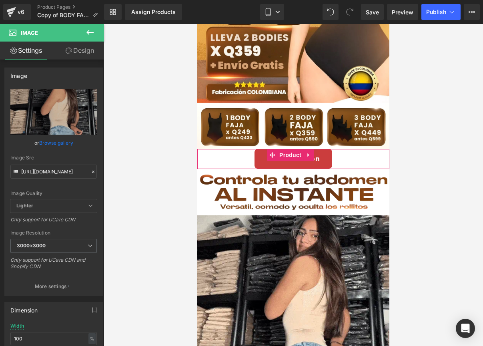
click at [161, 198] on div at bounding box center [293, 185] width 379 height 322
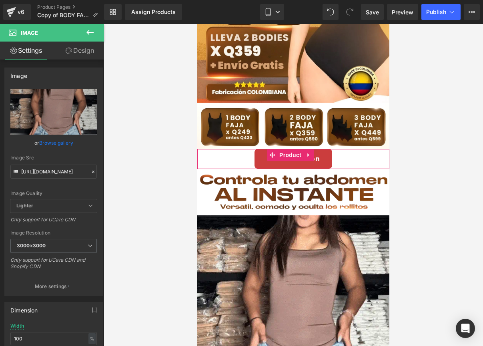
scroll to position [0, 0]
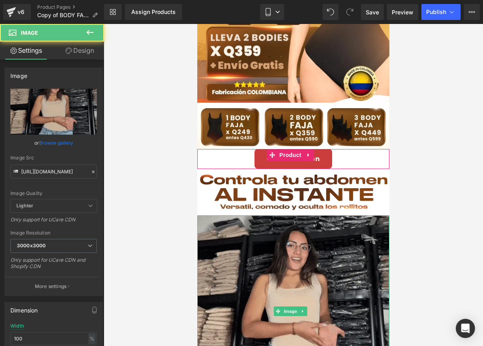
click at [240, 224] on img at bounding box center [293, 312] width 192 height 192
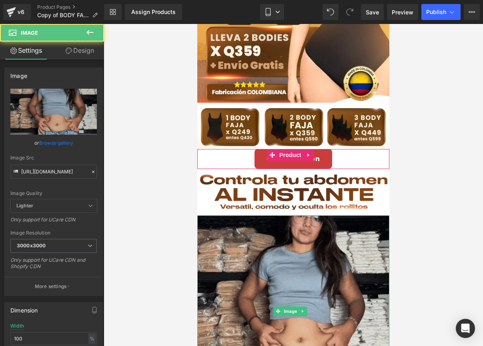
drag, startPoint x: 231, startPoint y: 230, endPoint x: 288, endPoint y: 140, distance: 106.1
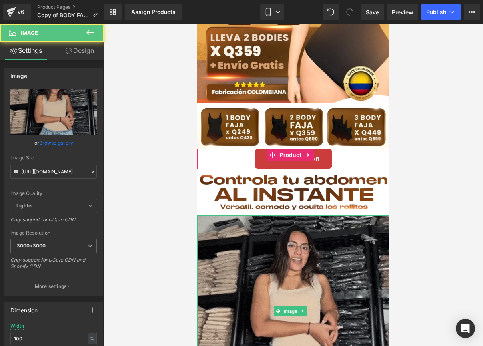
click at [231, 230] on img at bounding box center [293, 312] width 192 height 192
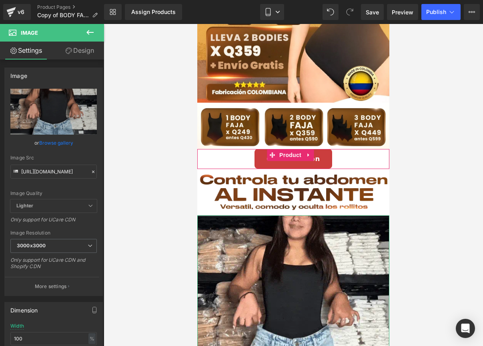
click at [67, 53] on icon at bounding box center [69, 51] width 6 height 6
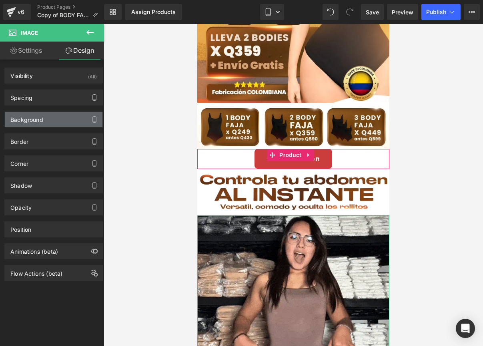
click at [52, 125] on div "Background" at bounding box center [54, 119] width 98 height 15
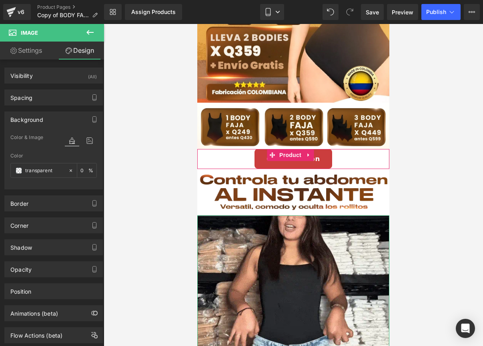
click at [50, 120] on div "Background" at bounding box center [54, 119] width 98 height 15
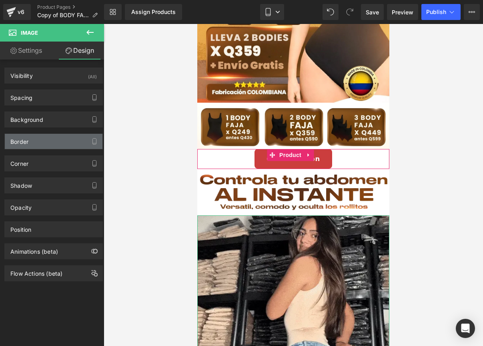
click at [50, 143] on div "Border" at bounding box center [54, 141] width 98 height 15
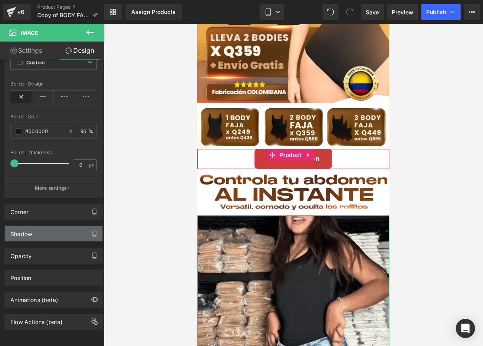
scroll to position [115, 0]
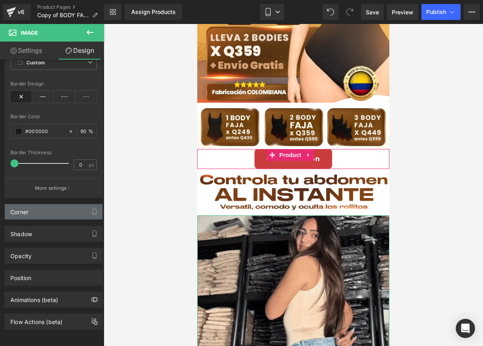
click at [41, 206] on div "Corner" at bounding box center [54, 211] width 98 height 15
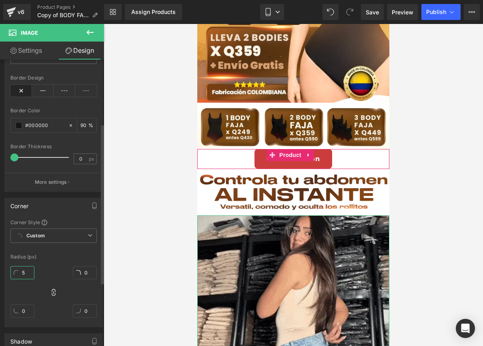
drag, startPoint x: 28, startPoint y: 273, endPoint x: 2, endPoint y: 269, distance: 26.3
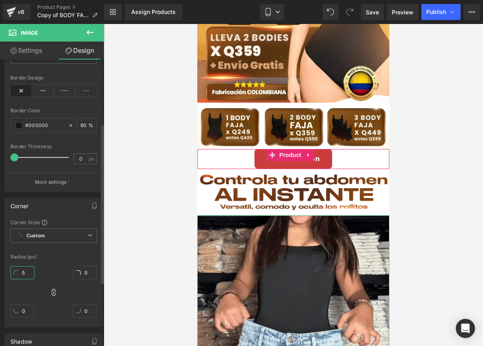
click at [2, 269] on div "Corner Corner Style Custom Custom Setup Global Style Custom Setup Global Style …" at bounding box center [54, 260] width 108 height 136
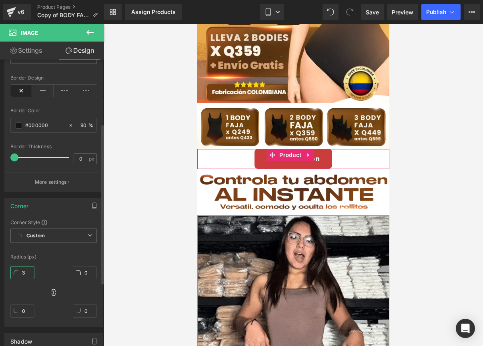
type input "30"
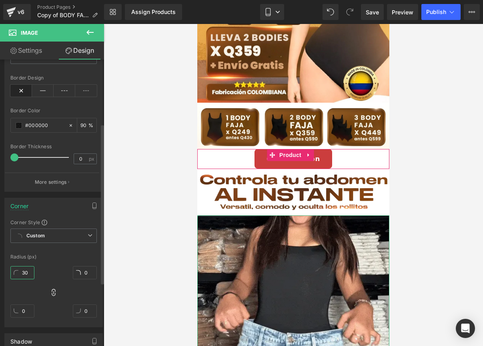
type input "30"
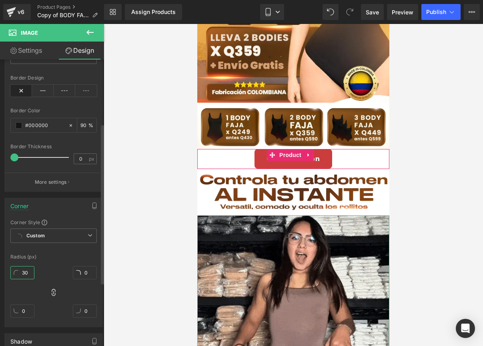
type input "30"
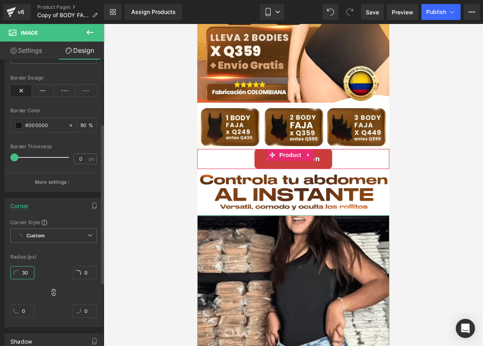
type input "30"
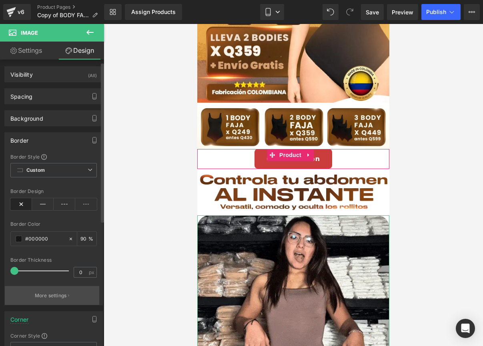
scroll to position [0, 0]
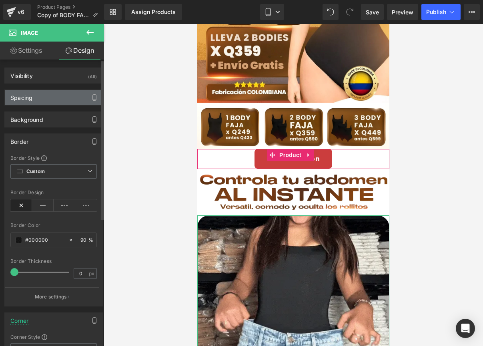
type input "30"
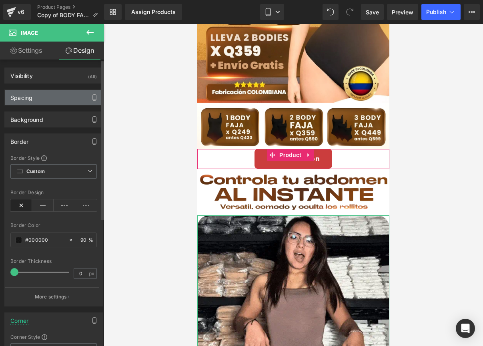
click at [37, 96] on div "Spacing" at bounding box center [54, 97] width 98 height 15
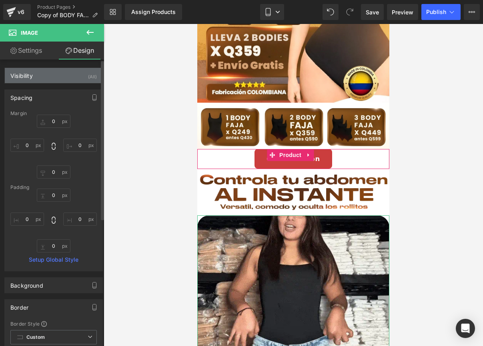
click at [42, 80] on div "Visibility (All)" at bounding box center [54, 75] width 98 height 15
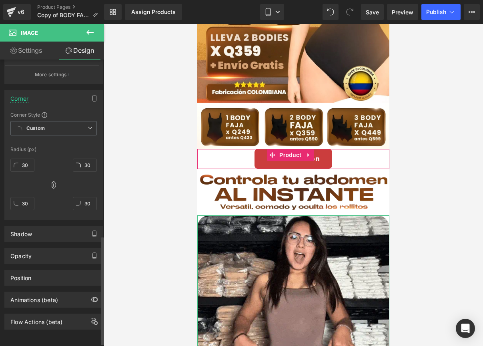
scroll to position [476, 0]
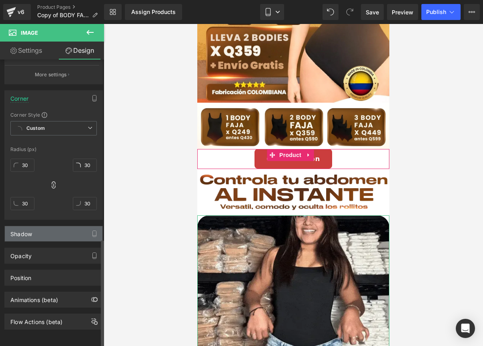
click at [34, 233] on div "Shadow" at bounding box center [54, 233] width 98 height 15
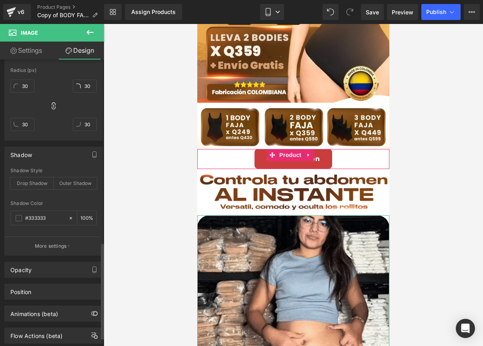
scroll to position [551, 0]
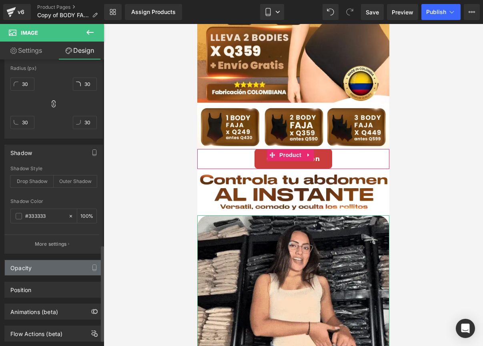
click at [41, 270] on div "Opacity" at bounding box center [54, 267] width 98 height 15
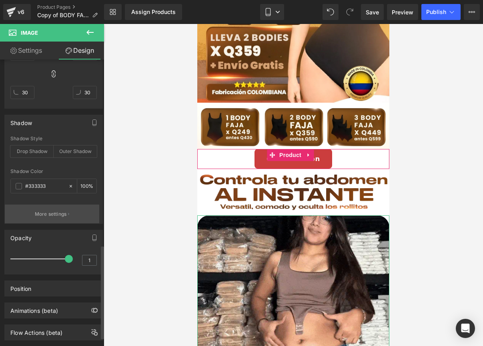
scroll to position [598, 0]
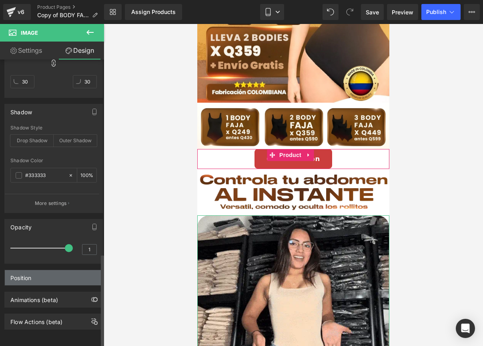
click at [44, 274] on div "Position" at bounding box center [54, 277] width 98 height 15
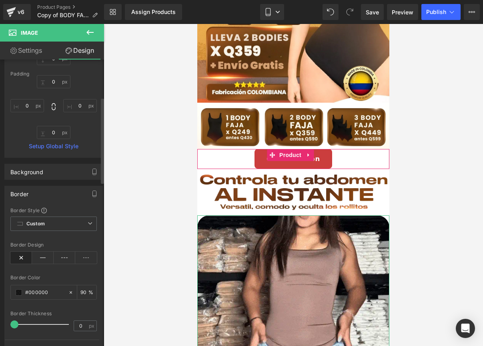
scroll to position [0, 0]
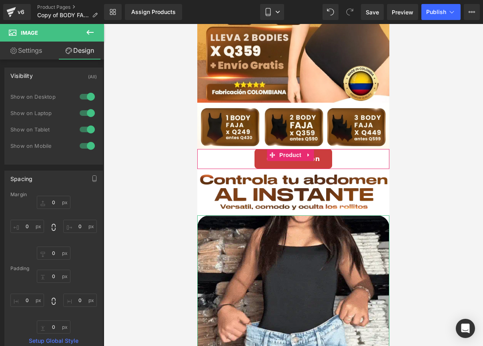
click at [30, 48] on link "Settings" at bounding box center [26, 51] width 52 height 18
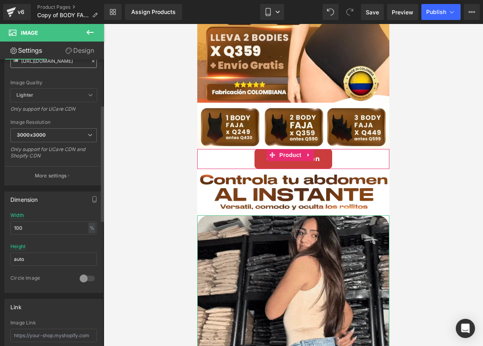
scroll to position [116, 0]
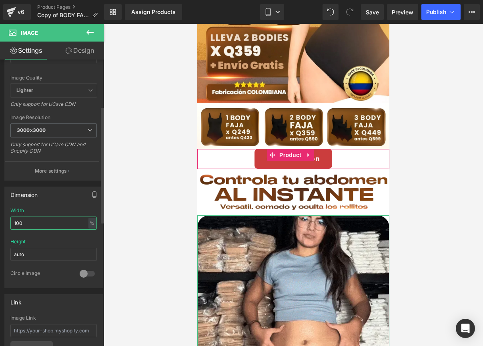
drag, startPoint x: 38, startPoint y: 225, endPoint x: 6, endPoint y: 224, distance: 32.8
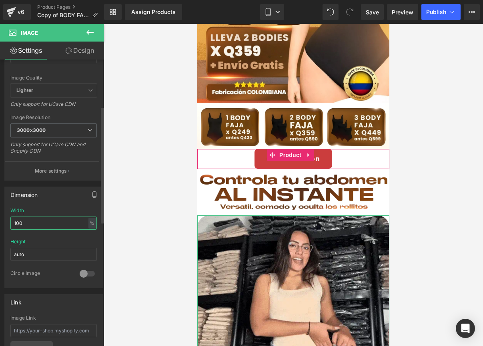
click at [6, 224] on div "100% Width 100 % % px auto Height auto 0 Circle Image" at bounding box center [54, 248] width 98 height 80
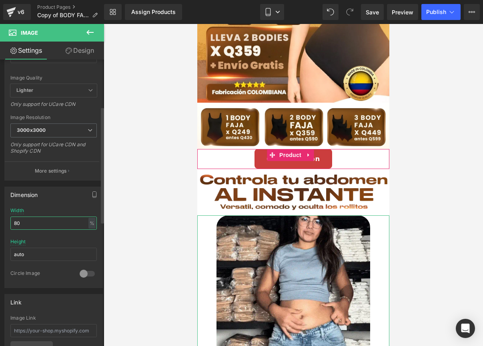
type input "80"
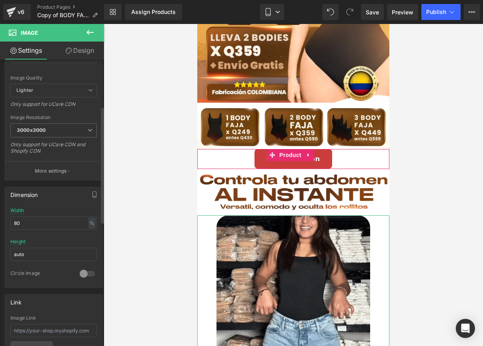
click at [67, 186] on div "Dimension 80% Width 80 % % px auto Height auto 0 Circle Image" at bounding box center [54, 235] width 108 height 108
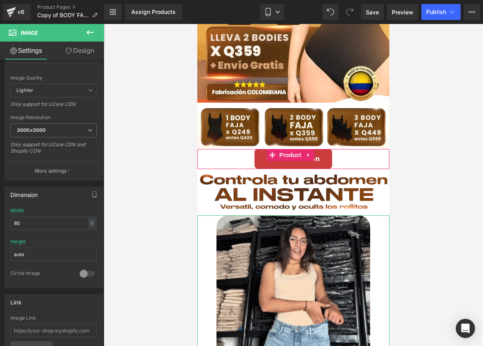
click at [72, 48] on link "Design" at bounding box center [80, 51] width 52 height 18
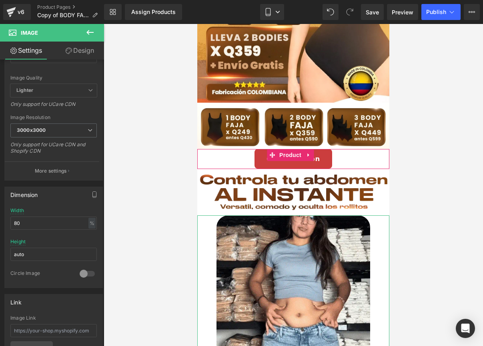
type input "0"
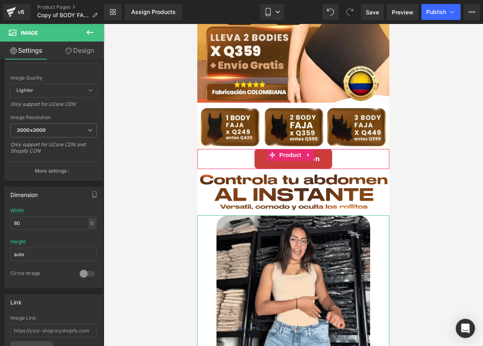
type input "0"
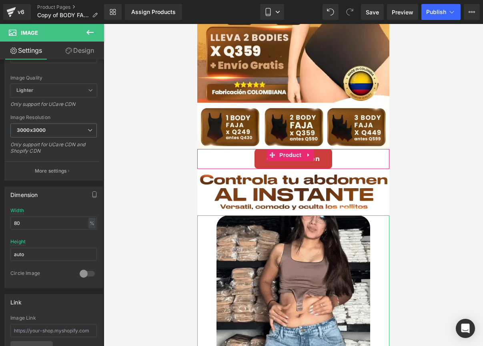
type input "0"
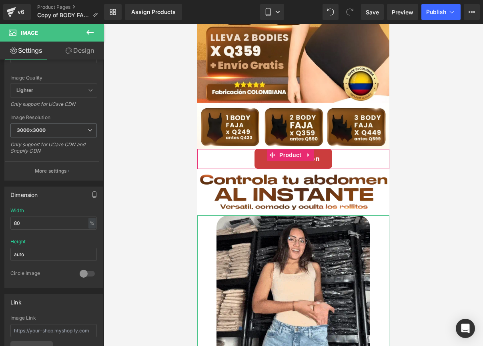
type input "0"
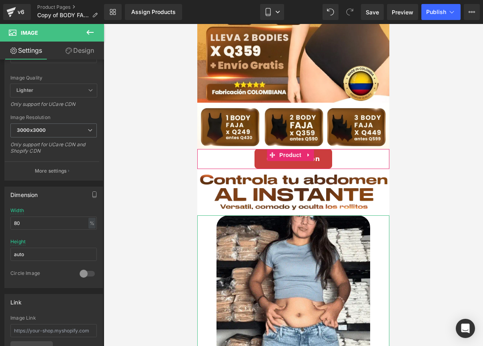
type input "0"
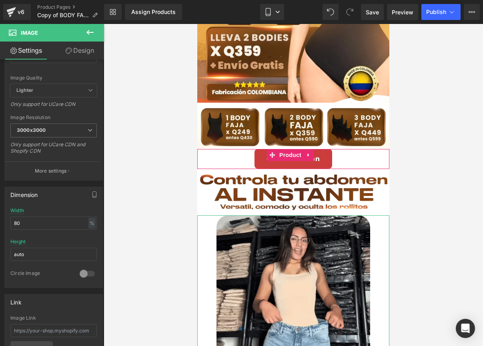
type input "0"
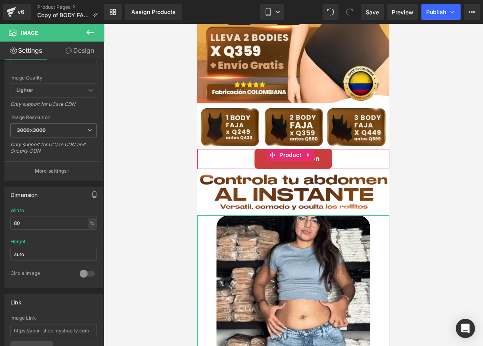
type input "0"
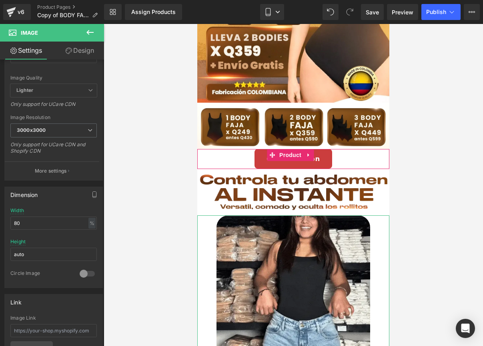
type input "0"
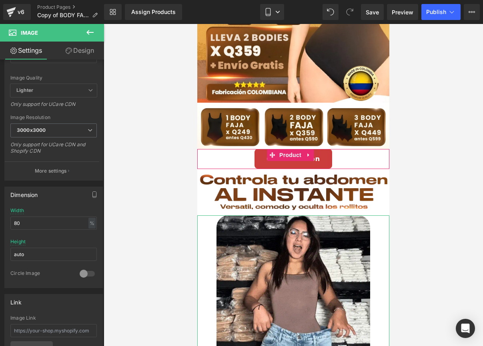
type input "90"
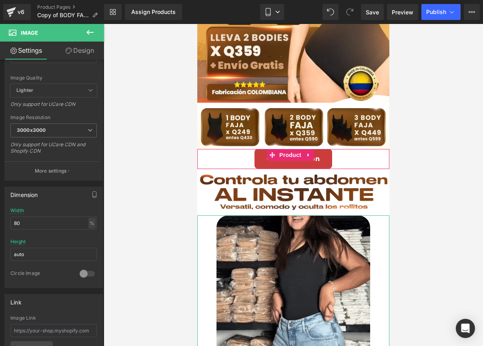
type input "100"
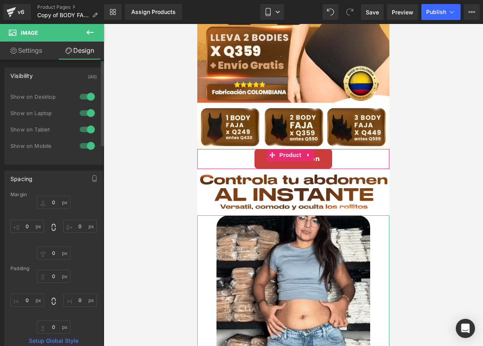
click at [73, 178] on div "Spacing" at bounding box center [54, 178] width 98 height 15
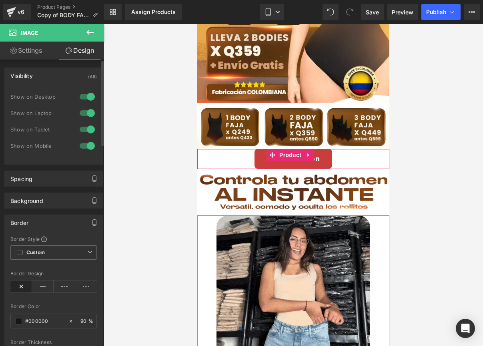
click at [57, 216] on div "Border" at bounding box center [54, 222] width 98 height 15
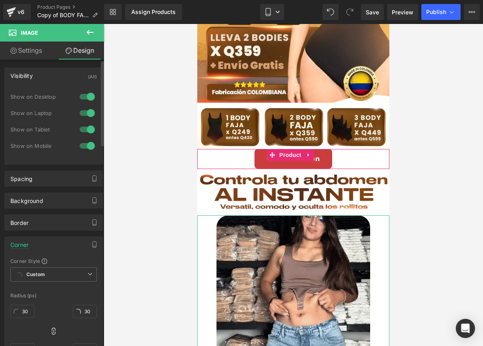
click at [53, 242] on div "Corner" at bounding box center [54, 244] width 98 height 15
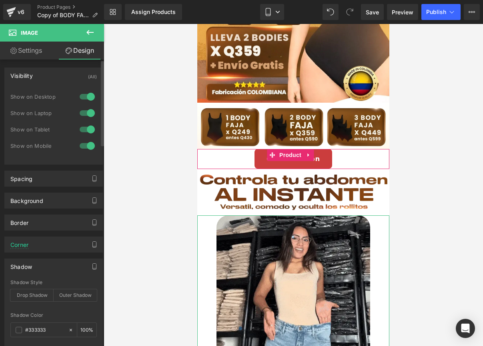
click at [54, 263] on div "Shadow" at bounding box center [54, 266] width 98 height 15
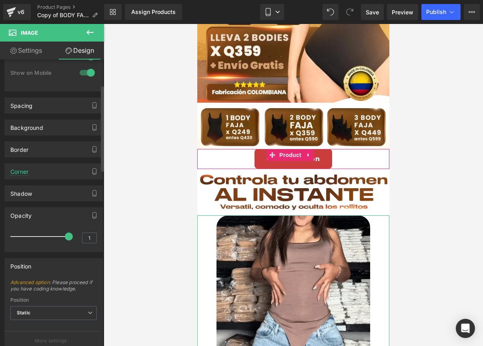
scroll to position [85, 0]
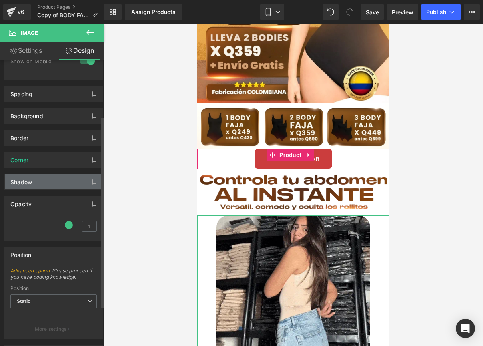
click at [45, 184] on div "Shadow" at bounding box center [54, 181] width 98 height 15
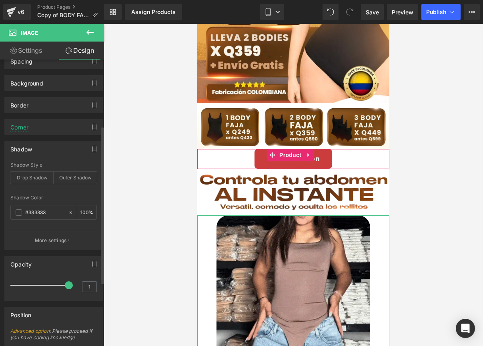
scroll to position [126, 0]
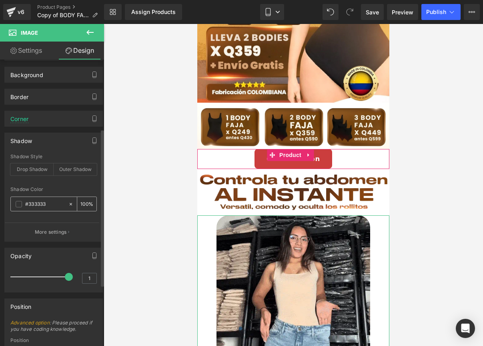
click at [19, 205] on span at bounding box center [19, 204] width 6 height 6
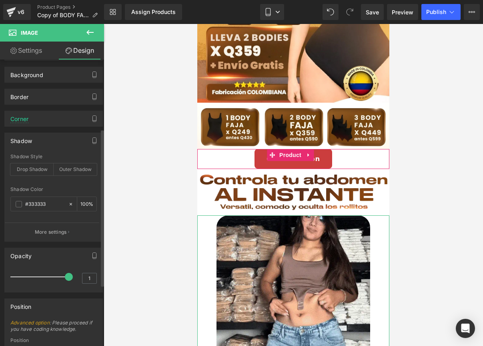
click at [61, 143] on div "Shadow" at bounding box center [54, 140] width 98 height 15
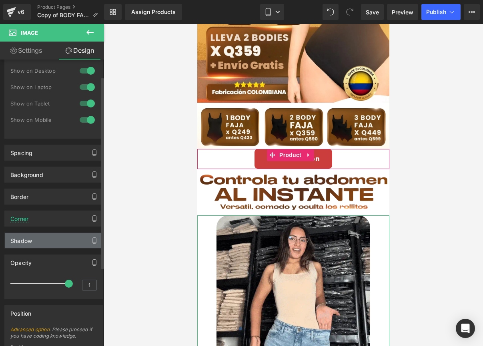
scroll to position [26, 0]
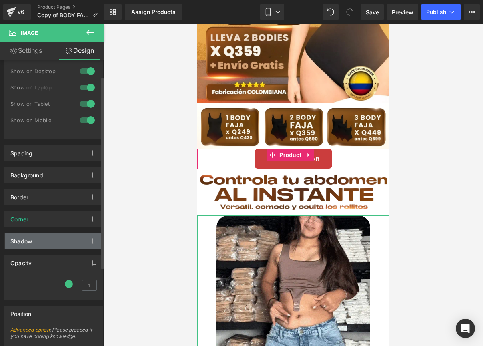
click at [40, 242] on div "Shadow" at bounding box center [54, 241] width 98 height 15
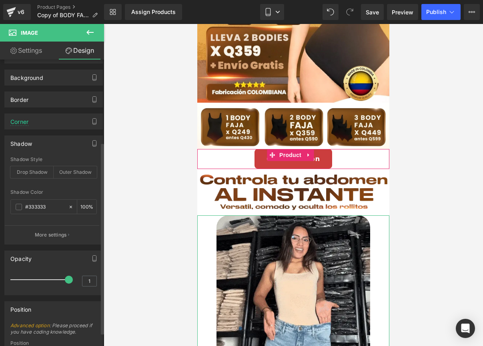
scroll to position [124, 0]
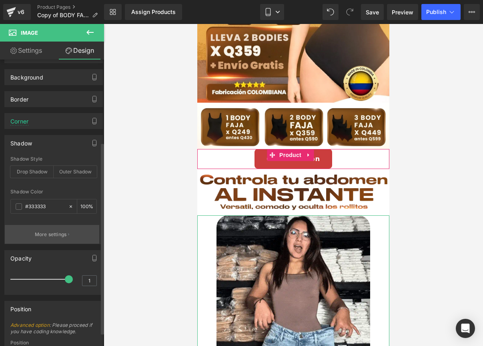
click at [44, 234] on p "More settings" at bounding box center [51, 234] width 32 height 7
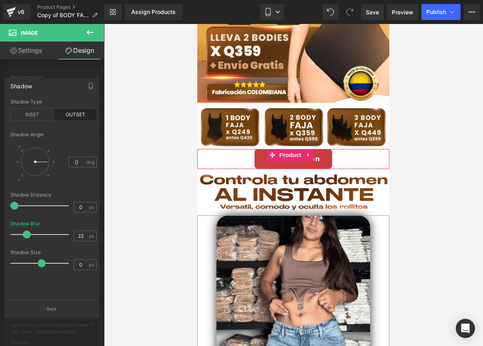
type input "21"
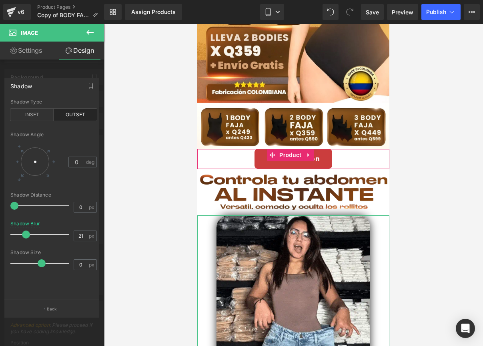
drag, startPoint x: 17, startPoint y: 236, endPoint x: 28, endPoint y: 236, distance: 10.8
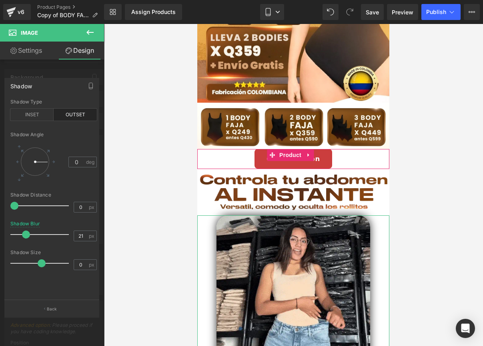
click at [28, 236] on span at bounding box center [26, 235] width 8 height 8
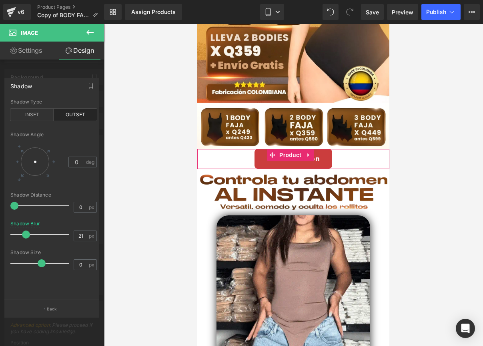
click at [276, 193] on div at bounding box center [293, 185] width 192 height 322
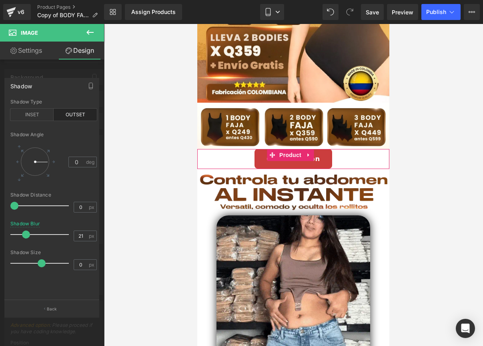
click at [310, 198] on body "Buy it now (P) Dynamic Checkout Button Image Image Call To Action Button Produc…" at bounding box center [293, 209] width 192 height 601
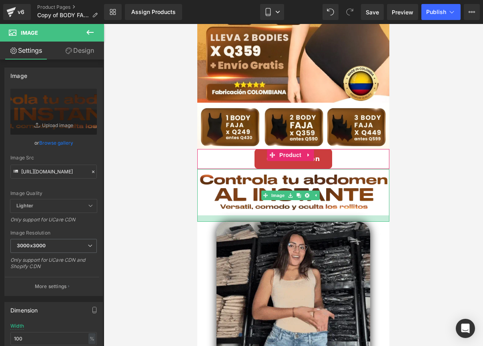
drag, startPoint x: 356, startPoint y: 205, endPoint x: 355, endPoint y: 211, distance: 6.0
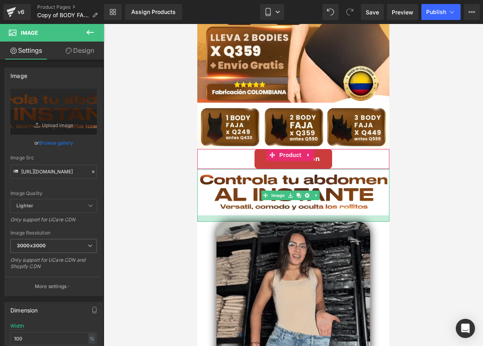
click at [355, 216] on div at bounding box center [293, 219] width 192 height 6
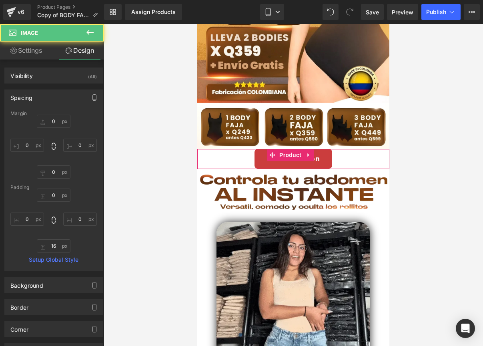
click at [447, 187] on div at bounding box center [293, 185] width 379 height 322
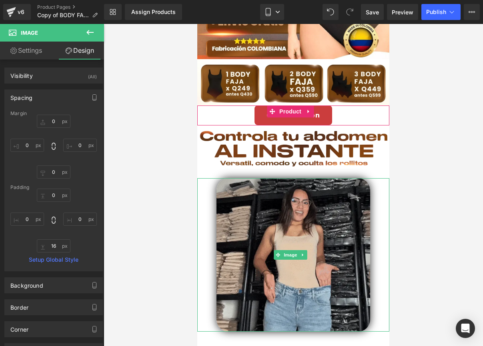
scroll to position [158, 0]
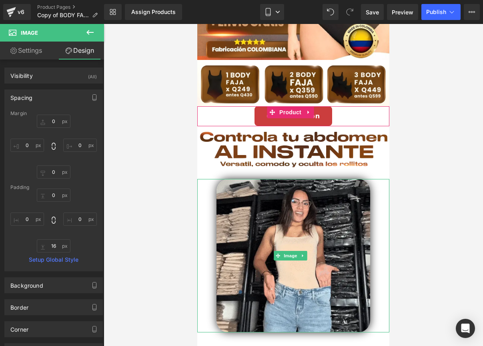
click at [214, 179] on div at bounding box center [293, 256] width 192 height 154
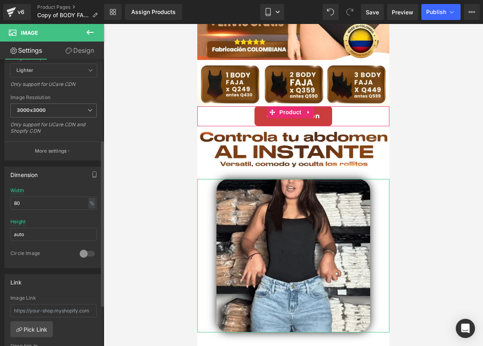
scroll to position [139, 0]
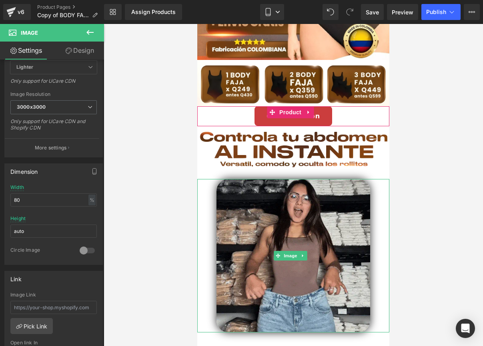
click at [228, 190] on img at bounding box center [293, 256] width 154 height 154
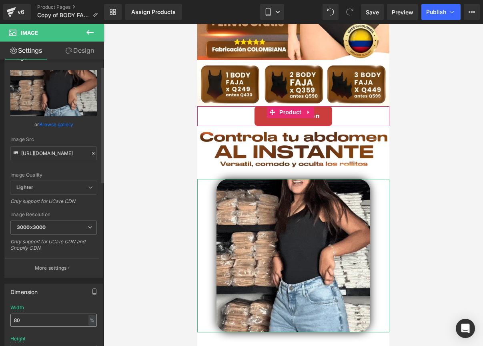
scroll to position [0, 0]
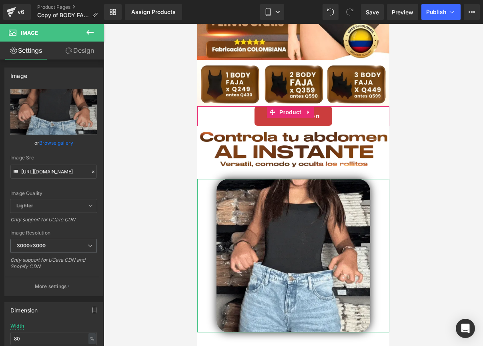
click at [78, 49] on link "Design" at bounding box center [80, 51] width 52 height 18
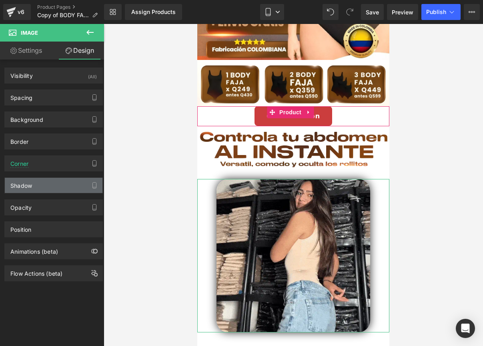
click at [37, 181] on div "Shadow" at bounding box center [54, 185] width 98 height 15
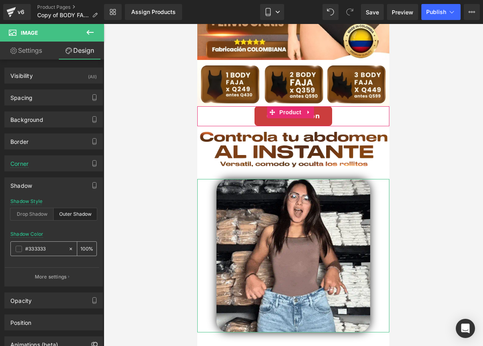
click at [36, 246] on input "#333333" at bounding box center [44, 249] width 39 height 9
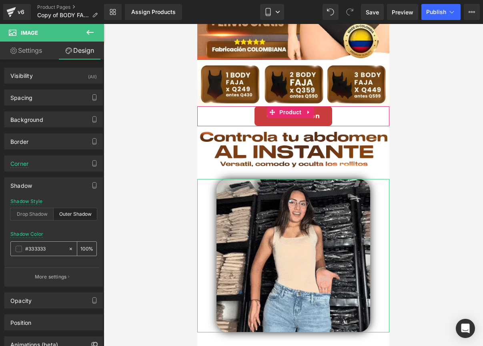
click at [68, 247] on icon at bounding box center [71, 249] width 6 height 6
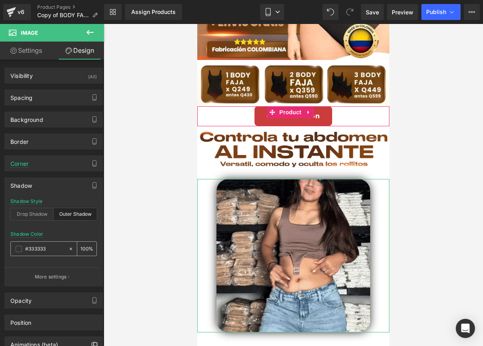
type input "none"
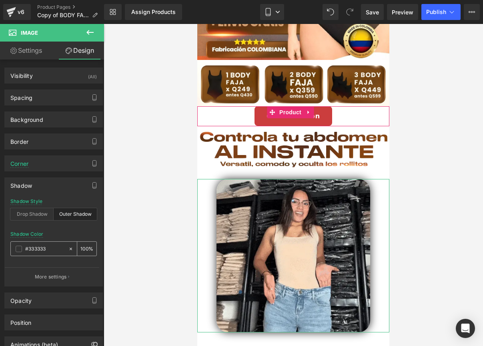
type input "0"
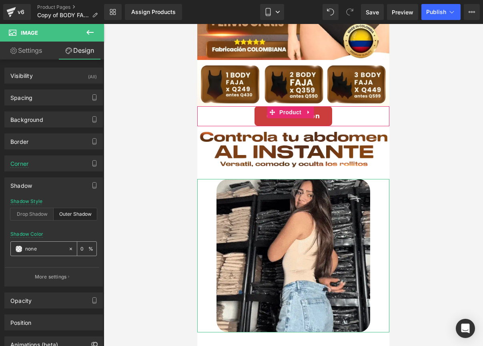
click at [43, 248] on input "none" at bounding box center [44, 249] width 39 height 9
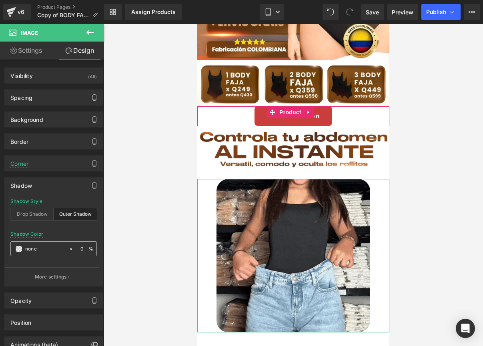
paste input "#8d7c43"
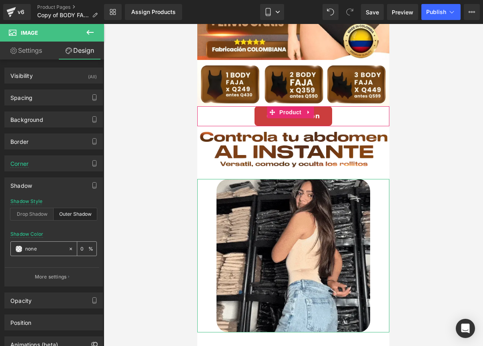
type input "#8d7c43"
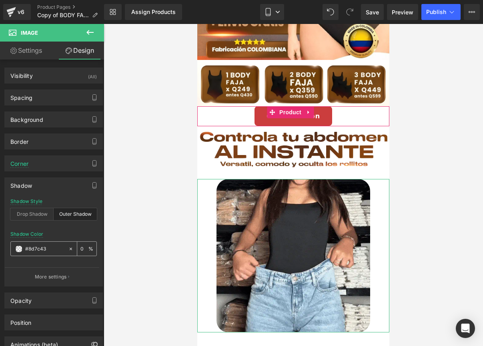
type input "100"
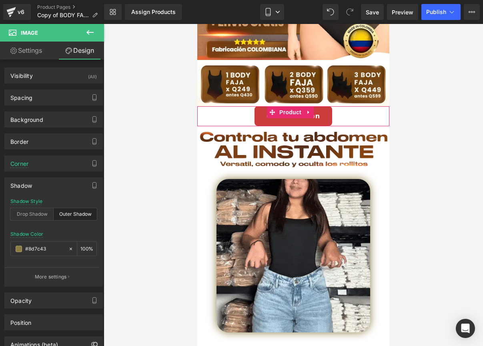
type input "#8d7c43"
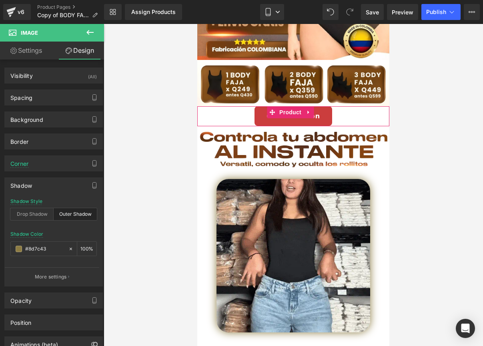
click at [120, 212] on div at bounding box center [293, 185] width 379 height 322
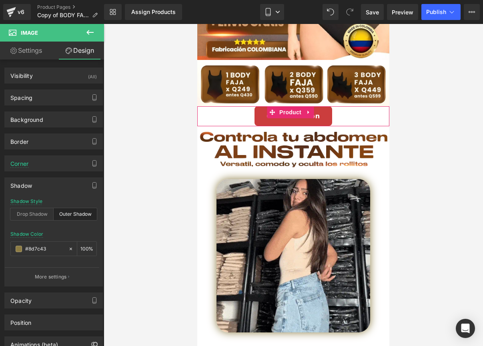
click at [120, 212] on div at bounding box center [293, 185] width 379 height 322
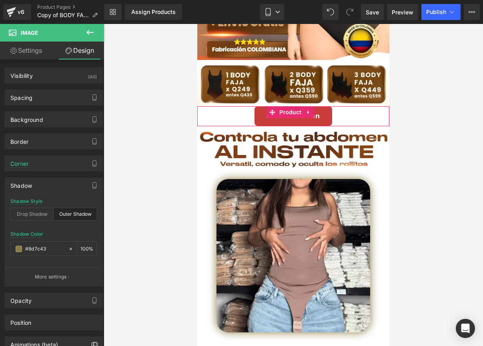
click at [449, 149] on div at bounding box center [293, 185] width 379 height 322
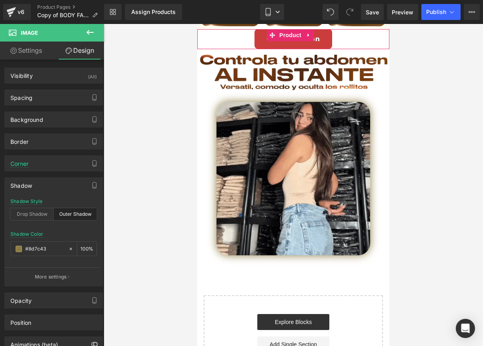
scroll to position [234, 0]
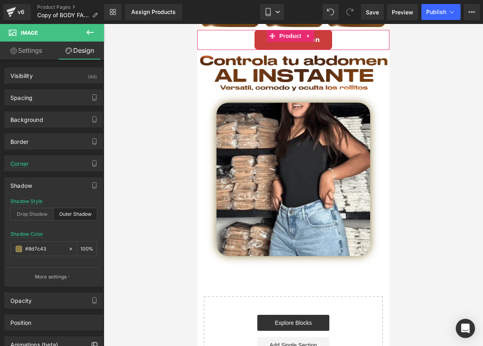
click at [297, 63] on div "Image" at bounding box center [293, 76] width 192 height 53
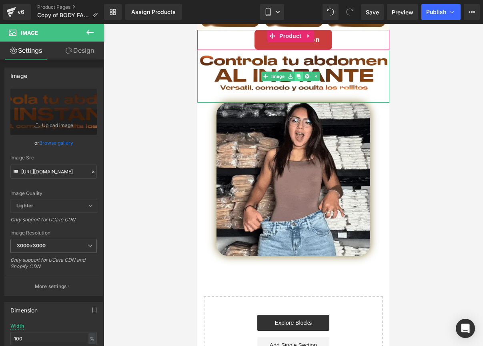
click at [300, 74] on icon at bounding box center [298, 76] width 4 height 4
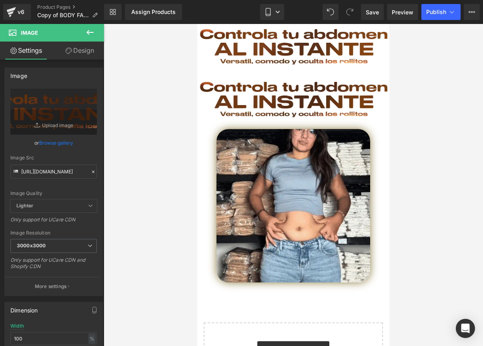
scroll to position [262, 0]
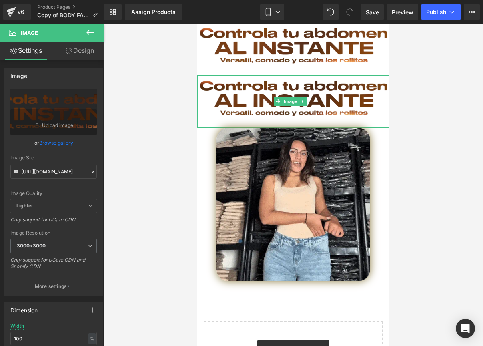
click at [281, 85] on img at bounding box center [293, 101] width 192 height 53
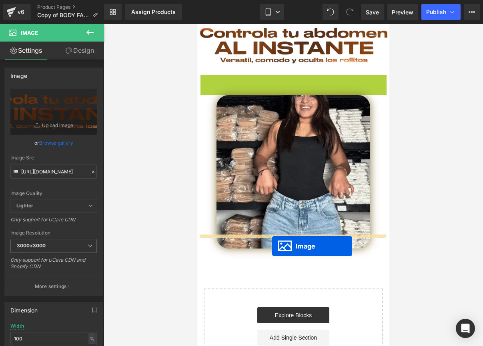
drag, startPoint x: 278, startPoint y: 92, endPoint x: 272, endPoint y: 246, distance: 154.1
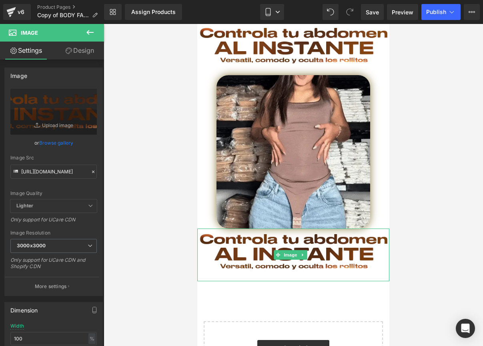
click at [295, 232] on img at bounding box center [293, 255] width 192 height 53
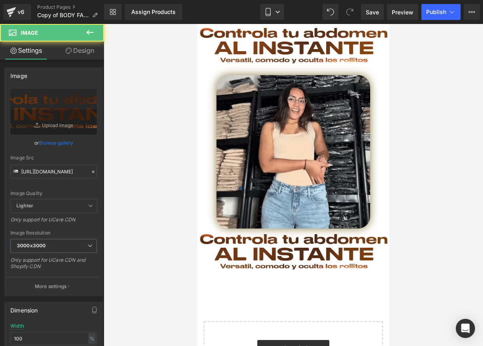
click at [251, 242] on img at bounding box center [293, 255] width 192 height 53
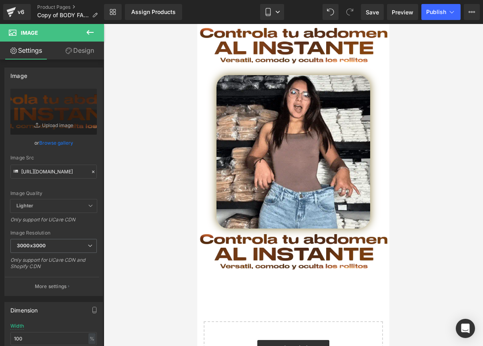
click at [242, 237] on img at bounding box center [293, 255] width 192 height 53
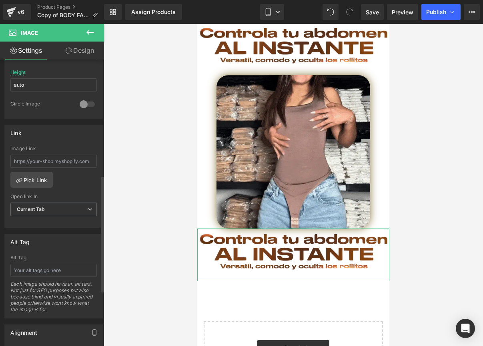
scroll to position [282, 0]
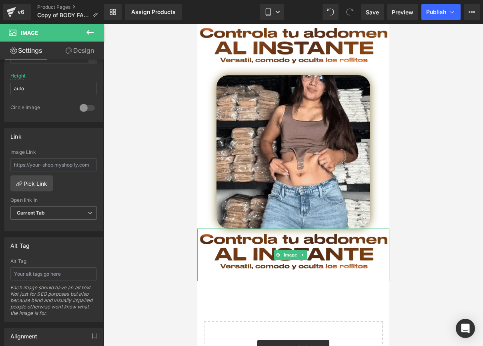
click at [229, 229] on img at bounding box center [293, 255] width 192 height 53
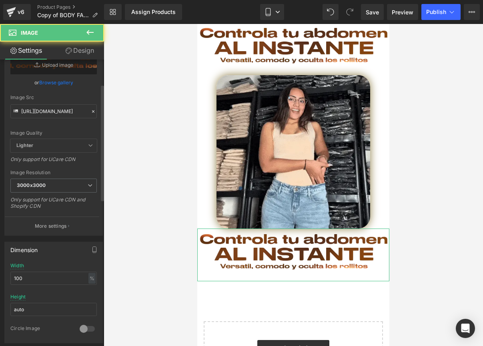
scroll to position [0, 0]
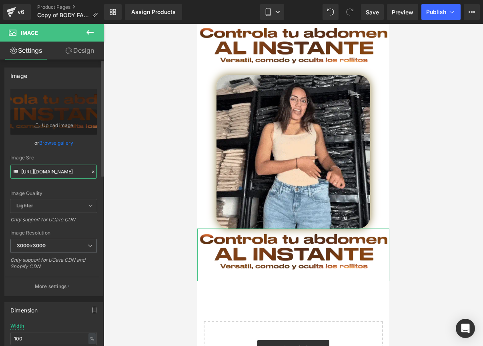
click at [63, 169] on input "[URL][DOMAIN_NAME]" at bounding box center [53, 172] width 86 height 14
click at [90, 172] on icon at bounding box center [93, 172] width 6 height 6
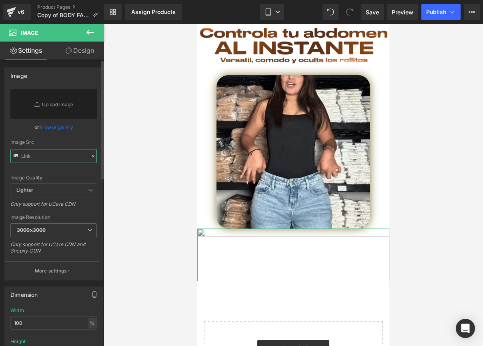
click at [55, 157] on input "text" at bounding box center [53, 156] width 86 height 14
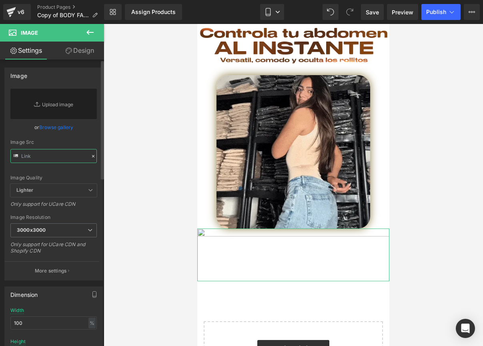
paste input "ttps://i.ibb.co/9mjTQhWS/3-2.webp"
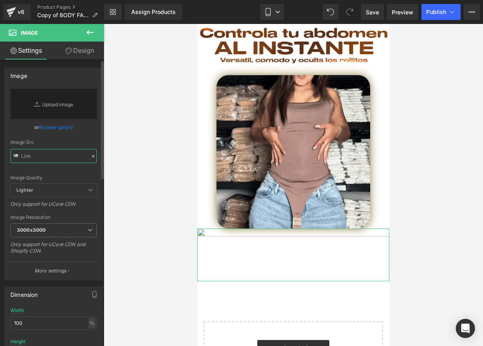
type input "ttps://i.ibb.co/9mjTQhWS/3-2.webp"
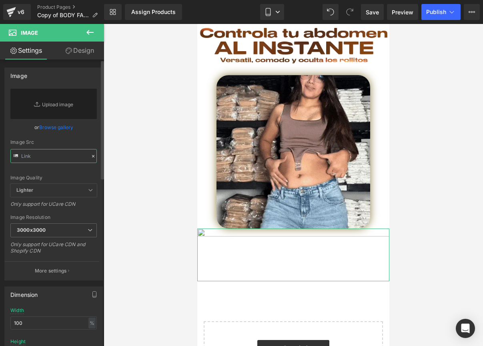
paste input "ttps://i.ibb.co/9mjTQhWS/3-2.webp"
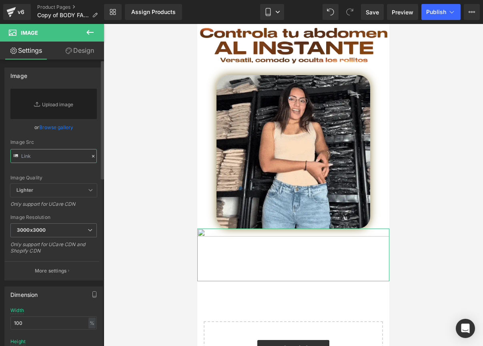
type input "ttps://i.ibb.co/9mjTQhWS/3-2.webp"
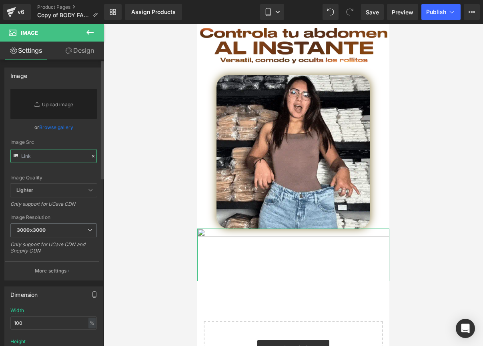
paste input "[URL][DOMAIN_NAME]"
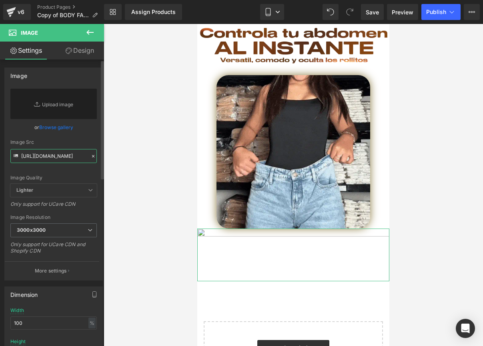
scroll to position [0, 22]
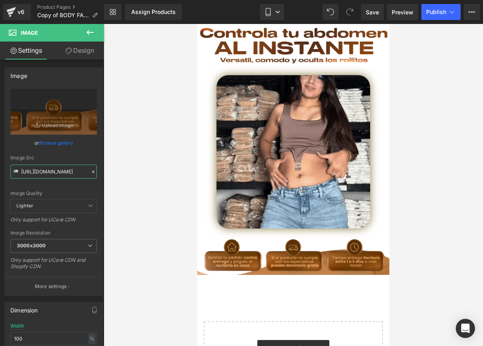
type input "[URL][DOMAIN_NAME]"
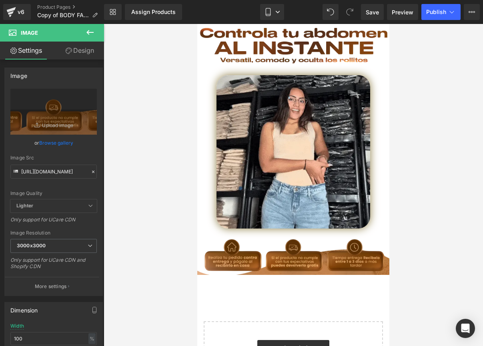
scroll to position [0, 0]
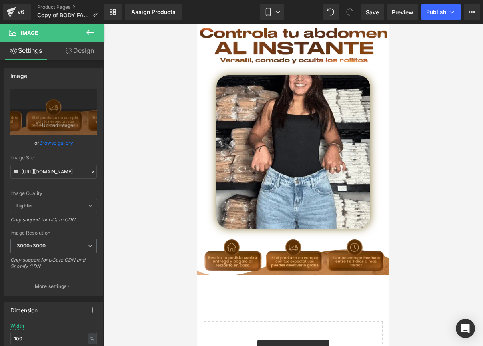
click at [147, 229] on div at bounding box center [293, 185] width 379 height 322
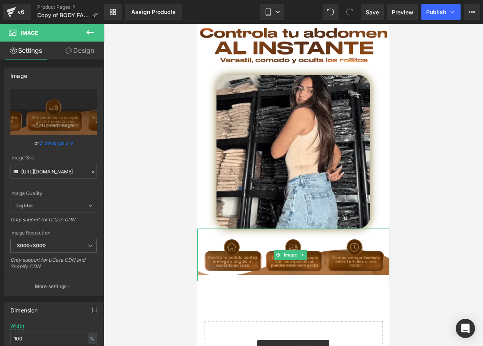
click at [234, 239] on img at bounding box center [293, 255] width 192 height 53
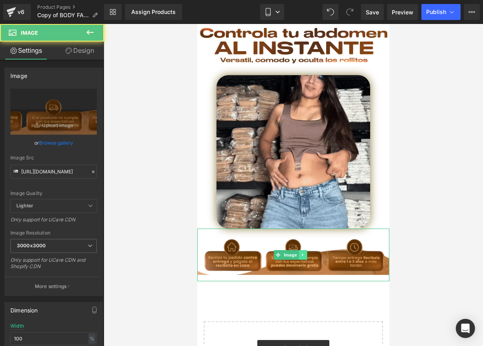
click at [302, 254] on icon at bounding box center [302, 255] width 1 height 3
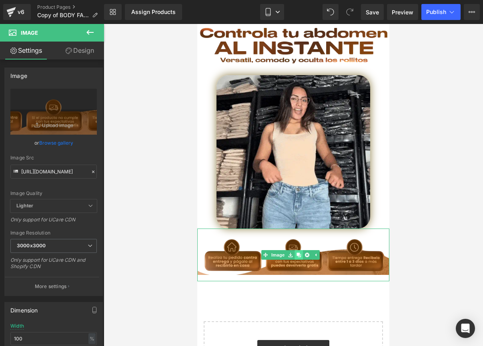
click at [300, 253] on icon at bounding box center [298, 255] width 4 height 5
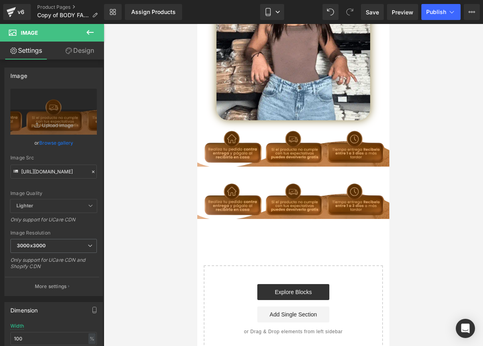
scroll to position [373, 0]
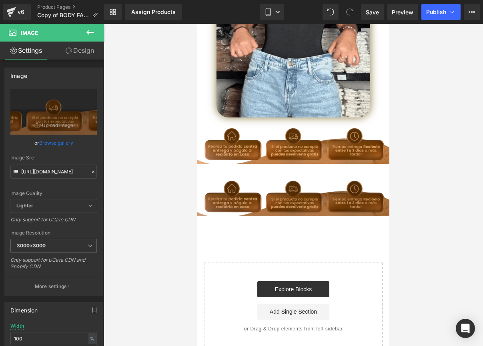
click at [280, 170] on img at bounding box center [293, 196] width 192 height 53
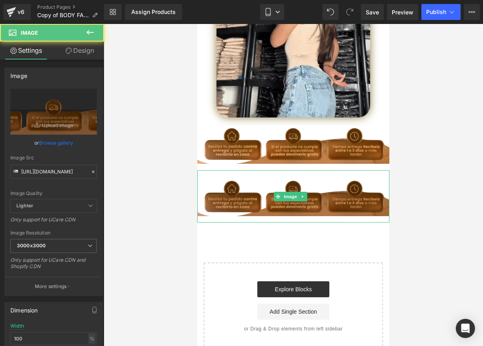
click at [239, 170] on img at bounding box center [293, 196] width 192 height 53
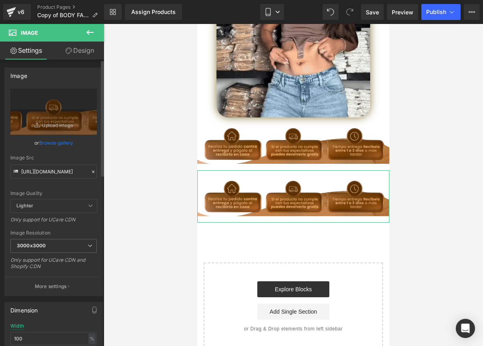
click at [90, 170] on icon at bounding box center [93, 172] width 6 height 6
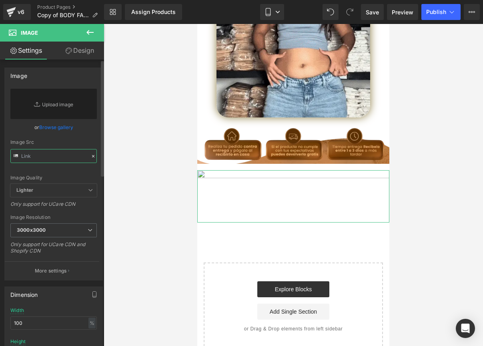
click at [54, 158] on input "text" at bounding box center [53, 156] width 86 height 14
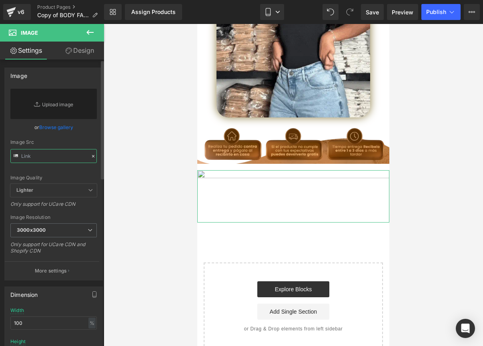
paste input "[URL][DOMAIN_NAME]"
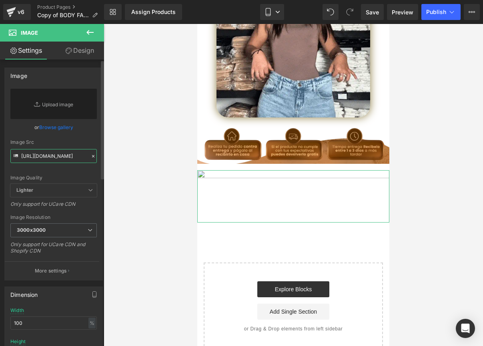
scroll to position [0, 169]
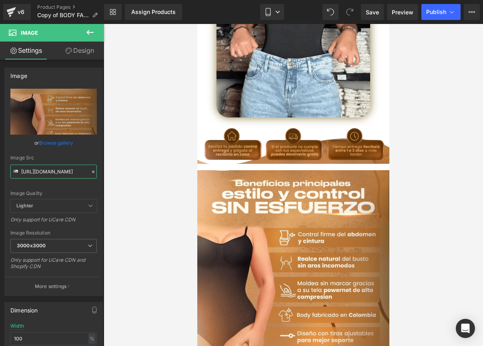
type input "[URL][DOMAIN_NAME]"
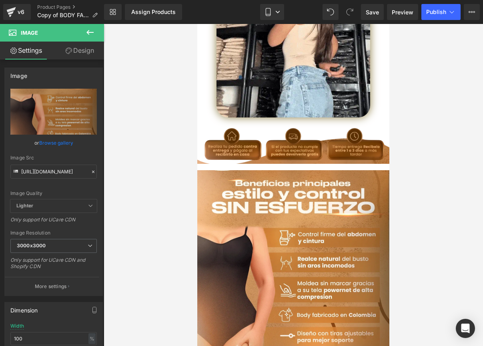
click at [127, 176] on div at bounding box center [293, 185] width 379 height 322
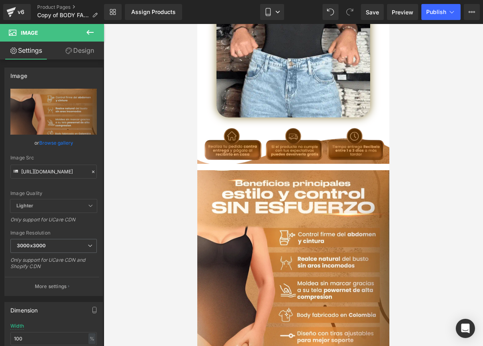
scroll to position [0, 0]
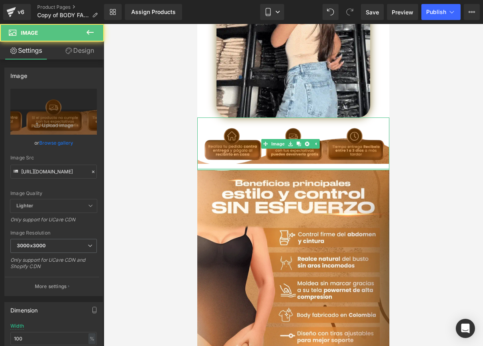
click at [267, 168] on div at bounding box center [293, 169] width 192 height 2
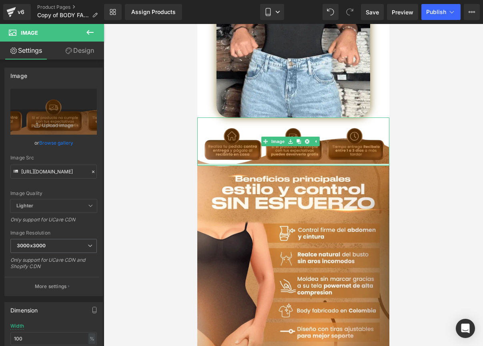
drag, startPoint x: 267, startPoint y: 154, endPoint x: 266, endPoint y: 147, distance: 6.4
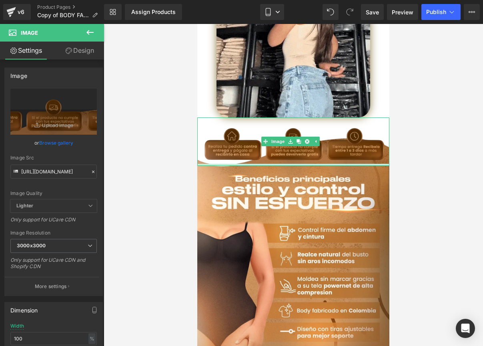
click at [266, 147] on div "Image" at bounding box center [293, 142] width 192 height 48
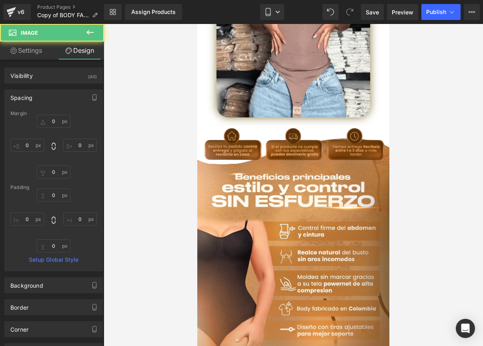
click at [463, 117] on div at bounding box center [293, 185] width 379 height 322
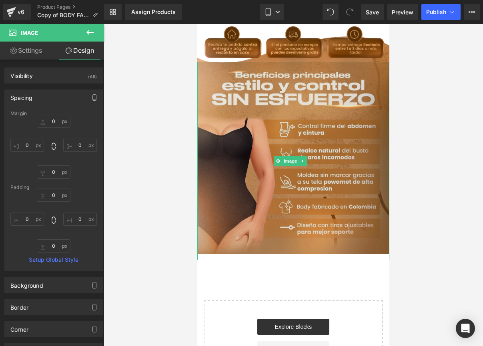
scroll to position [482, 0]
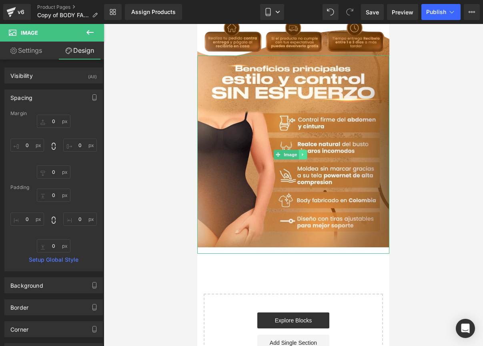
click at [302, 153] on icon at bounding box center [302, 154] width 1 height 3
click at [300, 152] on icon at bounding box center [298, 154] width 4 height 4
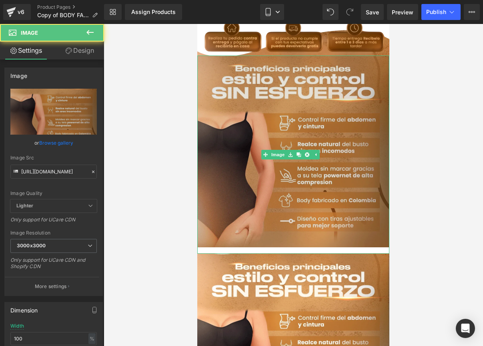
drag, startPoint x: 296, startPoint y: 233, endPoint x: 296, endPoint y: 227, distance: 5.6
click at [296, 227] on div "Buy it now (P) Dynamic Checkout Button Image Image Call To Action Button Produc…" at bounding box center [293, 61] width 192 height 1038
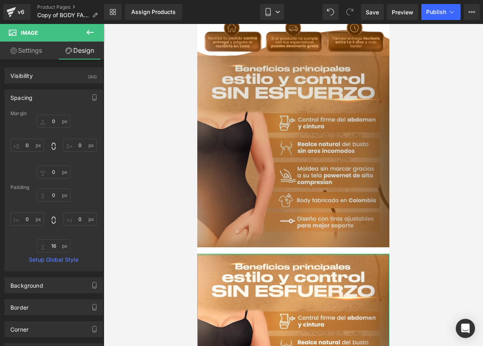
type input "0px"
click at [297, 232] on div "Buy it now (P) Dynamic Checkout Button Image Image Call To Action Button Produc…" at bounding box center [293, 61] width 192 height 1038
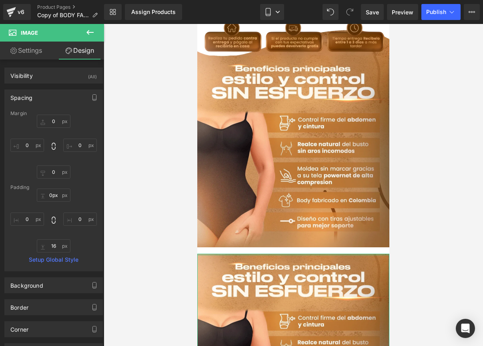
click at [304, 254] on div at bounding box center [293, 255] width 192 height 2
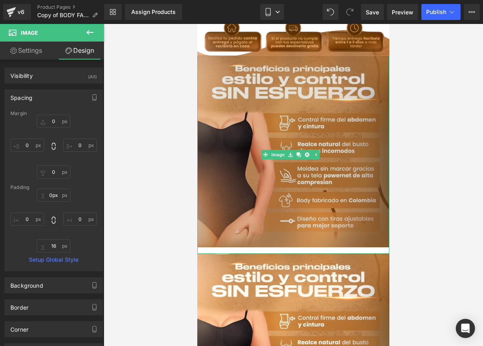
drag, startPoint x: 304, startPoint y: 233, endPoint x: 304, endPoint y: 224, distance: 9.6
click at [304, 224] on div "Buy it now (P) Dynamic Checkout Button Image Image Call To Action Button Produc…" at bounding box center [293, 61] width 192 height 1038
click at [310, 223] on img at bounding box center [293, 155] width 192 height 198
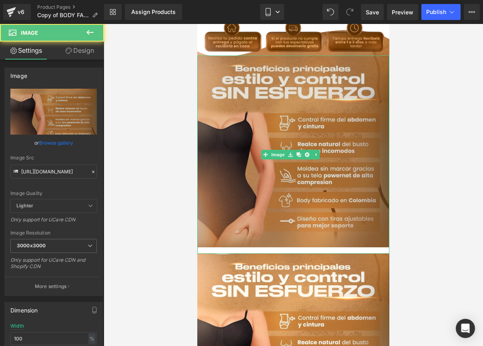
click at [310, 218] on img at bounding box center [293, 155] width 192 height 198
click at [310, 227] on img at bounding box center [293, 155] width 192 height 198
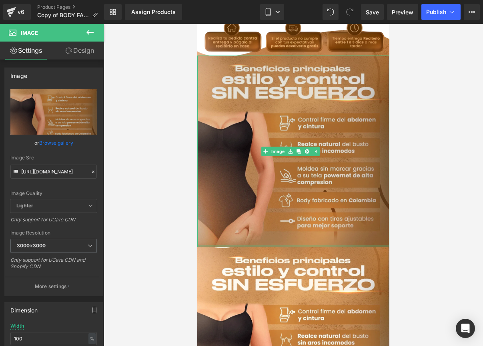
drag, startPoint x: 310, startPoint y: 230, endPoint x: 310, endPoint y: 220, distance: 10.4
click at [310, 220] on div "Image" at bounding box center [293, 152] width 192 height 192
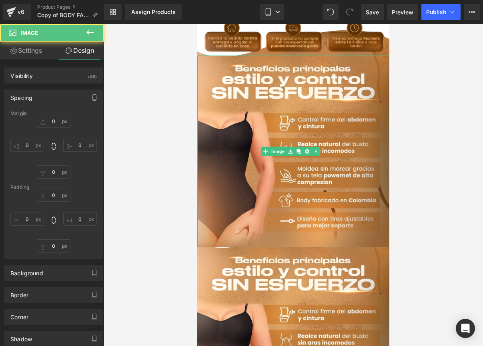
type input "0"
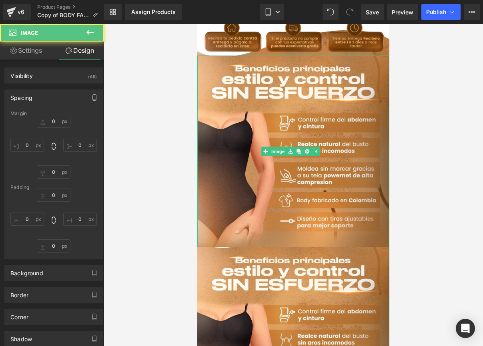
type input "0"
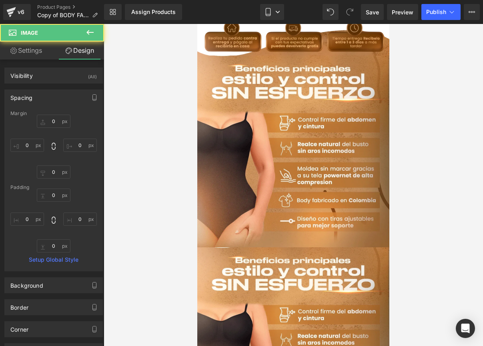
click at [398, 208] on div at bounding box center [293, 185] width 379 height 322
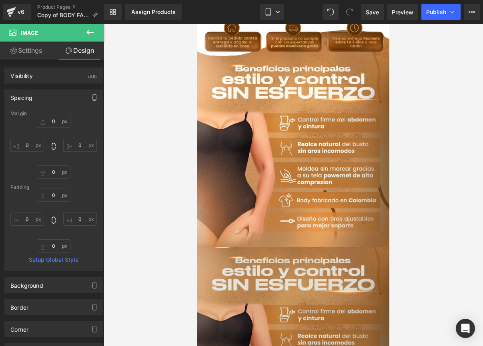
click at [232, 251] on img at bounding box center [293, 347] width 192 height 198
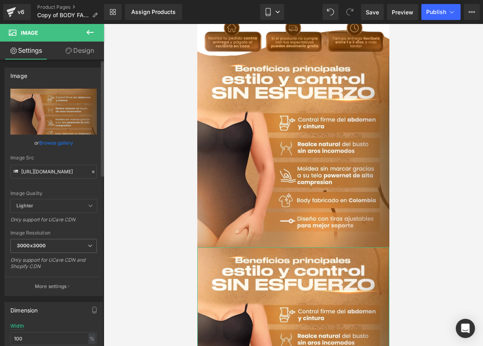
click at [90, 172] on icon at bounding box center [93, 172] width 6 height 6
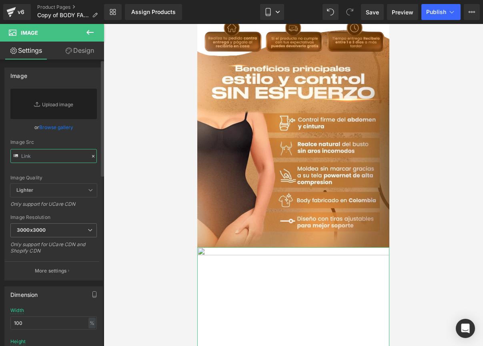
click at [51, 159] on input "text" at bounding box center [53, 156] width 86 height 14
paste input "[URL][DOMAIN_NAME]"
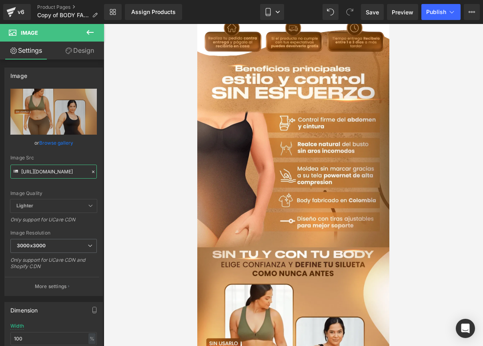
type input "[URL][DOMAIN_NAME]"
click at [162, 194] on div at bounding box center [293, 185] width 379 height 322
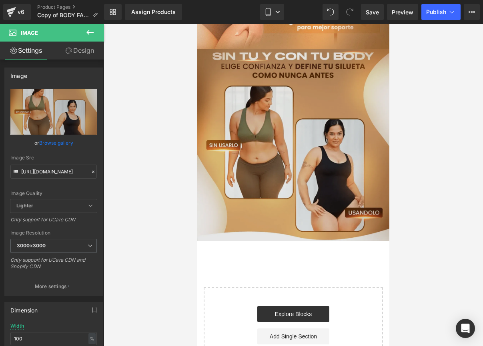
scroll to position [687, 0]
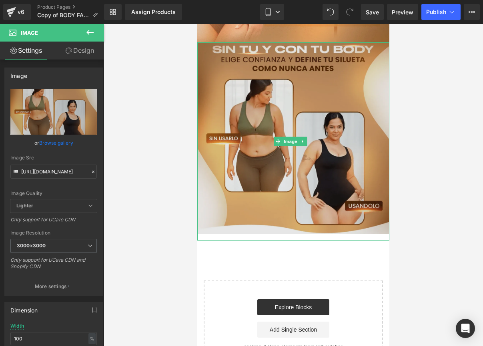
click at [278, 171] on img at bounding box center [293, 141] width 192 height 199
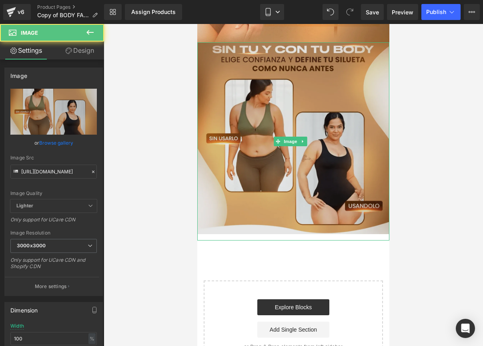
scroll to position [687, 0]
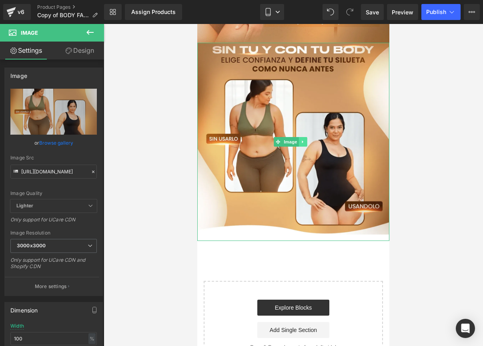
click at [303, 140] on icon at bounding box center [302, 142] width 4 height 5
click at [298, 140] on icon at bounding box center [298, 142] width 4 height 4
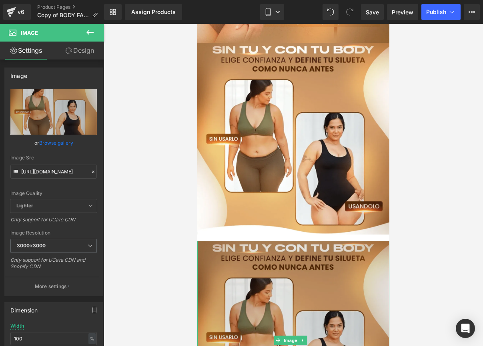
click at [250, 241] on img at bounding box center [293, 340] width 192 height 199
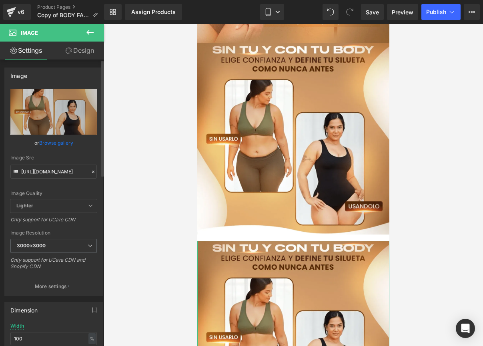
click at [92, 172] on icon at bounding box center [93, 172] width 2 height 2
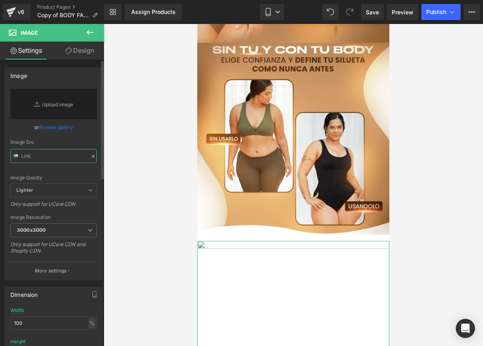
click at [48, 156] on input "text" at bounding box center [53, 156] width 86 height 14
paste input "[URL][DOMAIN_NAME]"
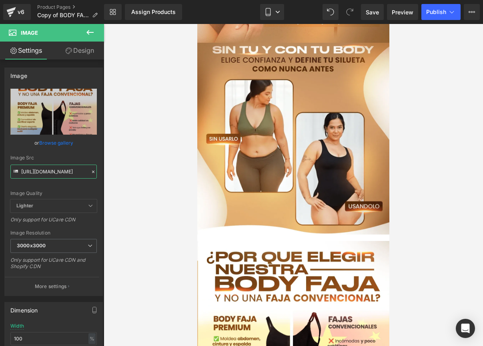
type input "[URL][DOMAIN_NAME]"
click at [124, 189] on div at bounding box center [293, 185] width 379 height 322
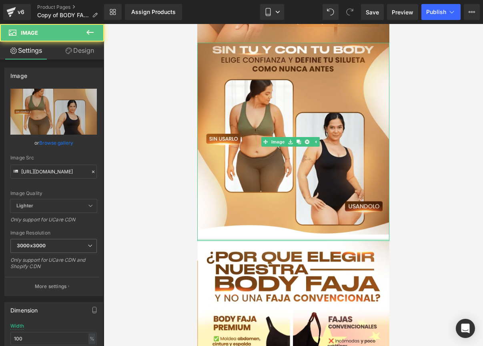
click at [292, 212] on div "Image" at bounding box center [293, 142] width 192 height 199
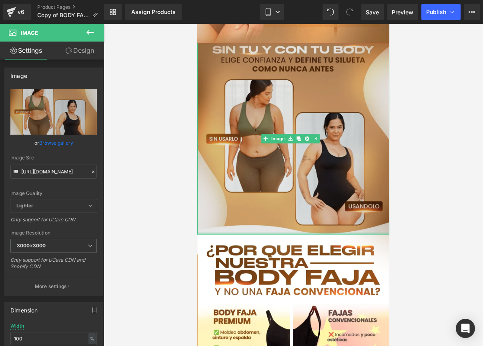
drag, startPoint x: 292, startPoint y: 212, endPoint x: 294, endPoint y: 197, distance: 15.7
click at [294, 197] on div "Image" at bounding box center [293, 139] width 192 height 192
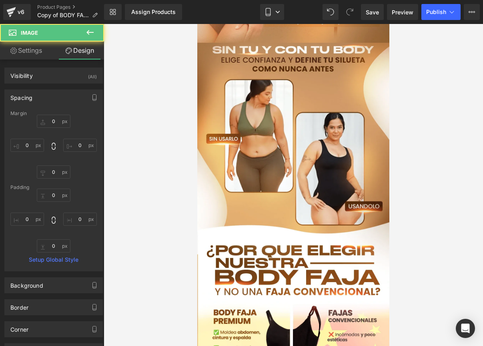
click at [409, 179] on div at bounding box center [293, 185] width 379 height 322
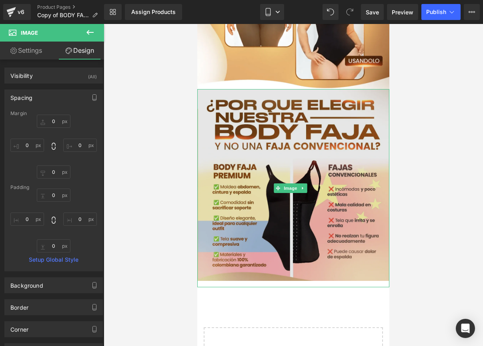
scroll to position [880, 0]
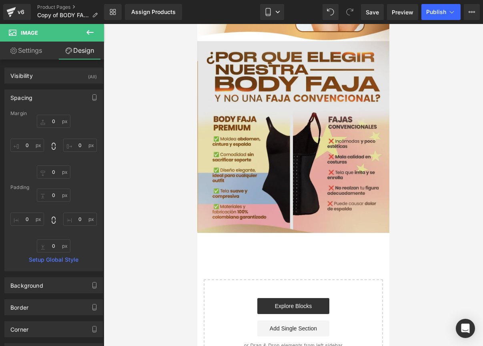
click at [300, 111] on div "Image" at bounding box center [293, 140] width 192 height 198
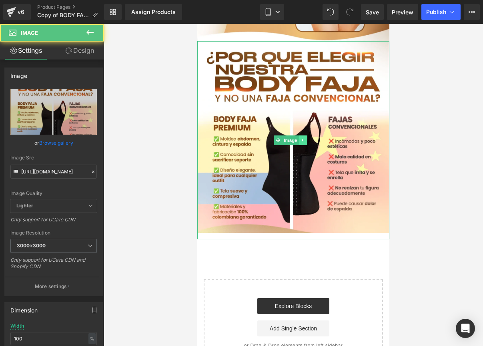
click at [301, 138] on icon at bounding box center [302, 140] width 4 height 5
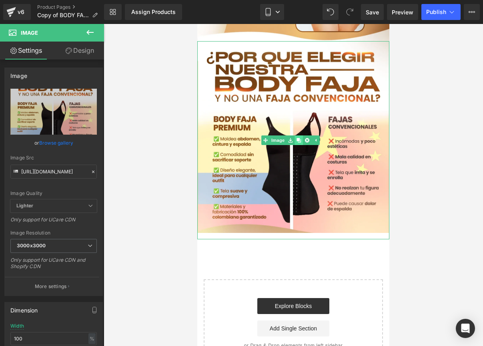
click at [302, 136] on link at bounding box center [298, 141] width 8 height 10
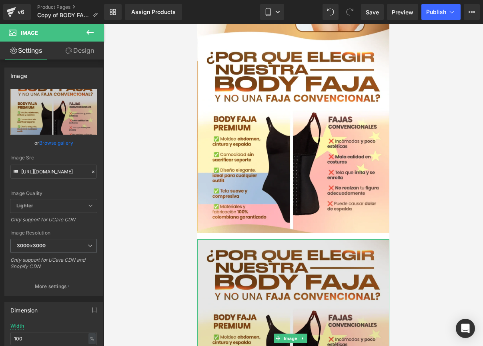
click at [224, 240] on img at bounding box center [293, 339] width 192 height 198
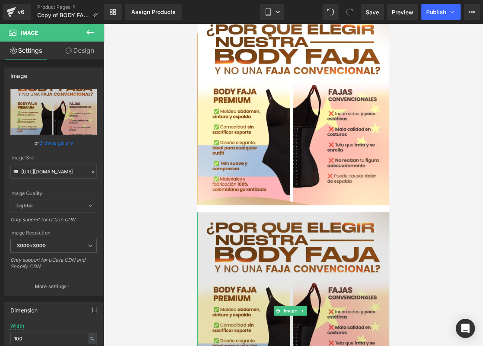
scroll to position [949, 0]
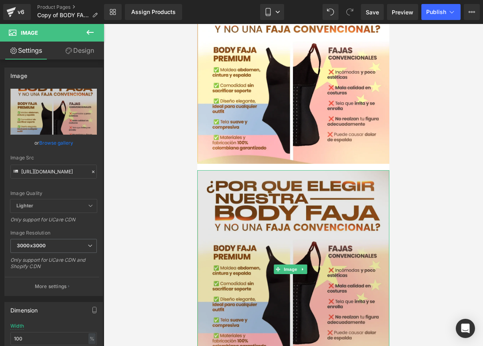
click at [254, 189] on img at bounding box center [293, 269] width 192 height 198
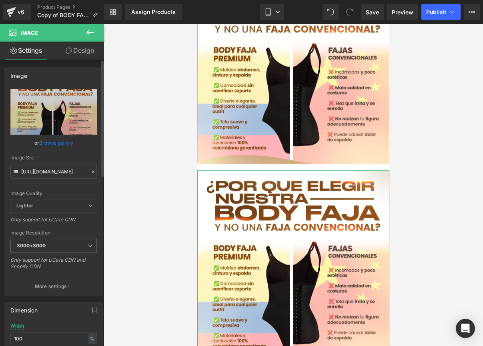
click at [92, 171] on icon at bounding box center [93, 172] width 2 height 2
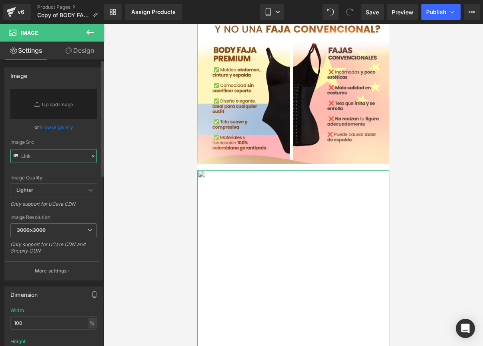
click at [42, 160] on input "text" at bounding box center [53, 156] width 86 height 14
paste input "[URL][DOMAIN_NAME]"
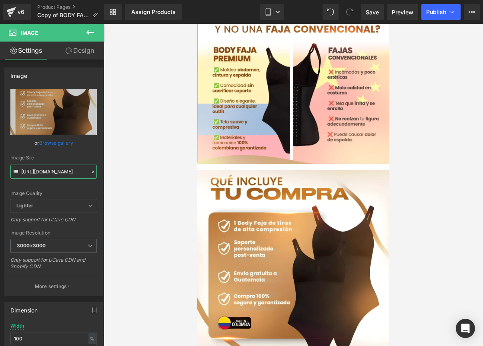
type input "[URL][DOMAIN_NAME]"
click at [117, 172] on div at bounding box center [293, 185] width 379 height 322
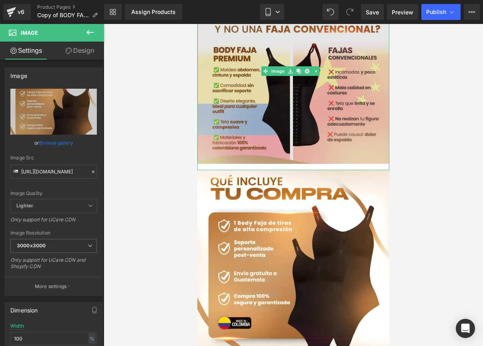
click at [310, 133] on img at bounding box center [293, 71] width 192 height 198
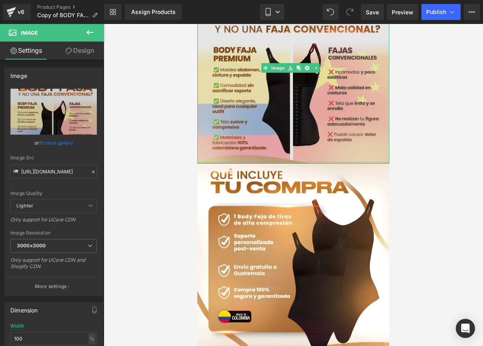
drag, startPoint x: 310, startPoint y: 136, endPoint x: 310, endPoint y: 123, distance: 12.8
click at [310, 123] on div "Image" at bounding box center [293, 68] width 192 height 192
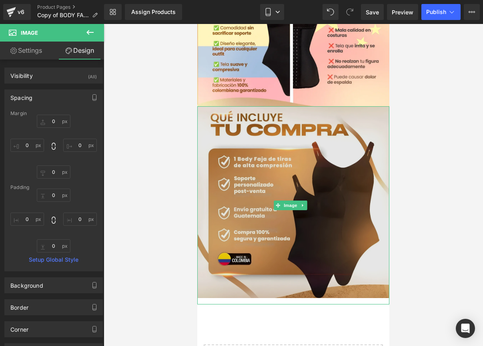
scroll to position [1011, 0]
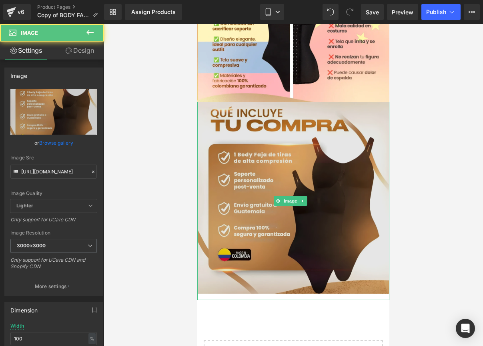
click at [340, 152] on img at bounding box center [293, 201] width 192 height 198
click at [291, 102] on img at bounding box center [293, 201] width 192 height 198
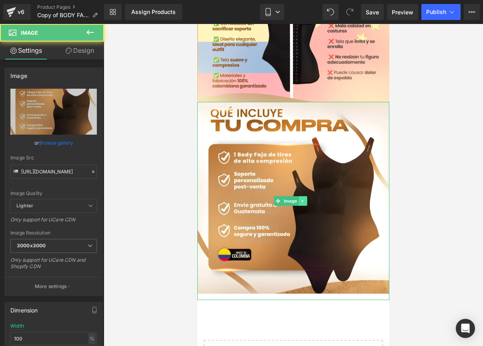
click at [300, 196] on link at bounding box center [302, 201] width 8 height 10
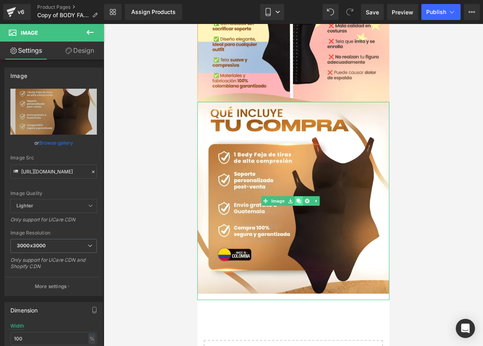
click at [298, 199] on icon at bounding box center [298, 201] width 4 height 4
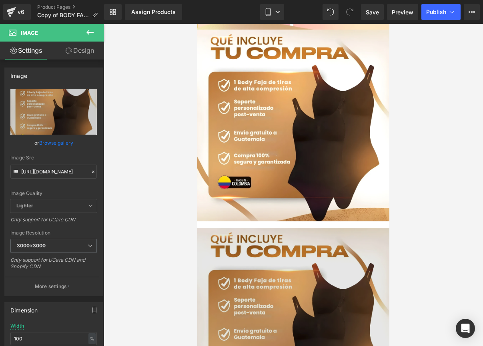
scroll to position [1115, 0]
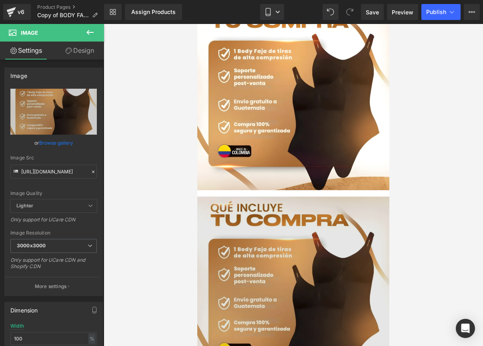
click at [273, 203] on img at bounding box center [293, 296] width 192 height 198
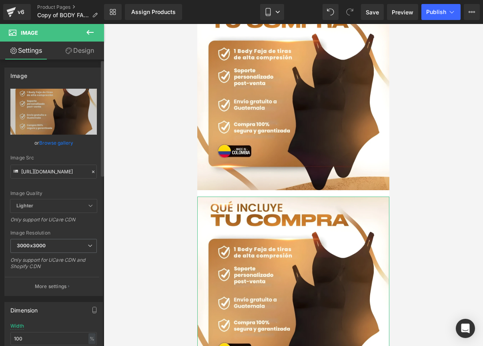
click at [90, 174] on icon at bounding box center [93, 172] width 6 height 6
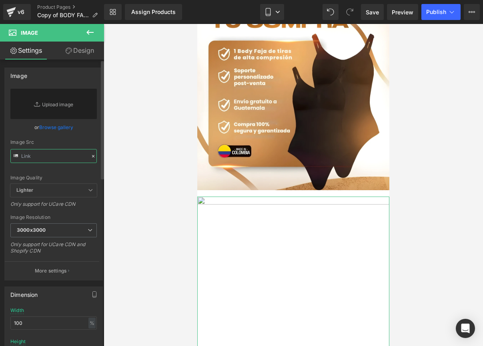
click at [52, 150] on input "text" at bounding box center [53, 156] width 86 height 14
paste input "[URL][DOMAIN_NAME]"
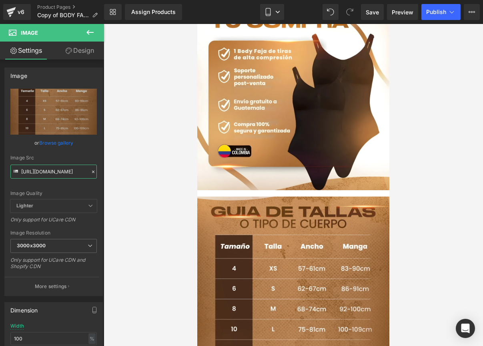
type input "[URL][DOMAIN_NAME]"
click at [140, 185] on div at bounding box center [293, 185] width 379 height 322
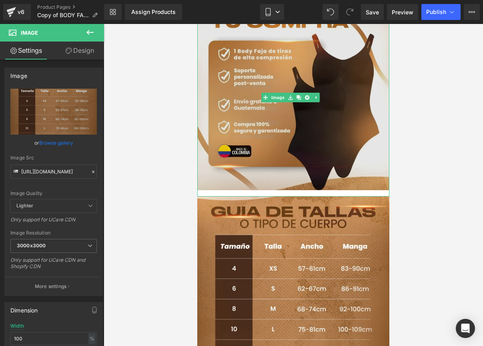
drag, startPoint x: 212, startPoint y: 158, endPoint x: 214, endPoint y: 151, distance: 6.5
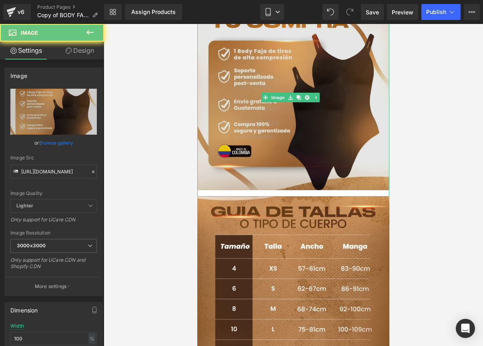
click at [215, 150] on img at bounding box center [293, 97] width 192 height 198
click at [338, 153] on img at bounding box center [293, 97] width 192 height 198
click at [335, 146] on img at bounding box center [293, 97] width 192 height 198
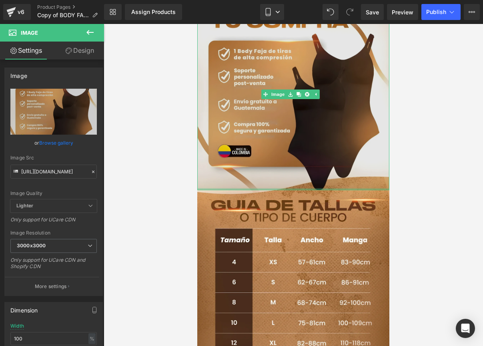
drag, startPoint x: 334, startPoint y: 156, endPoint x: 336, endPoint y: 145, distance: 11.3
click at [336, 145] on div "Image" at bounding box center [293, 94] width 192 height 192
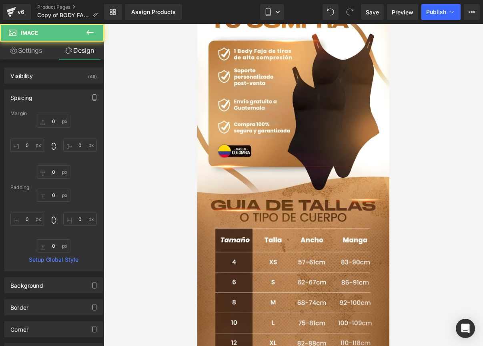
click at [450, 141] on div at bounding box center [293, 185] width 379 height 322
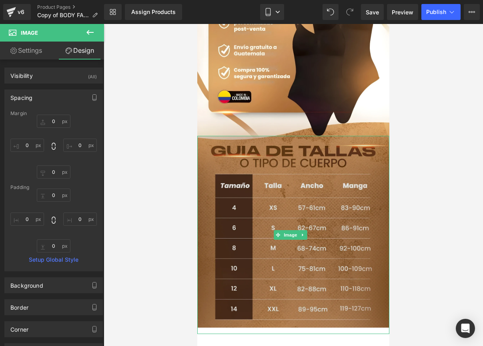
scroll to position [1171, 0]
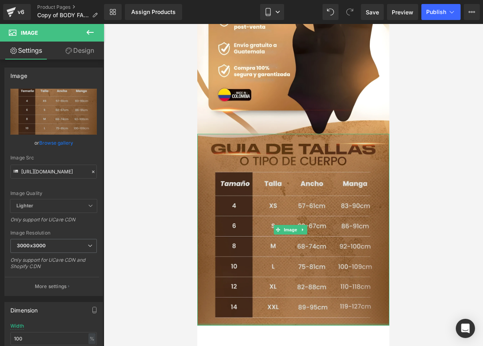
drag, startPoint x: 262, startPoint y: 285, endPoint x: 263, endPoint y: 275, distance: 10.1
click at [263, 275] on div "Image" at bounding box center [293, 230] width 192 height 192
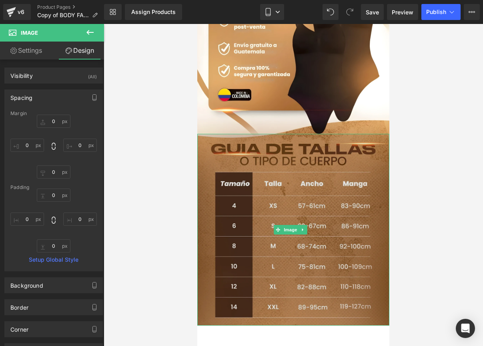
click at [341, 134] on img at bounding box center [293, 230] width 192 height 192
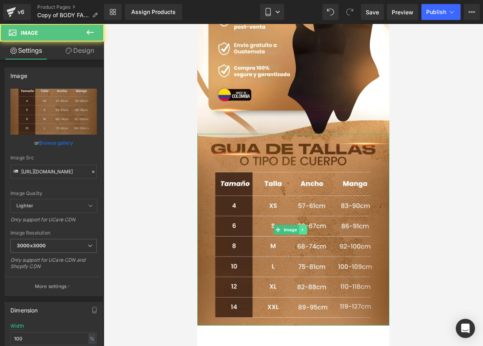
click at [302, 229] on icon at bounding box center [302, 230] width 1 height 3
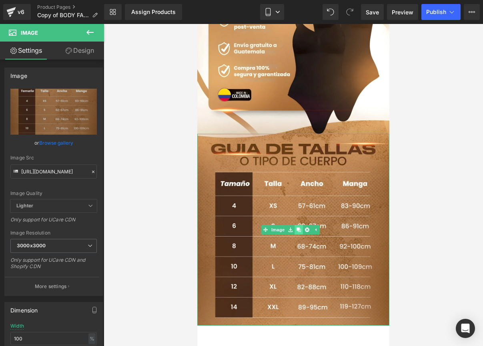
click at [301, 225] on link at bounding box center [298, 230] width 8 height 10
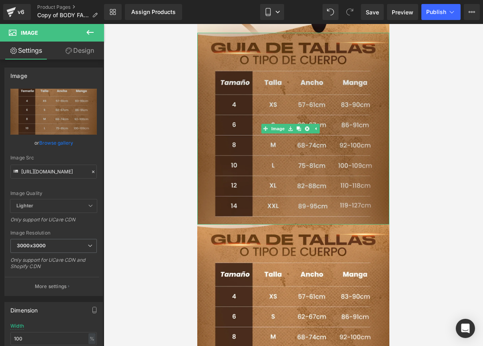
scroll to position [1314, 0]
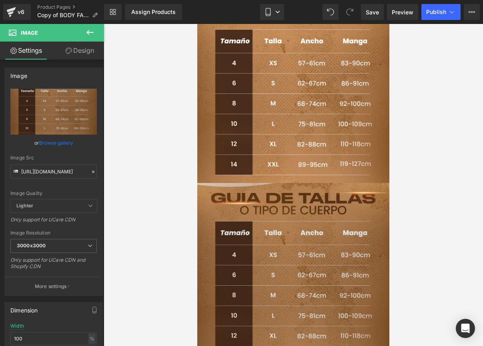
click at [268, 184] on img at bounding box center [293, 279] width 192 height 192
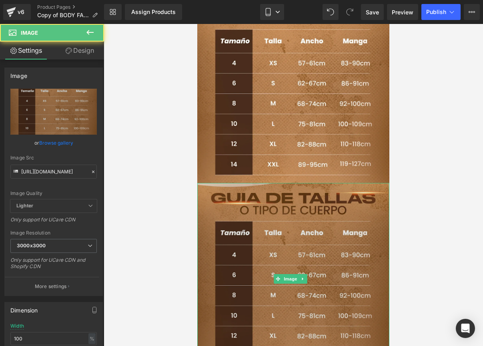
click at [265, 183] on img at bounding box center [293, 279] width 192 height 192
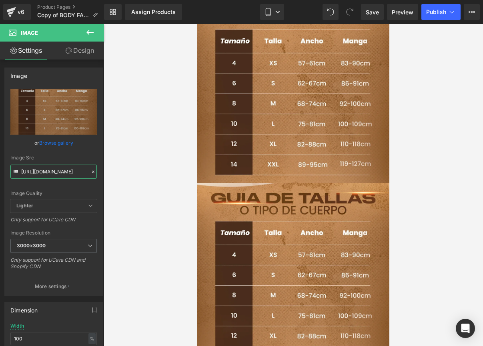
drag, startPoint x: 22, startPoint y: 171, endPoint x: 166, endPoint y: 175, distance: 144.5
click at [166, 175] on div "Image You are previewing how the will restyle your page. You can not edit Eleme…" at bounding box center [241, 180] width 483 height 360
paste input "zWV6LT9b/36"
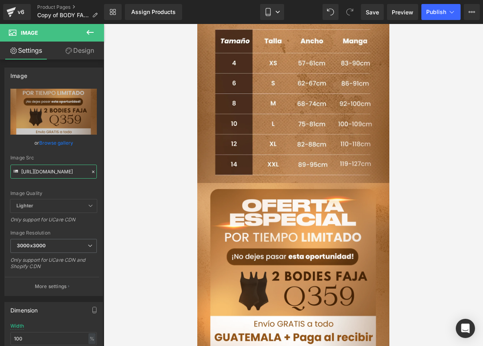
type input "[URL][DOMAIN_NAME]"
click at [166, 175] on div at bounding box center [293, 185] width 379 height 322
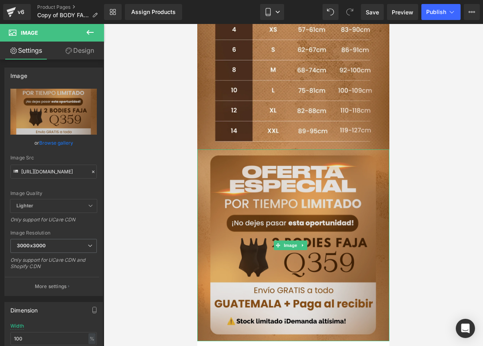
scroll to position [1389, 0]
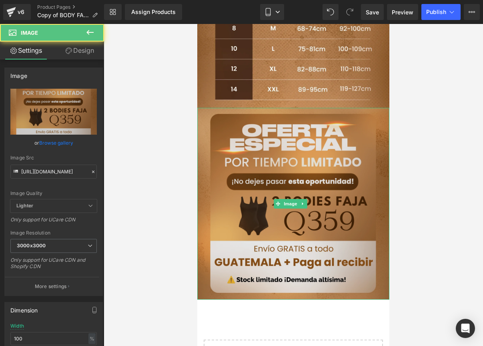
click at [286, 148] on img at bounding box center [293, 204] width 192 height 192
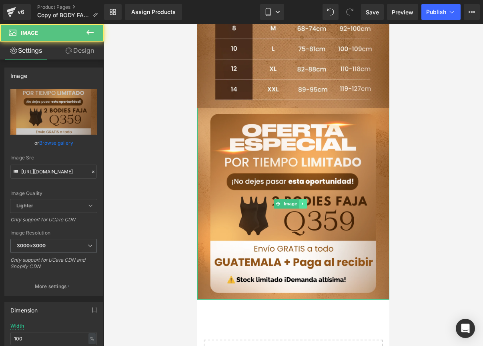
click at [304, 202] on icon at bounding box center [302, 204] width 4 height 5
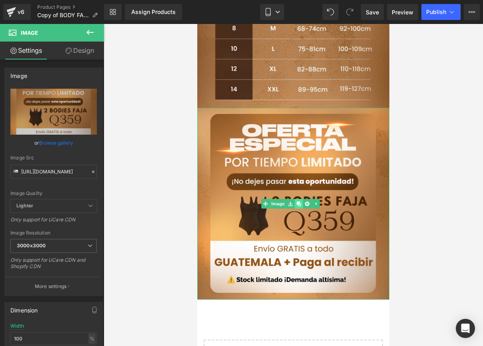
click at [300, 202] on icon at bounding box center [298, 204] width 4 height 4
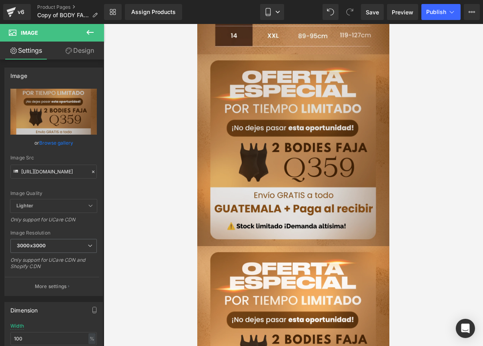
scroll to position [1474, 0]
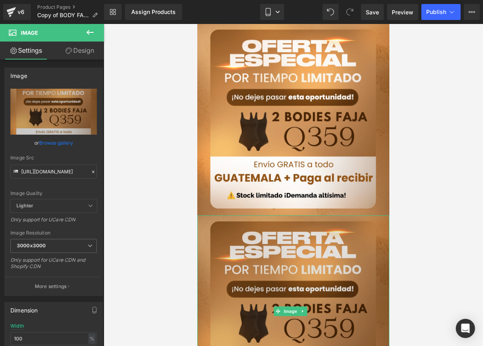
click at [242, 216] on img at bounding box center [293, 312] width 192 height 192
click at [272, 216] on img at bounding box center [293, 312] width 192 height 192
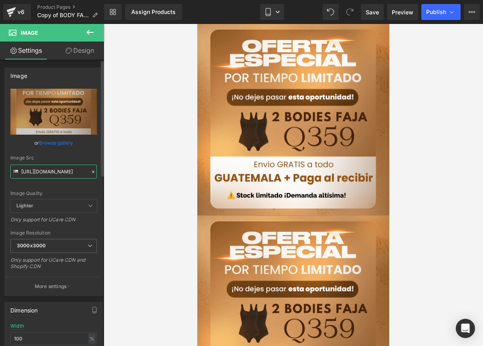
click at [30, 172] on input "[URL][DOMAIN_NAME]" at bounding box center [53, 172] width 86 height 14
drag, startPoint x: 22, startPoint y: 172, endPoint x: 103, endPoint y: 170, distance: 80.8
click at [103, 170] on div "Image [URL][DOMAIN_NAME] Replace Image Upload image or Browse gallery Image Src…" at bounding box center [52, 205] width 104 height 290
click at [90, 172] on icon at bounding box center [93, 172] width 6 height 6
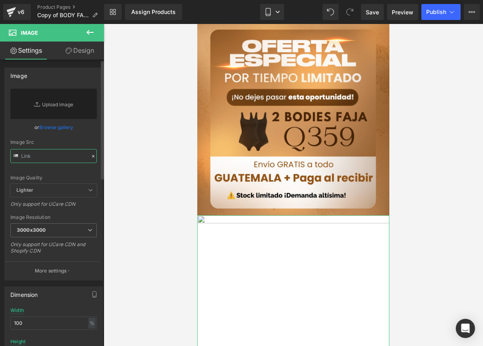
click at [42, 155] on input "text" at bounding box center [53, 156] width 86 height 14
paste input "[URL][DOMAIN_NAME]"
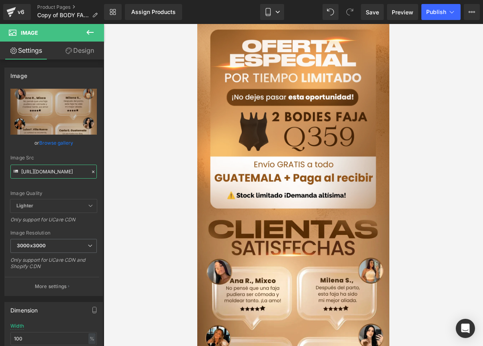
type input "[URL][DOMAIN_NAME]"
click at [144, 179] on div at bounding box center [293, 185] width 379 height 322
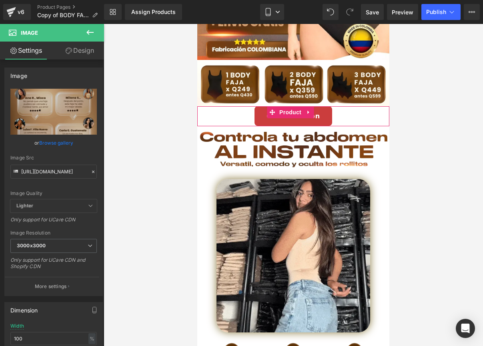
scroll to position [206, 0]
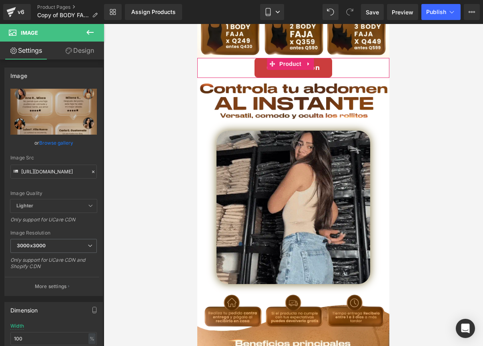
click at [280, 163] on img at bounding box center [293, 208] width 154 height 154
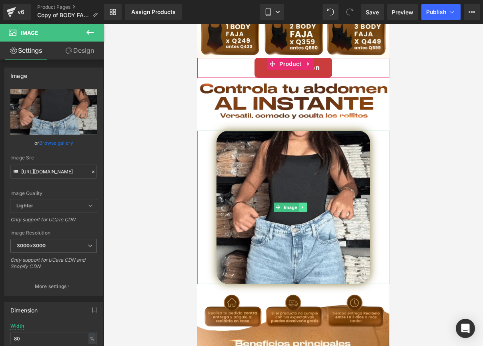
click at [301, 205] on icon at bounding box center [302, 207] width 4 height 5
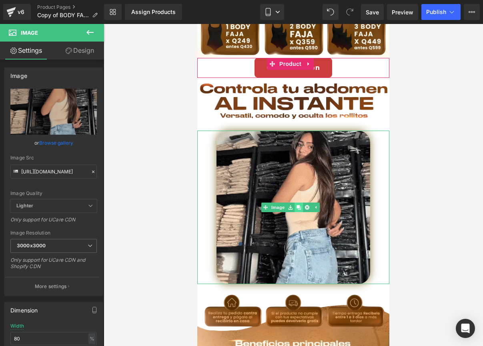
click at [297, 205] on icon at bounding box center [298, 207] width 4 height 4
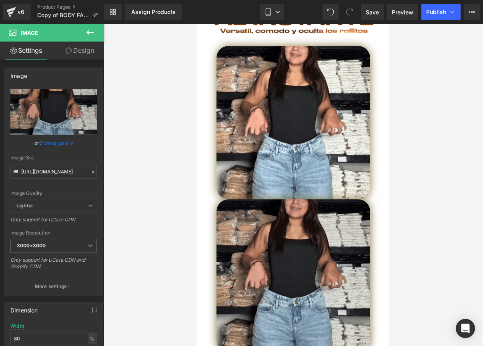
click at [235, 251] on div "Image" at bounding box center [293, 277] width 192 height 154
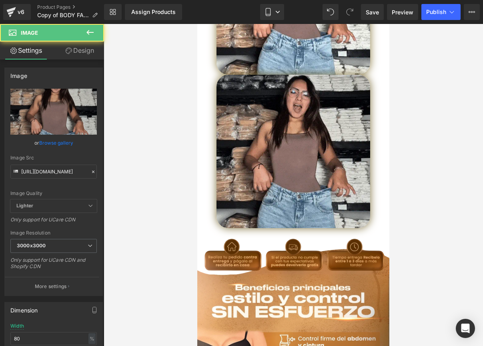
scroll to position [421, 0]
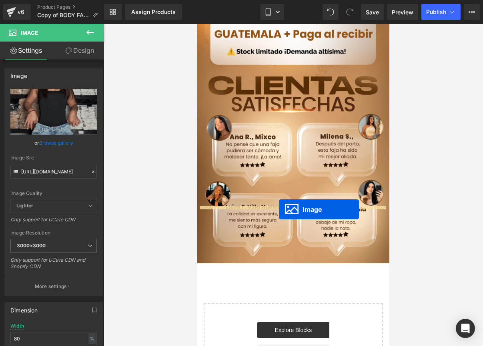
drag, startPoint x: 275, startPoint y: 132, endPoint x: 279, endPoint y: 210, distance: 78.1
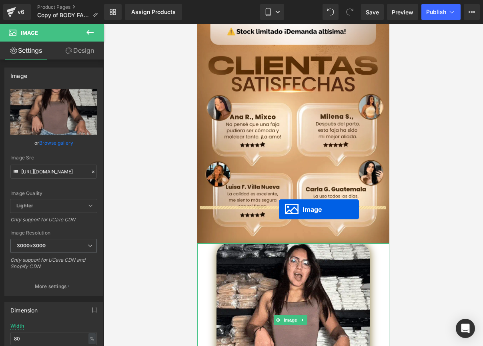
scroll to position [1618, 0]
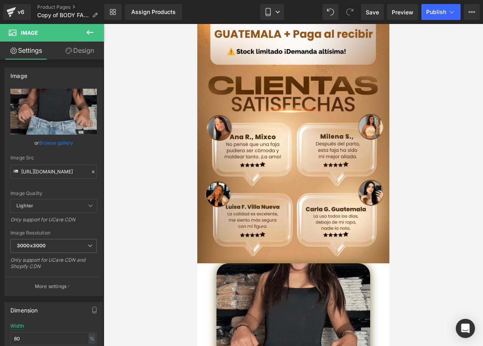
click at [249, 264] on img at bounding box center [293, 341] width 154 height 154
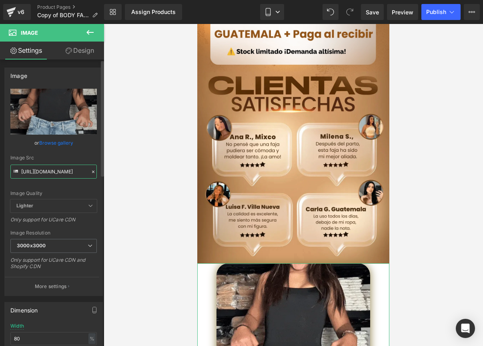
click at [54, 174] on input "[URL][DOMAIN_NAME]" at bounding box center [53, 172] width 86 height 14
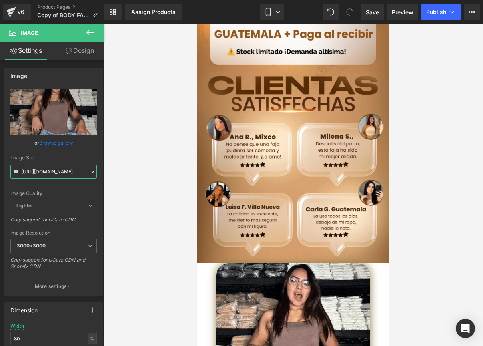
drag, startPoint x: 21, startPoint y: 171, endPoint x: 134, endPoint y: 173, distance: 113.6
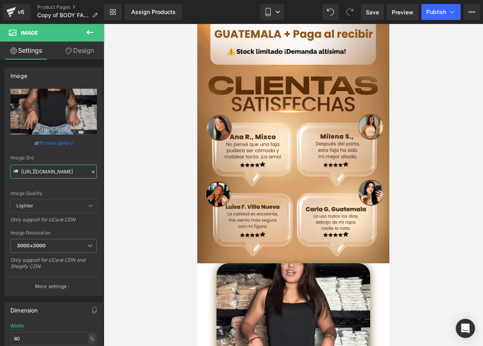
click at [134, 173] on div "Image You are previewing how the will restyle your page. You can not edit Eleme…" at bounding box center [241, 180] width 483 height 360
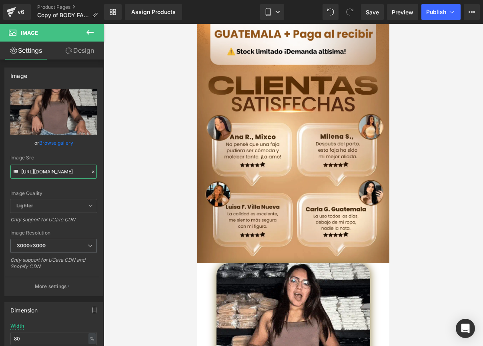
paste input "8qT9r7y/1747547158-Body-Faja2"
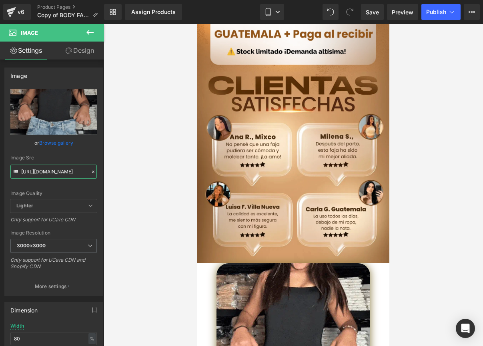
scroll to position [0, 142]
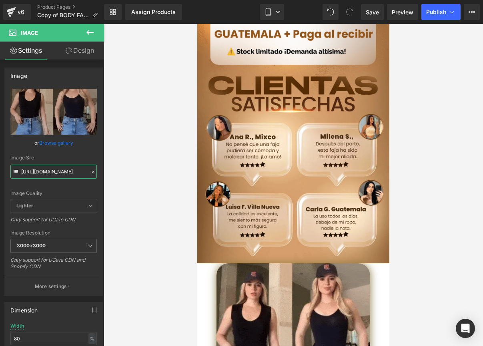
type input "[URL][DOMAIN_NAME]"
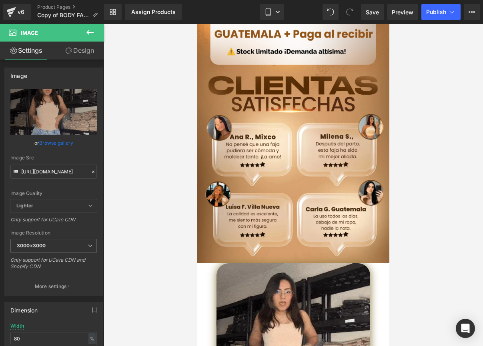
click at [152, 180] on div at bounding box center [293, 185] width 379 height 322
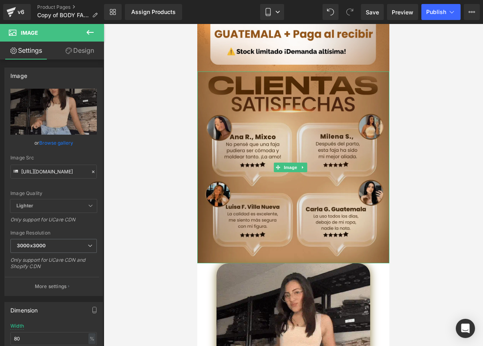
scroll to position [1643, 0]
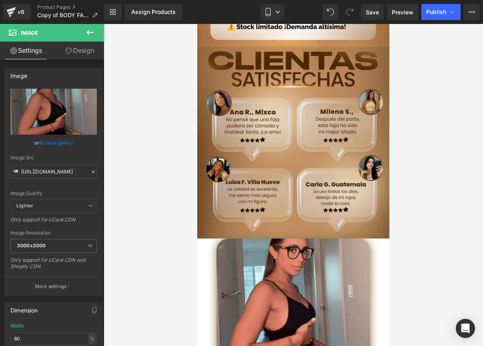
click at [297, 179] on img at bounding box center [293, 143] width 192 height 192
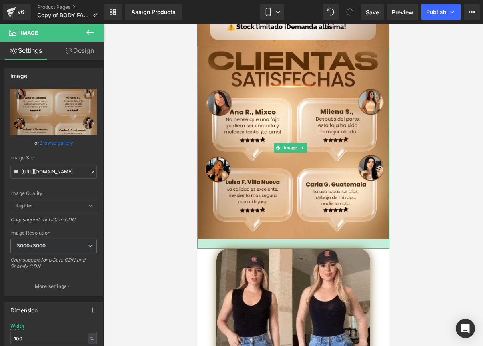
drag, startPoint x: 296, startPoint y: 181, endPoint x: 295, endPoint y: 190, distance: 9.7
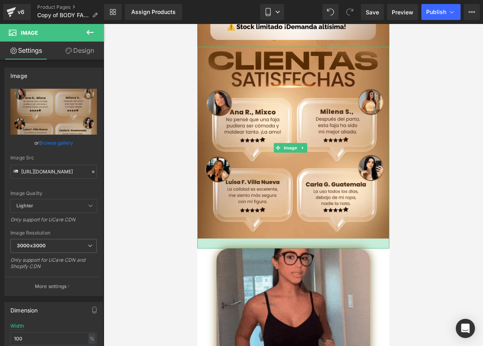
click at [295, 239] on div at bounding box center [293, 244] width 192 height 10
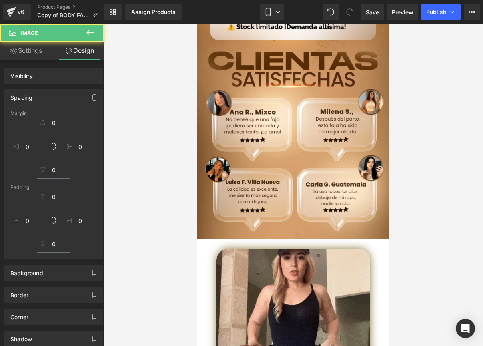
click at [414, 174] on div at bounding box center [293, 185] width 379 height 322
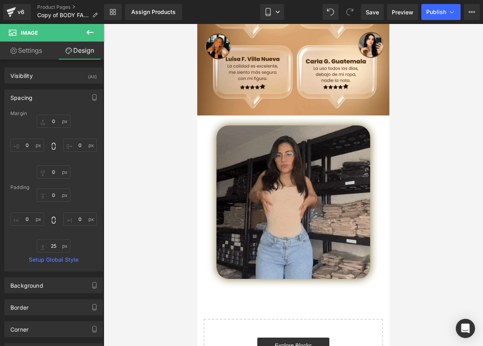
scroll to position [1777, 0]
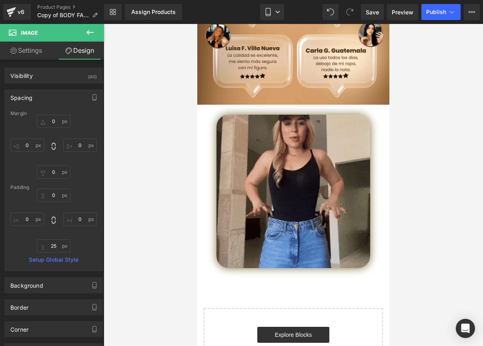
click at [300, 156] on img at bounding box center [293, 192] width 154 height 154
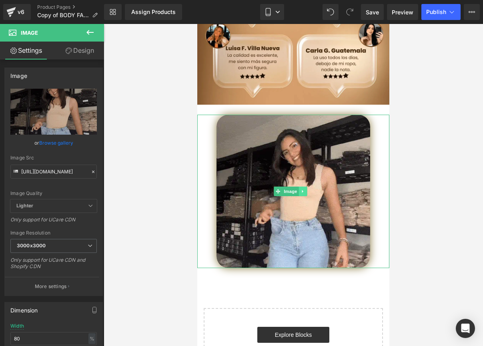
click at [302, 190] on icon at bounding box center [302, 191] width 1 height 3
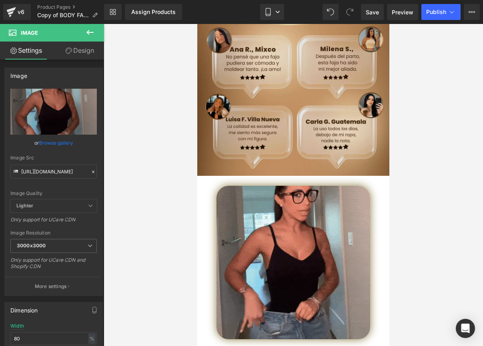
click at [322, 82] on img at bounding box center [293, 85] width 192 height 202
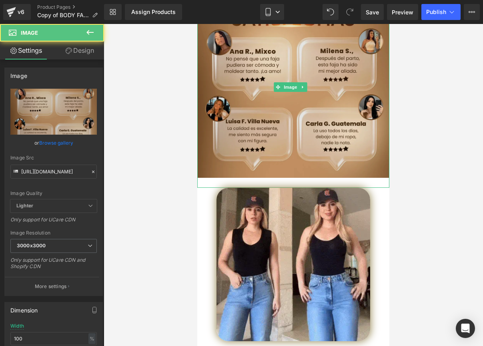
scroll to position [1618, 0]
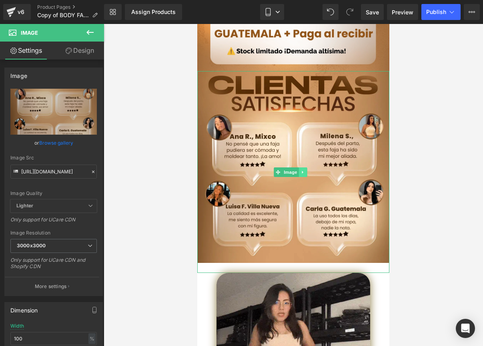
click at [302, 171] on icon at bounding box center [302, 172] width 1 height 3
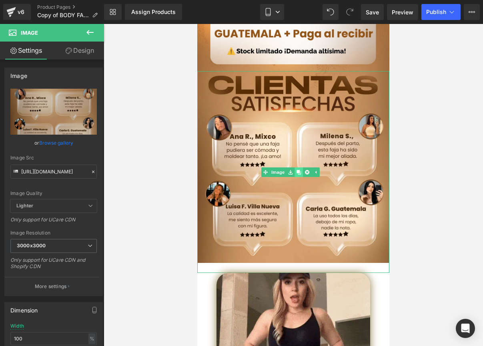
click at [301, 170] on icon at bounding box center [298, 172] width 4 height 4
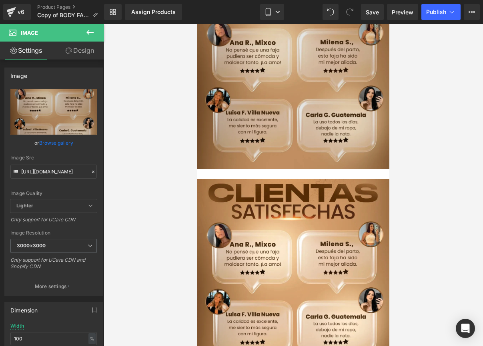
scroll to position [1761, 0]
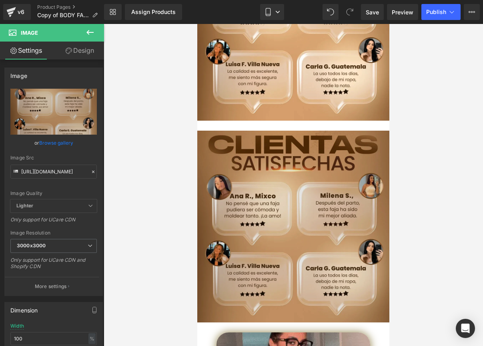
click at [264, 131] on img at bounding box center [293, 232] width 192 height 202
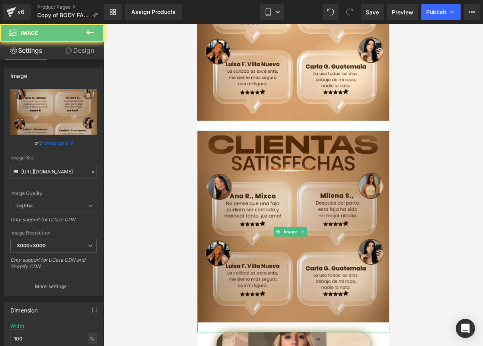
click at [227, 131] on img at bounding box center [293, 232] width 192 height 202
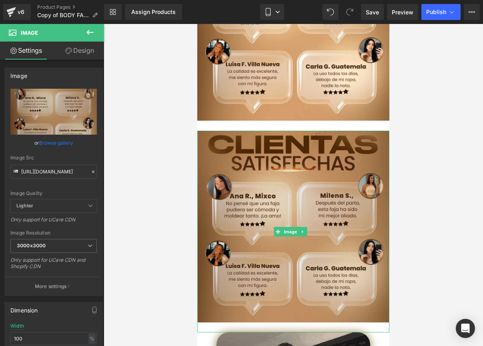
drag, startPoint x: 228, startPoint y: 73, endPoint x: 229, endPoint y: 84, distance: 10.5
click at [229, 131] on div "Image" at bounding box center [293, 232] width 192 height 202
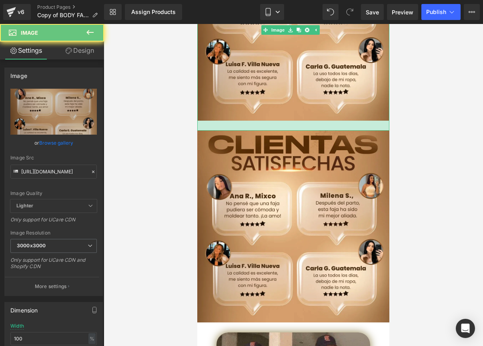
click at [236, 121] on div at bounding box center [293, 126] width 192 height 10
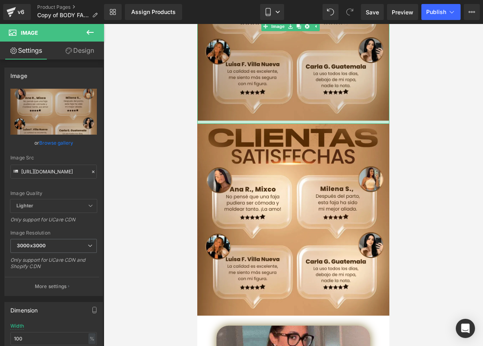
drag, startPoint x: 236, startPoint y: 72, endPoint x: 238, endPoint y: 65, distance: 7.1
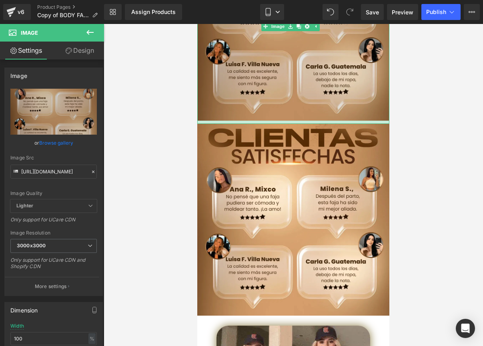
click at [238, 121] on div at bounding box center [293, 122] width 192 height 3
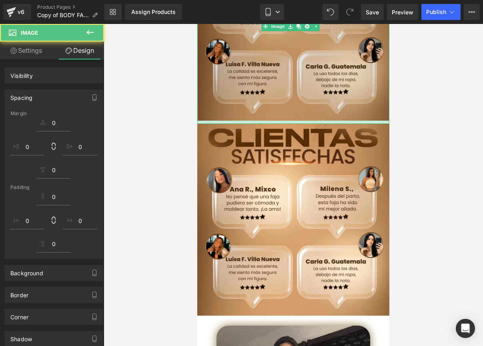
click at [238, 121] on div at bounding box center [293, 122] width 192 height 3
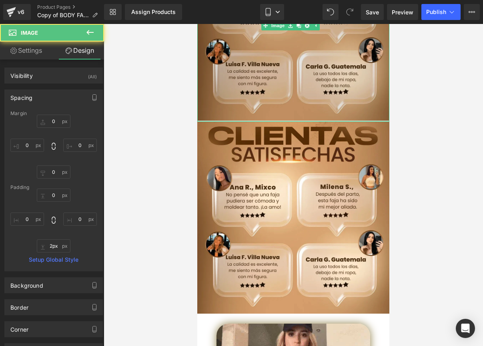
type input "0px"
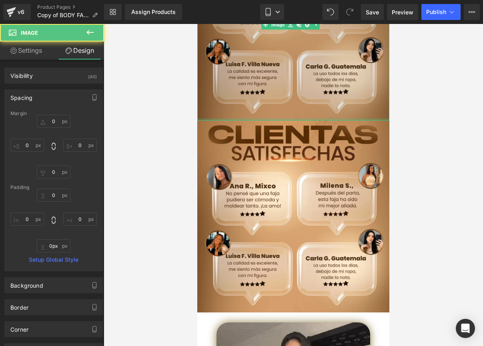
drag, startPoint x: 238, startPoint y: 65, endPoint x: 238, endPoint y: 60, distance: 4.9
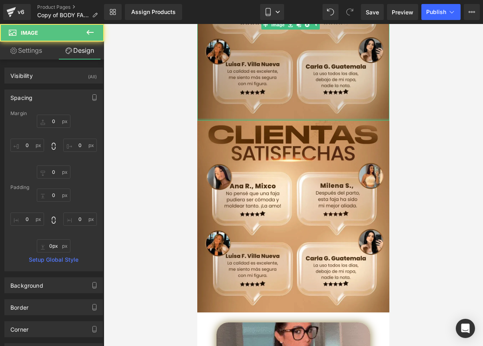
click at [238, 60] on div "Image" at bounding box center [293, 25] width 192 height 192
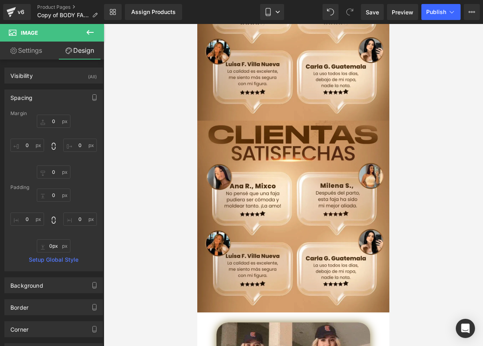
click at [192, 87] on div at bounding box center [293, 185] width 379 height 322
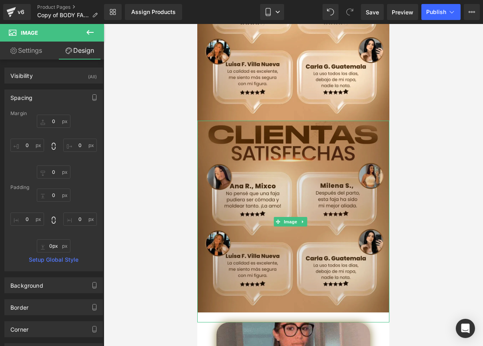
click at [248, 121] on img at bounding box center [293, 222] width 192 height 202
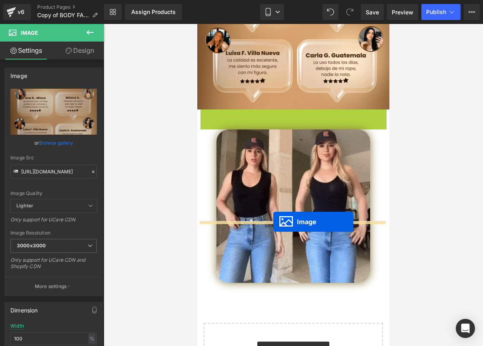
scroll to position [1786, 0]
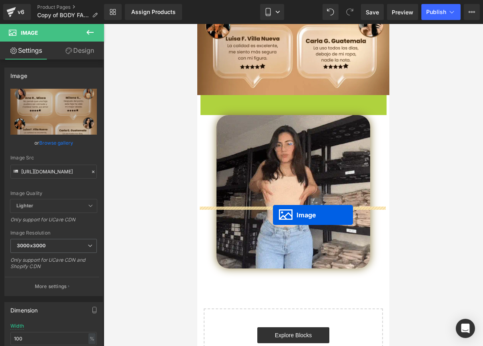
drag, startPoint x: 275, startPoint y: 163, endPoint x: 273, endPoint y: 215, distance: 52.1
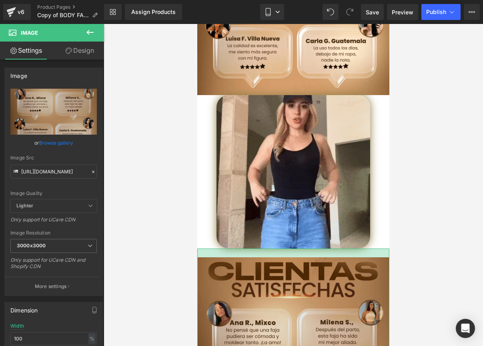
drag, startPoint x: 323, startPoint y: 187, endPoint x: 322, endPoint y: 196, distance: 9.3
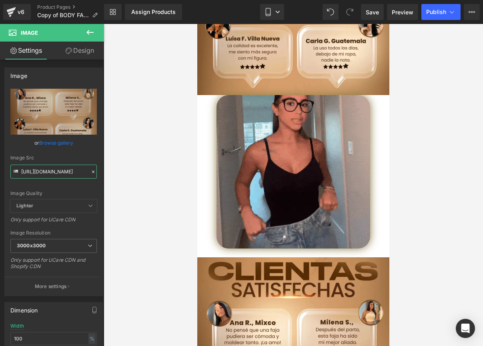
drag, startPoint x: 22, startPoint y: 171, endPoint x: 141, endPoint y: 173, distance: 119.6
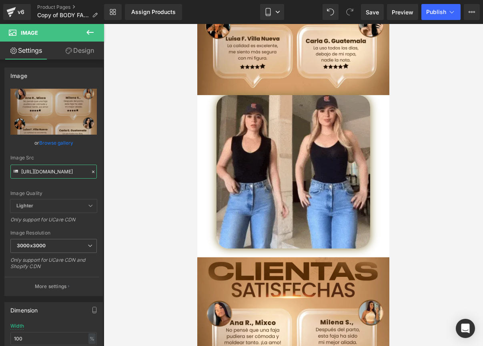
click at [141, 173] on div "Image You are previewing how the will restyle your page. You can not edit Eleme…" at bounding box center [241, 180] width 483 height 360
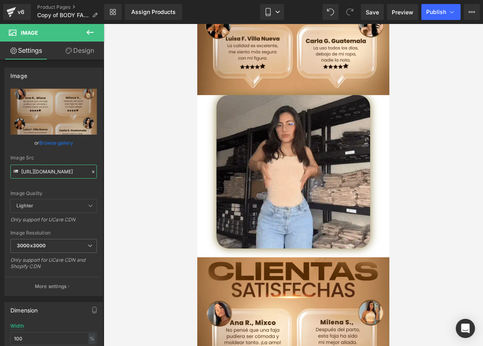
paste input "jvSb114D/DAPOMDW"
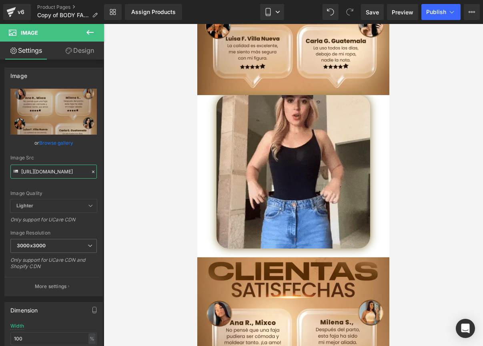
scroll to position [0, 34]
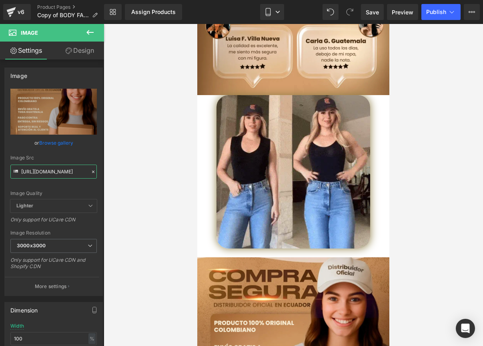
type input "[URL][DOMAIN_NAME]"
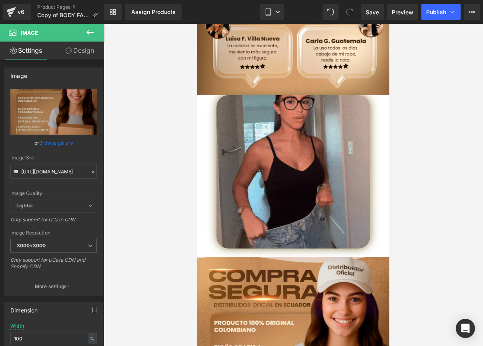
click at [150, 184] on div at bounding box center [293, 185] width 379 height 322
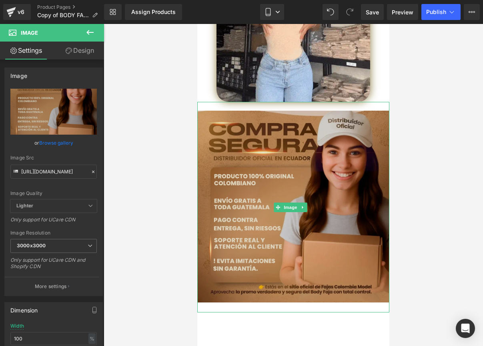
scroll to position [1934, 0]
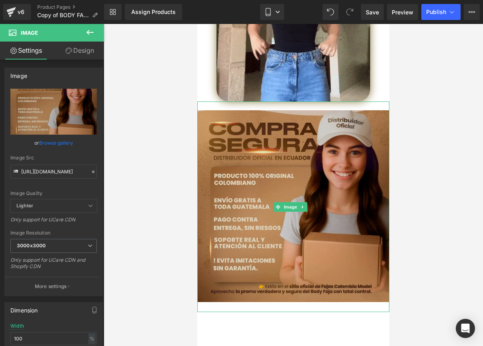
click at [326, 166] on img at bounding box center [293, 207] width 192 height 211
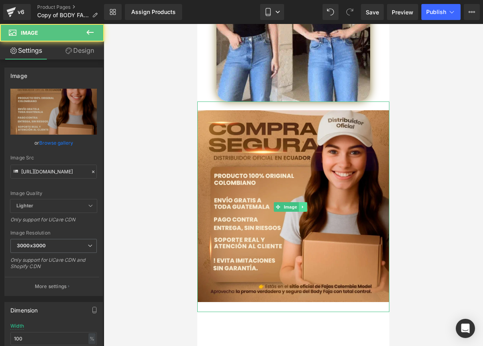
click at [305, 202] on link at bounding box center [302, 207] width 8 height 10
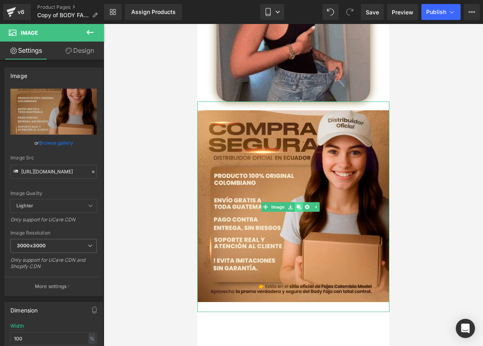
click at [299, 205] on icon at bounding box center [298, 207] width 4 height 4
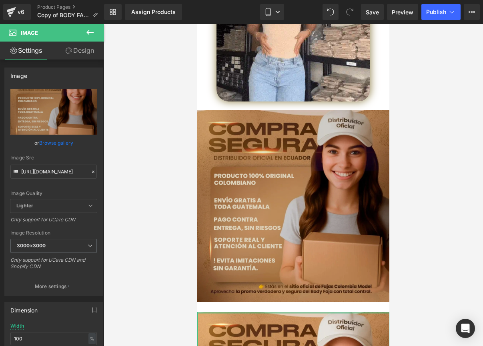
drag, startPoint x: 246, startPoint y: 245, endPoint x: 247, endPoint y: 226, distance: 19.2
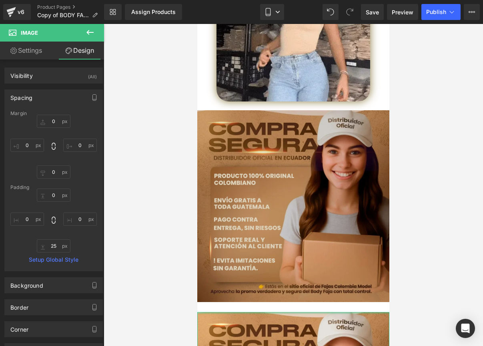
type input "0px"
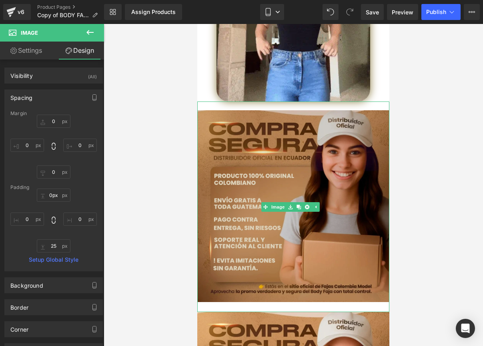
drag, startPoint x: 250, startPoint y: 244, endPoint x: 253, endPoint y: 232, distance: 12.4
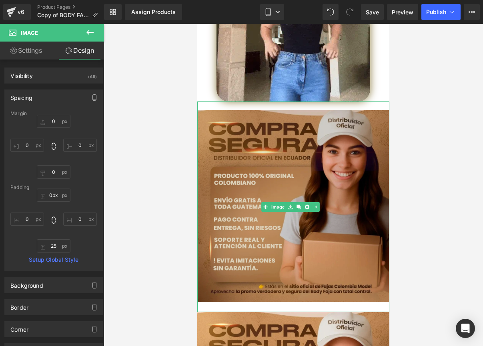
click at [252, 234] on img at bounding box center [293, 207] width 192 height 211
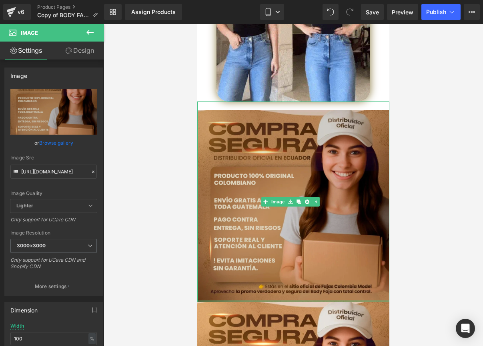
drag, startPoint x: 251, startPoint y: 243, endPoint x: 258, endPoint y: 210, distance: 34.2
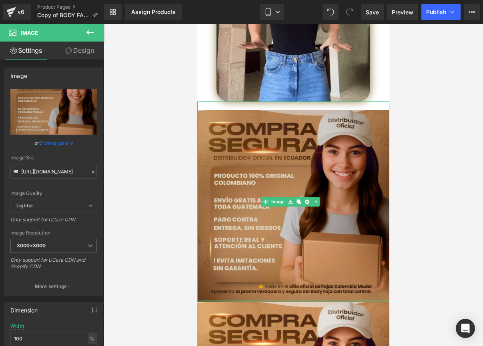
click at [258, 210] on div "Image" at bounding box center [293, 202] width 192 height 201
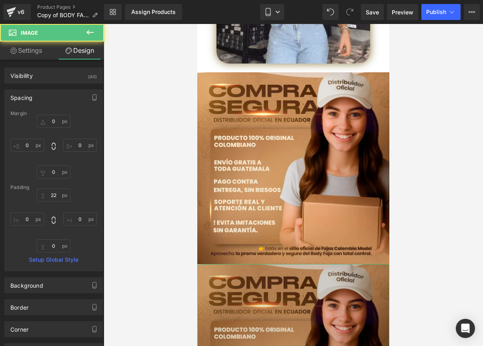
scroll to position [2041, 0]
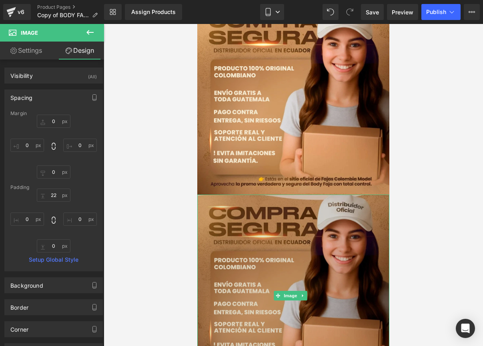
click at [230, 254] on img at bounding box center [293, 296] width 192 height 202
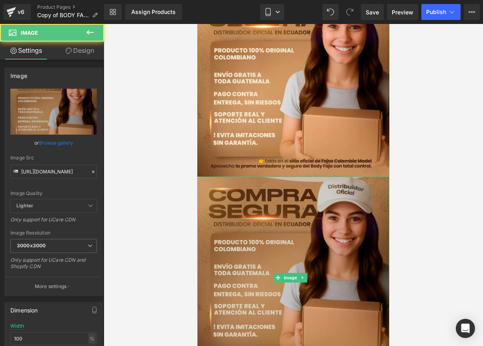
scroll to position [2060, 0]
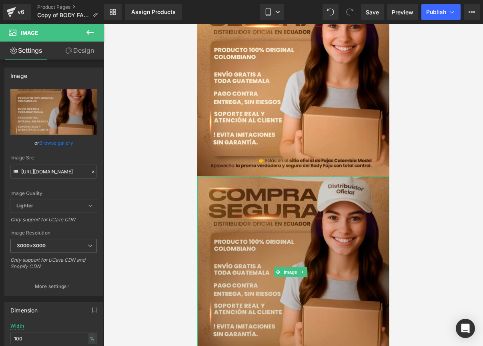
drag, startPoint x: 229, startPoint y: 304, endPoint x: 234, endPoint y: 282, distance: 22.2
click at [234, 282] on div "Image" at bounding box center [293, 272] width 192 height 192
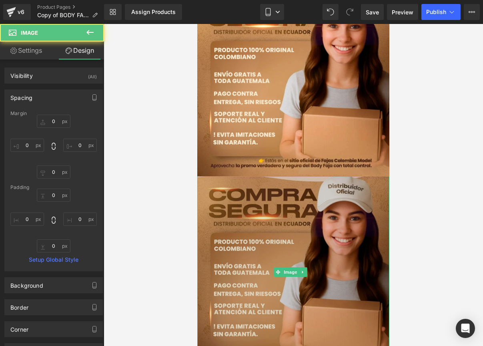
click at [256, 201] on img at bounding box center [293, 272] width 192 height 192
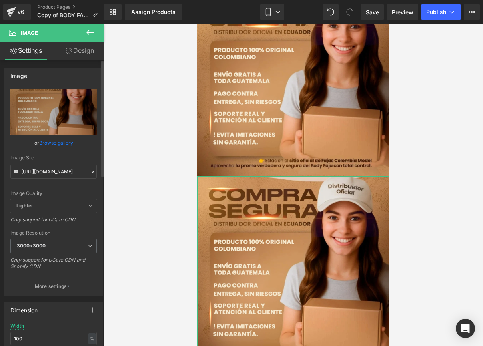
click at [90, 171] on icon at bounding box center [93, 172] width 6 height 6
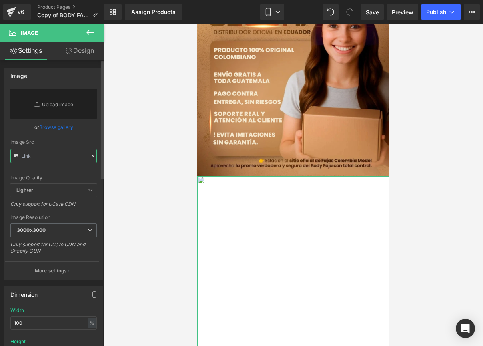
click at [48, 154] on input "text" at bounding box center [53, 156] width 86 height 14
paste input "[URL][DOMAIN_NAME]"
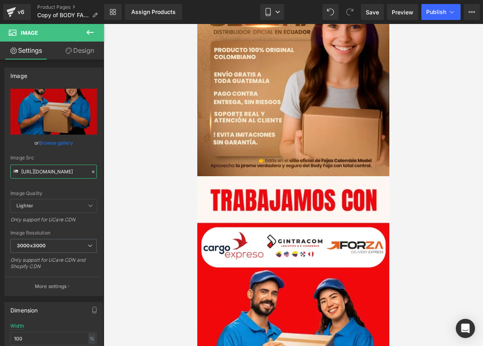
type input "[URL][DOMAIN_NAME]"
click at [132, 178] on div at bounding box center [293, 185] width 379 height 322
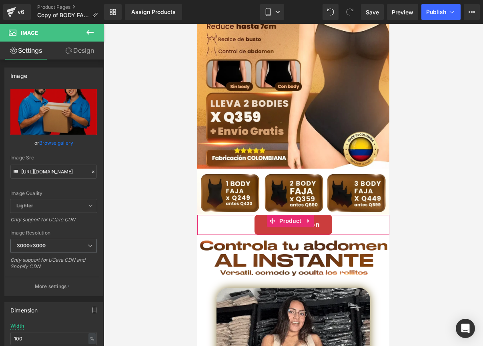
scroll to position [0, 0]
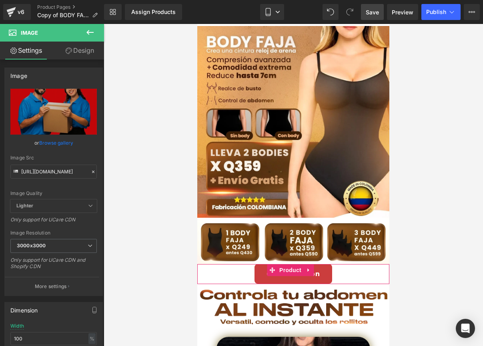
click at [370, 11] on span "Save" at bounding box center [372, 12] width 13 height 8
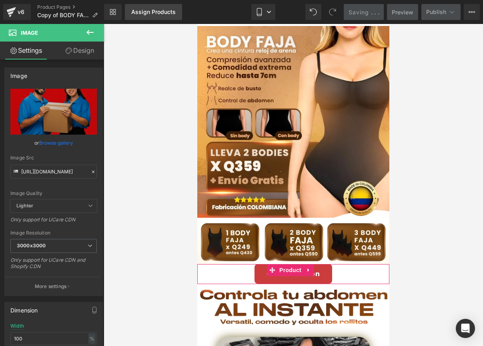
click at [156, 11] on div "Assign Products" at bounding box center [153, 12] width 44 height 6
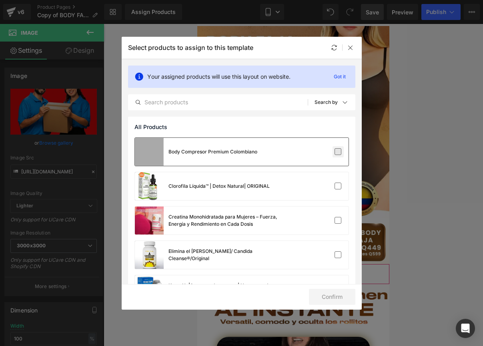
click at [334, 151] on label at bounding box center [337, 151] width 7 height 7
click at [338, 152] on input "checkbox" at bounding box center [338, 152] width 0 height 0
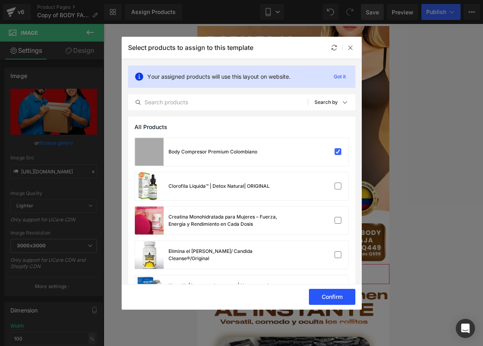
click at [341, 296] on button "Confirm" at bounding box center [332, 297] width 46 height 16
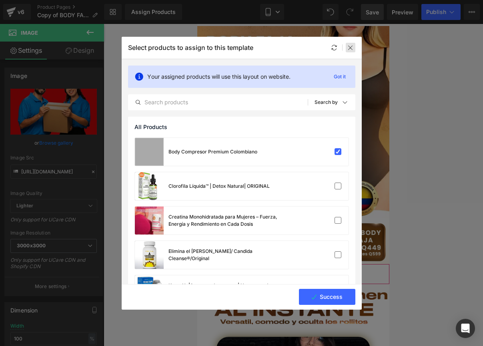
click at [349, 46] on icon at bounding box center [350, 47] width 6 height 6
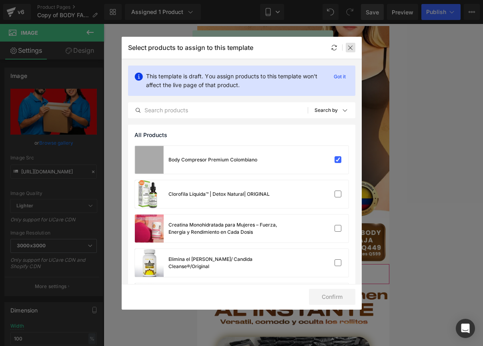
click at [352, 47] on icon at bounding box center [350, 47] width 6 height 6
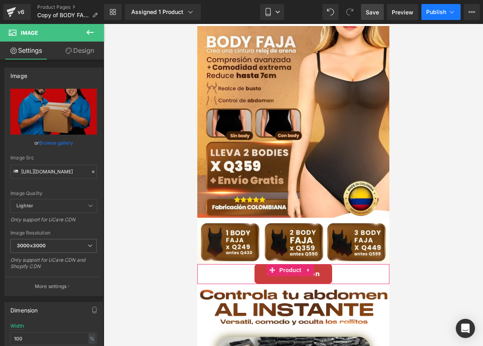
click at [426, 17] on button "Publish" at bounding box center [440, 12] width 39 height 16
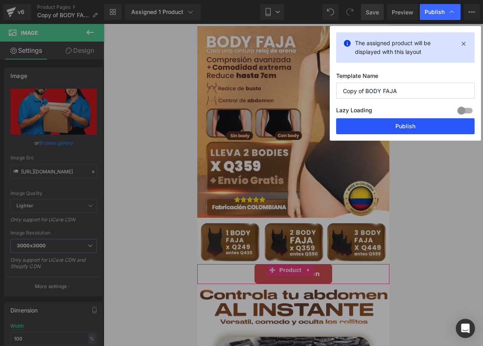
click at [395, 134] on button "Publish" at bounding box center [405, 126] width 138 height 16
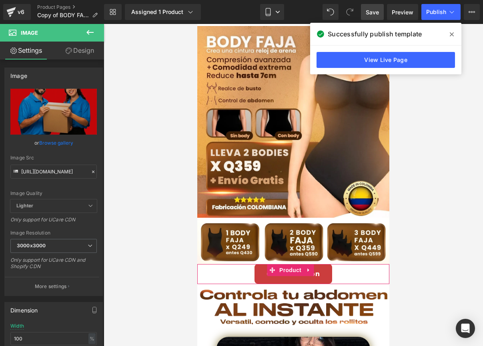
click at [448, 33] on span at bounding box center [451, 34] width 13 height 13
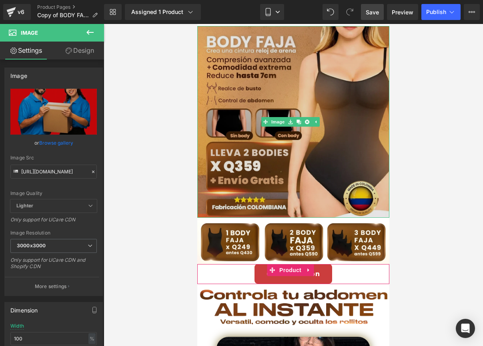
click at [303, 39] on img at bounding box center [293, 122] width 192 height 192
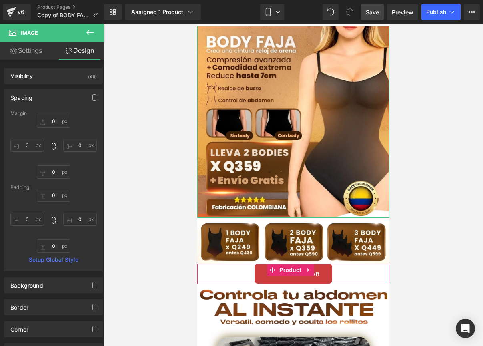
click at [33, 49] on link "Settings" at bounding box center [26, 51] width 52 height 18
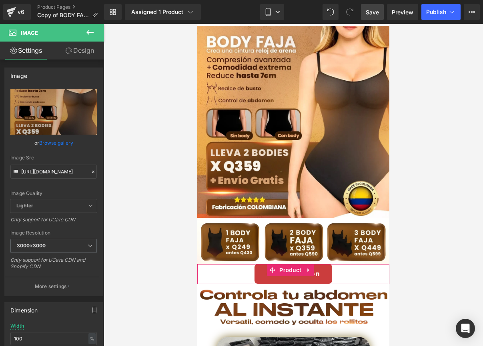
click at [91, 35] on icon at bounding box center [90, 33] width 10 height 10
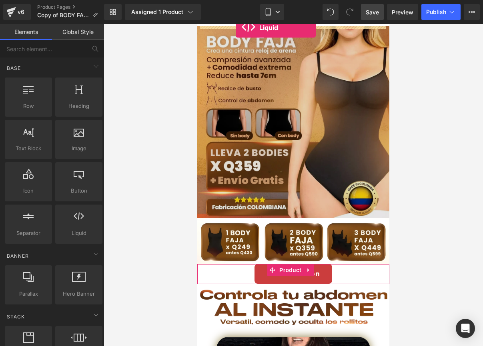
drag, startPoint x: 268, startPoint y: 242, endPoint x: 236, endPoint y: 28, distance: 216.9
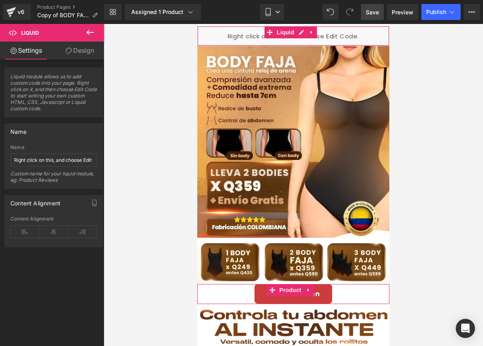
click at [277, 39] on div "Liquid" at bounding box center [293, 36] width 192 height 20
click at [26, 162] on input "Right click on this, and choose Edit Code." at bounding box center [53, 160] width 86 height 13
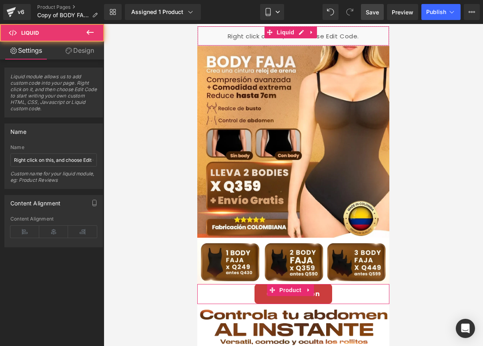
click at [236, 33] on div "Liquid" at bounding box center [293, 36] width 192 height 20
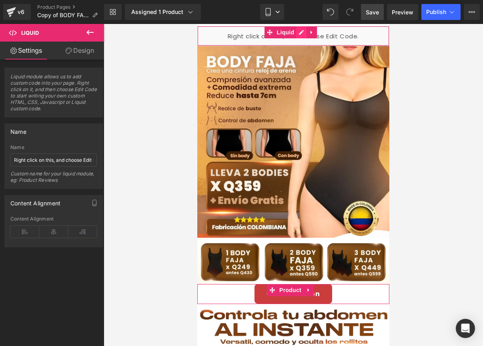
click at [302, 32] on div "Liquid" at bounding box center [293, 36] width 192 height 20
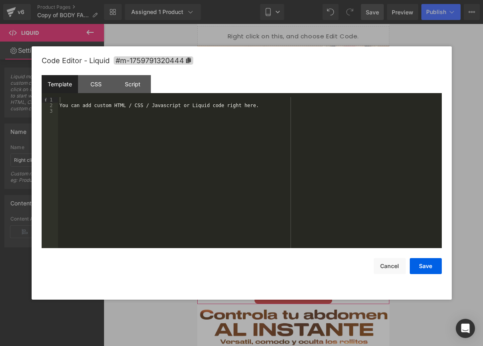
click at [261, 110] on div "You can add custom HTML / CSS / Javascript or Liquid code right here." at bounding box center [250, 178] width 384 height 162
drag, startPoint x: 264, startPoint y: 109, endPoint x: 54, endPoint y: 112, distance: 210.1
click at [54, 112] on pre "1 2 3 You can add custom HTML / CSS / Javascript or Liquid code right here. XXX…" at bounding box center [242, 172] width 400 height 151
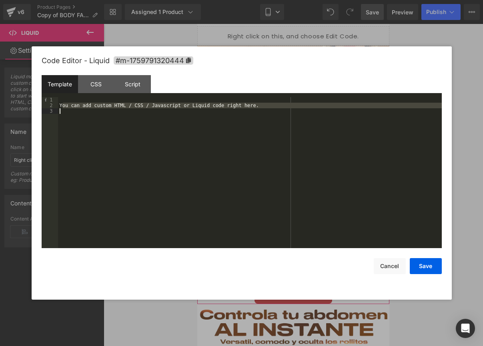
drag, startPoint x: 62, startPoint y: 104, endPoint x: 285, endPoint y: 110, distance: 222.5
click at [285, 110] on div "You can add custom HTML / CSS / Javascript or Liquid code right here." at bounding box center [250, 178] width 384 height 162
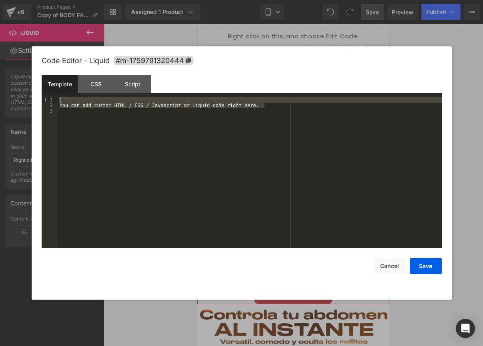
drag, startPoint x: 268, startPoint y: 106, endPoint x: 86, endPoint y: 100, distance: 182.5
click at [86, 100] on div "You can add custom HTML / CSS / Javascript or Liquid code right here." at bounding box center [250, 178] width 384 height 162
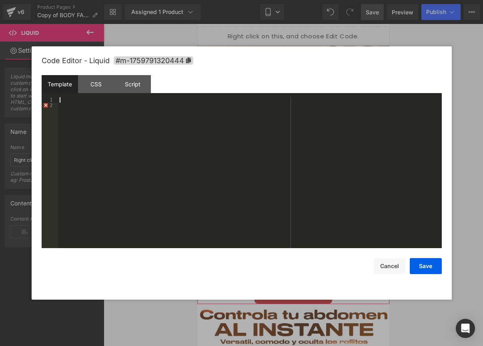
scroll to position [442, 0]
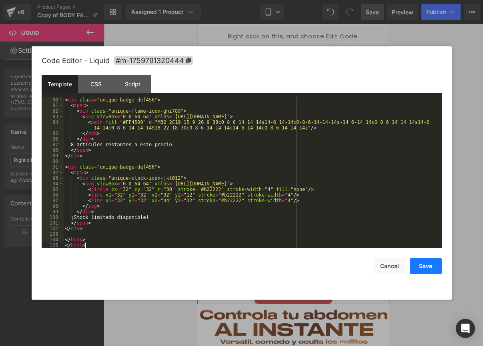
click at [419, 264] on button "Save" at bounding box center [426, 266] width 32 height 16
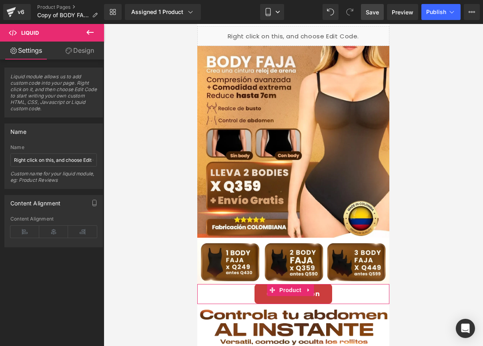
click at [375, 16] on span "Save" at bounding box center [372, 12] width 13 height 8
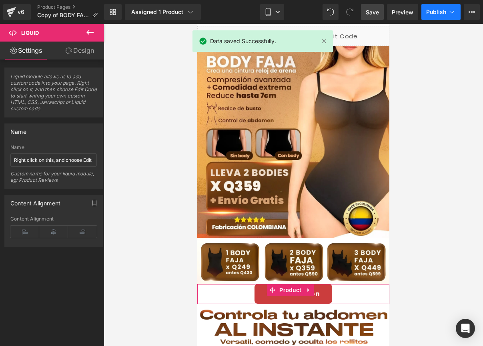
click at [429, 9] on span "Publish" at bounding box center [436, 12] width 20 height 6
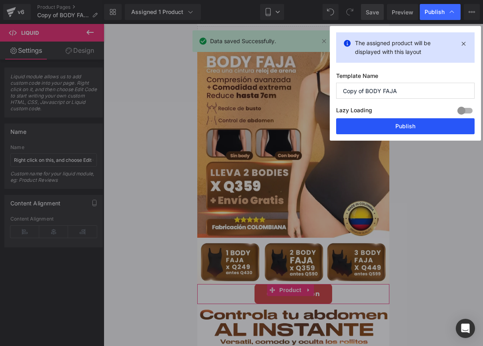
click at [391, 120] on button "Publish" at bounding box center [405, 126] width 138 height 16
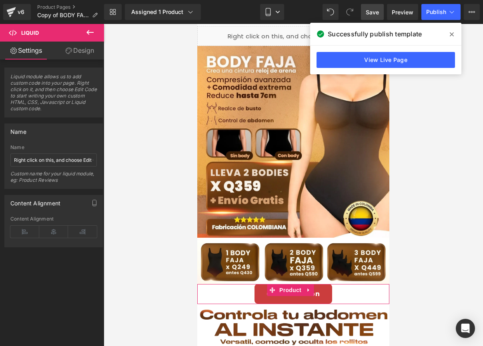
click at [451, 36] on icon at bounding box center [452, 34] width 4 height 6
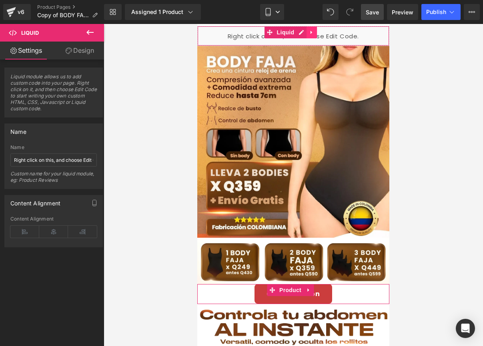
click at [312, 31] on icon at bounding box center [312, 33] width 6 height 6
click at [314, 32] on icon at bounding box center [317, 33] width 6 height 6
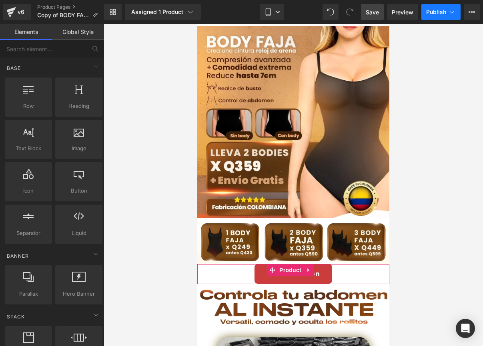
click at [434, 15] on button "Publish" at bounding box center [440, 12] width 39 height 16
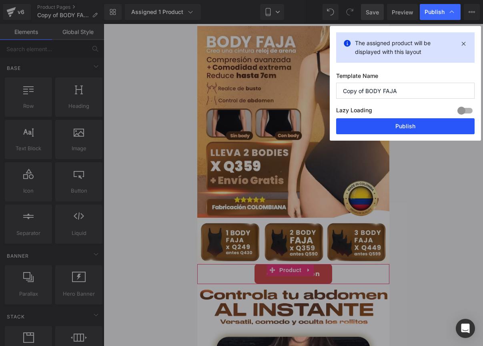
click at [369, 127] on button "Publish" at bounding box center [405, 126] width 138 height 16
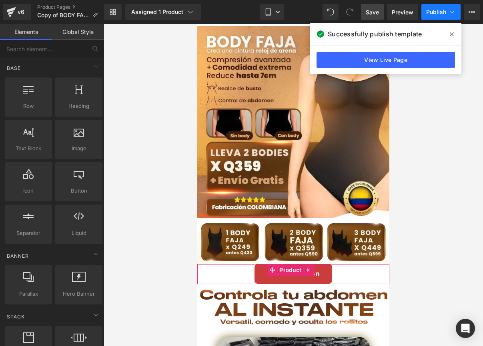
click at [433, 15] on button "Publish" at bounding box center [440, 12] width 39 height 16
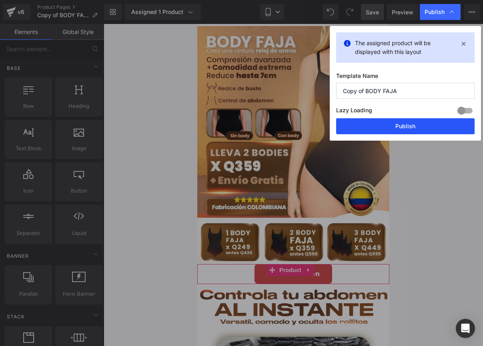
click at [386, 123] on button "Publish" at bounding box center [405, 126] width 138 height 16
